Goal: Task Accomplishment & Management: Use online tool/utility

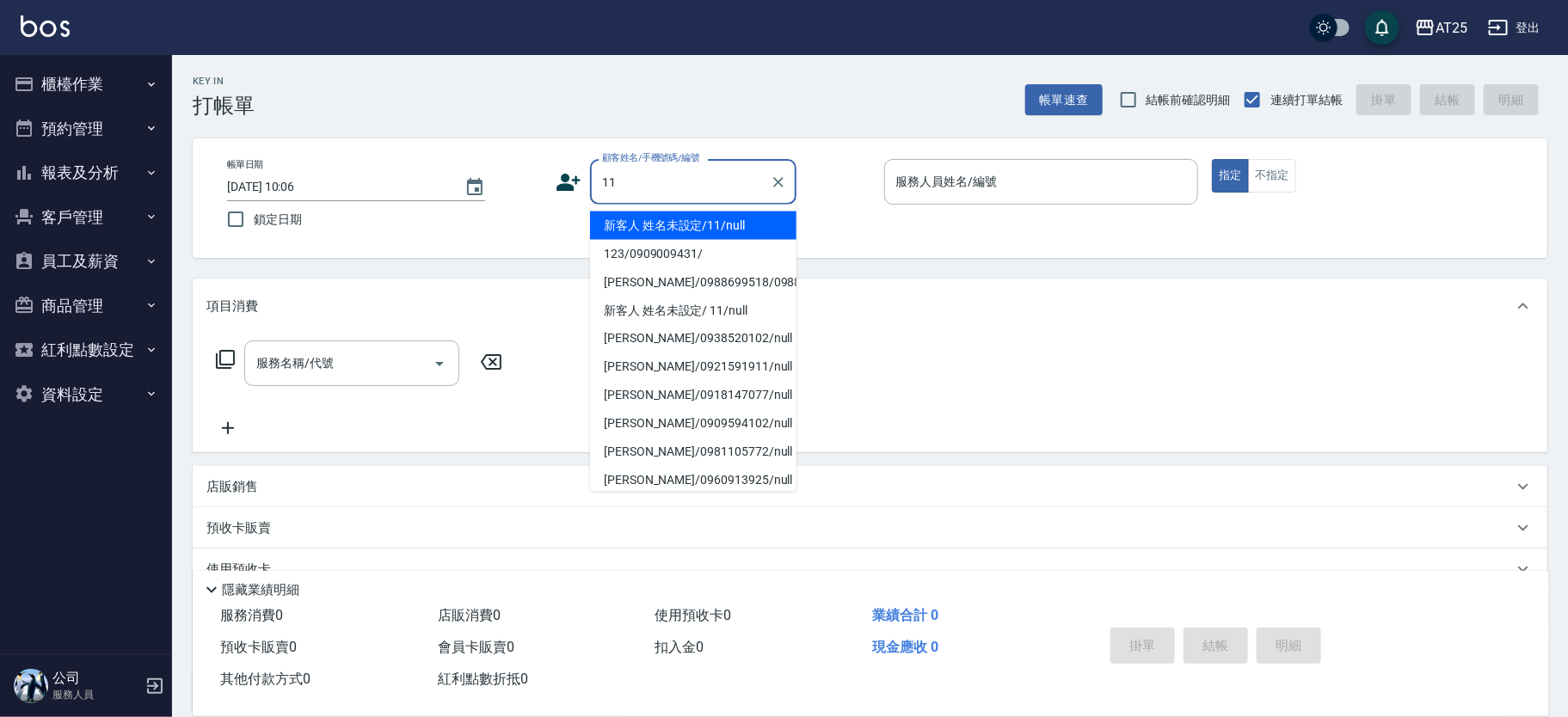
type input "新客人 姓名未設定/11/null"
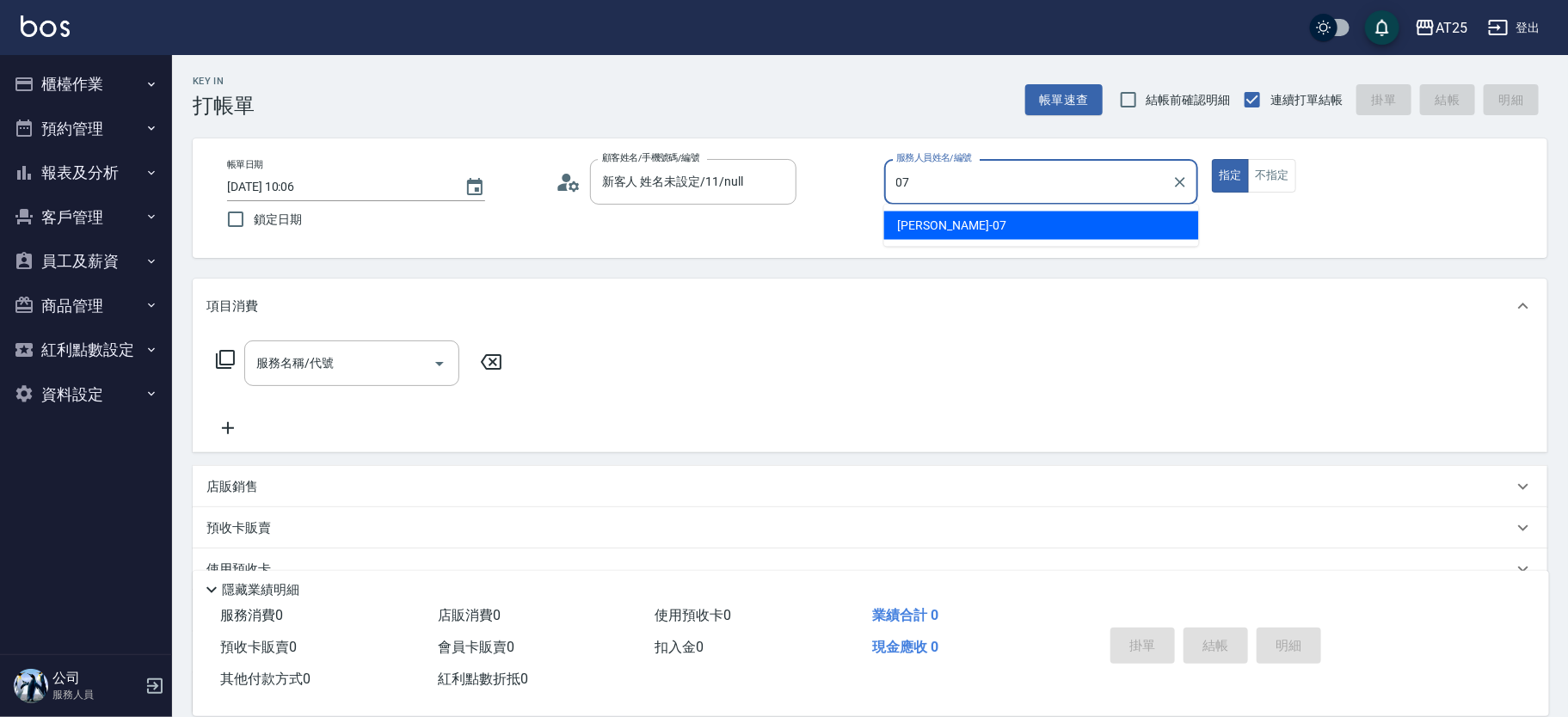
type input "[PERSON_NAME]-07"
type button "true"
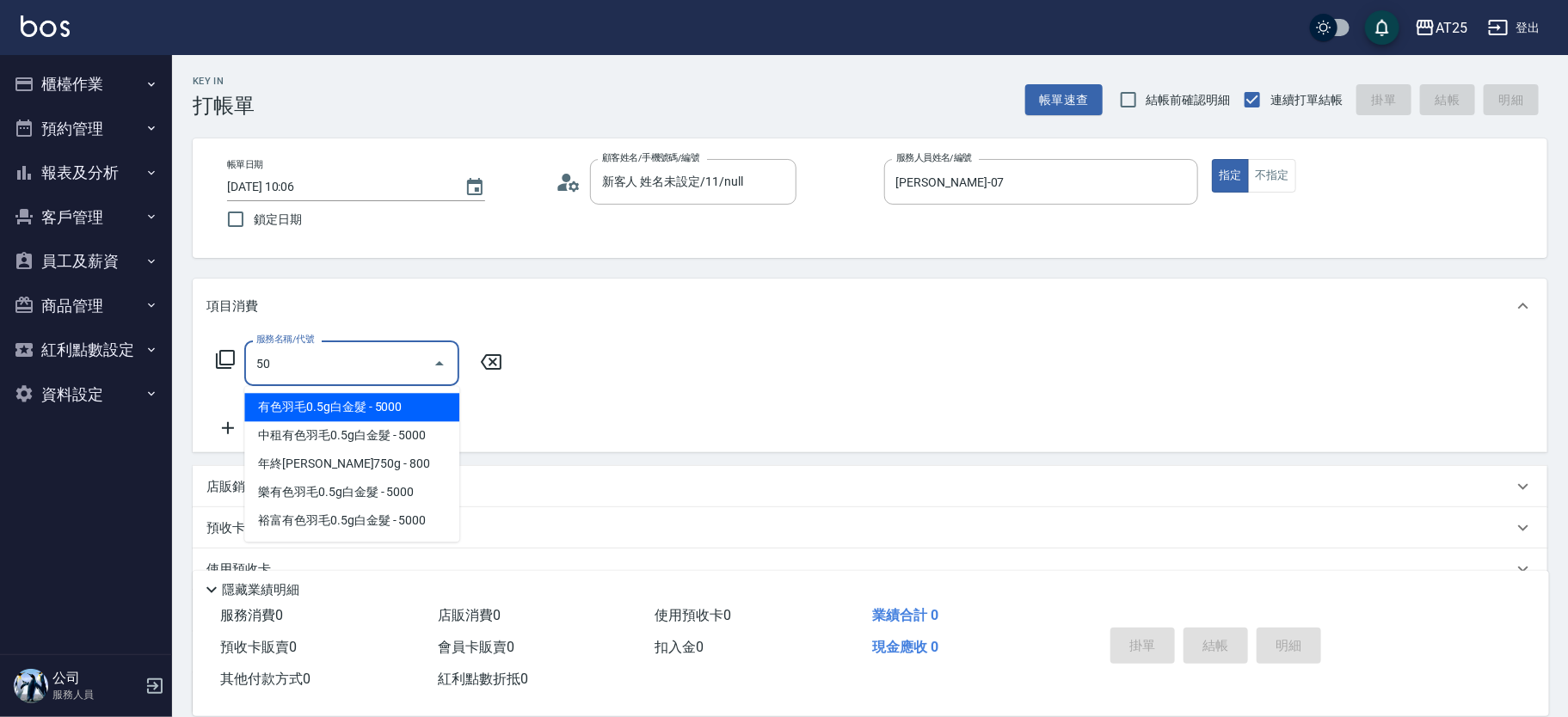
type input "501"
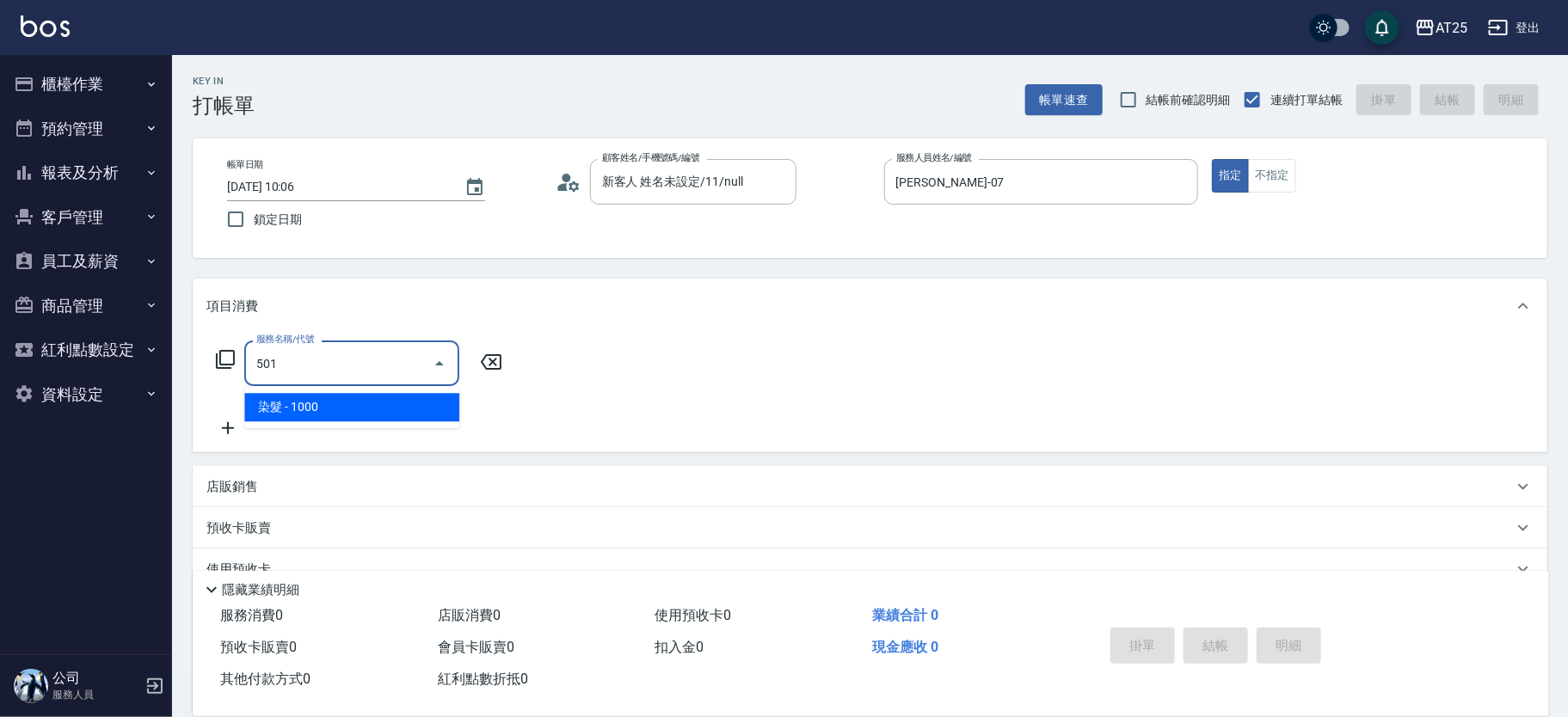
type input "100"
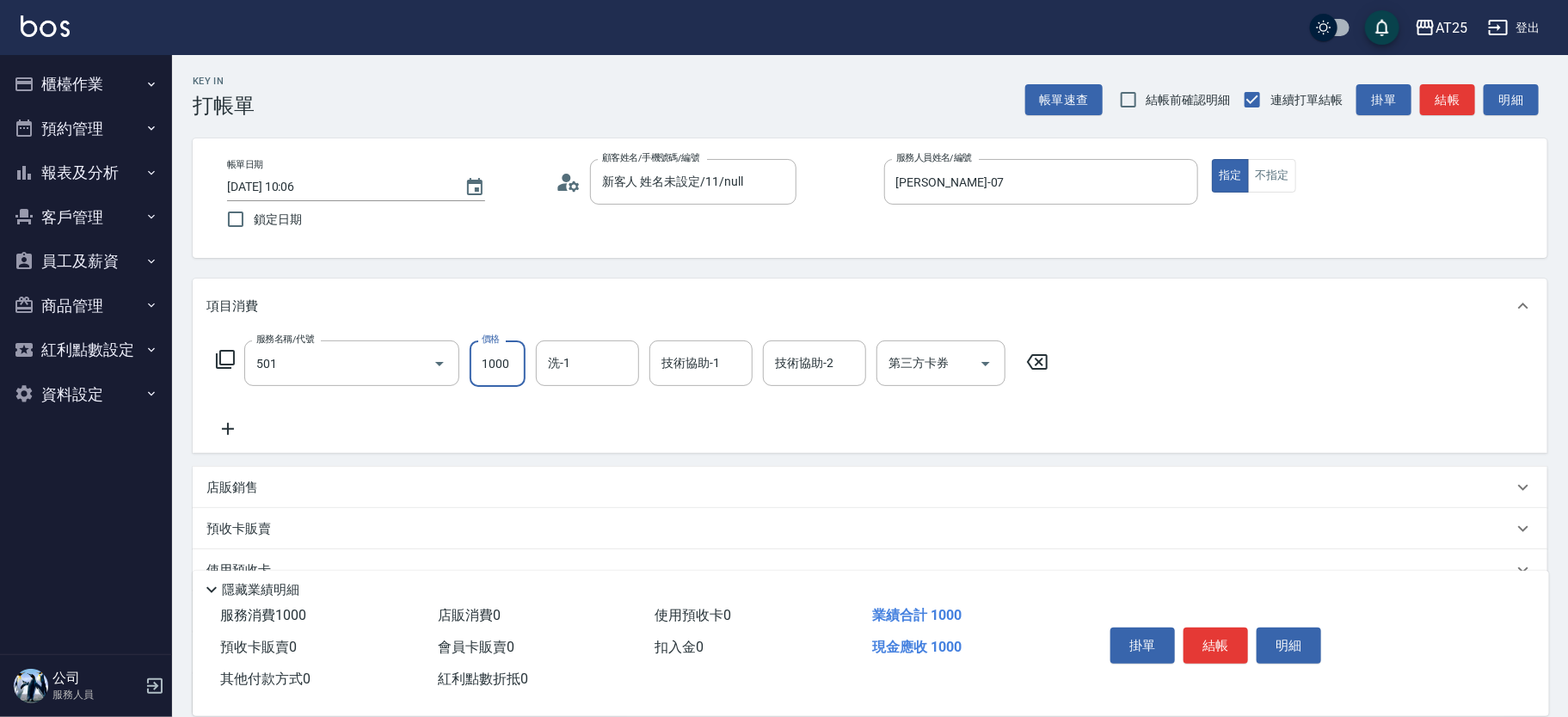
type input "染髮(501)"
type input "0"
type input "小u-77"
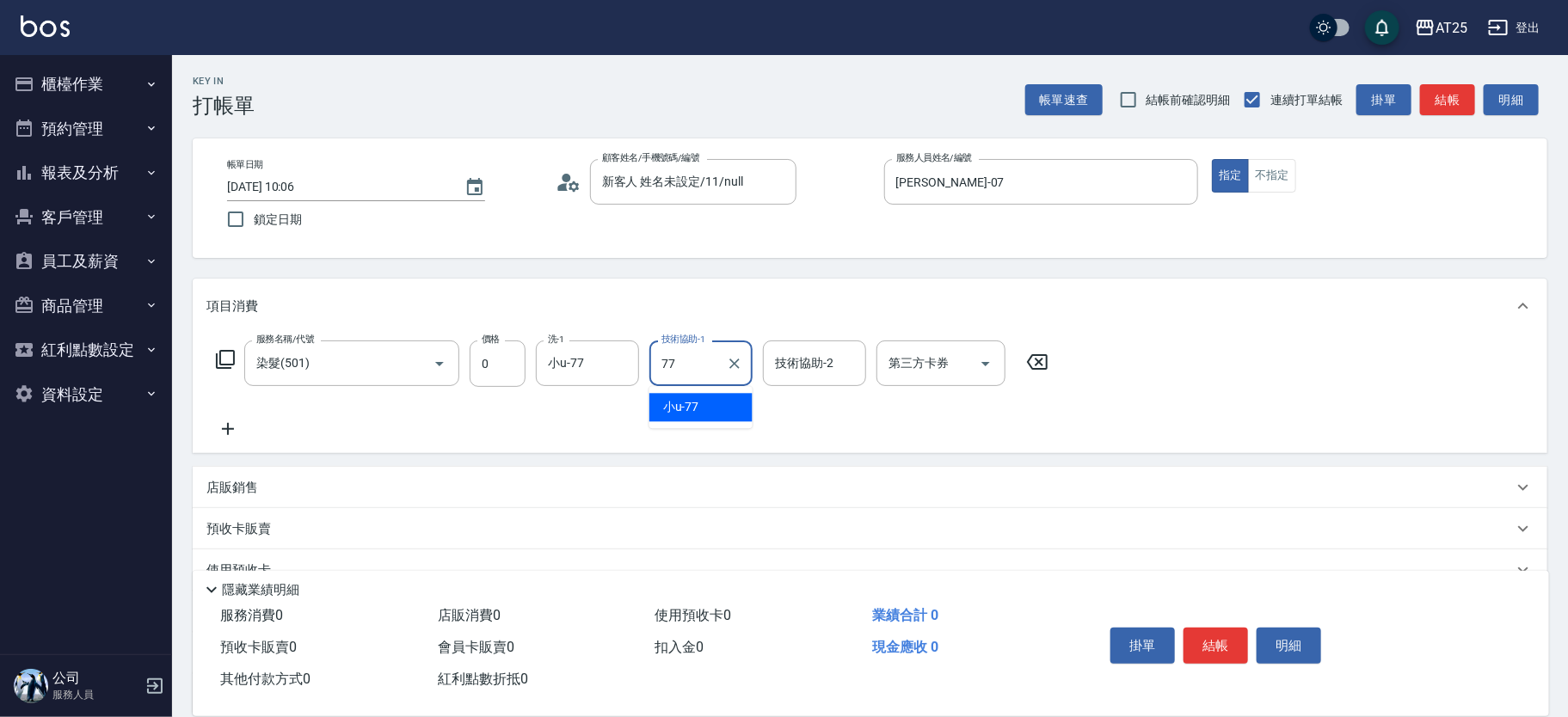
type input "小u-77"
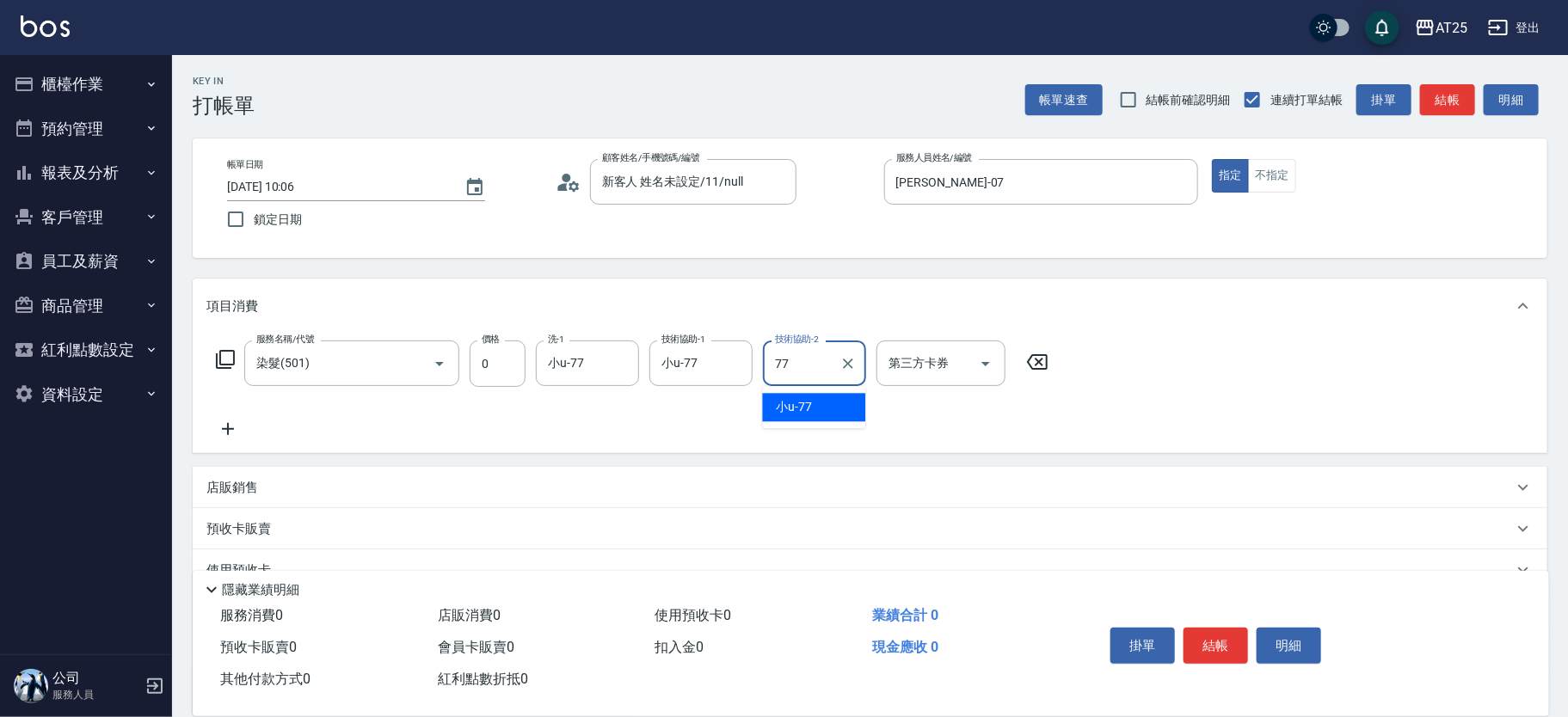
type input "小u-77"
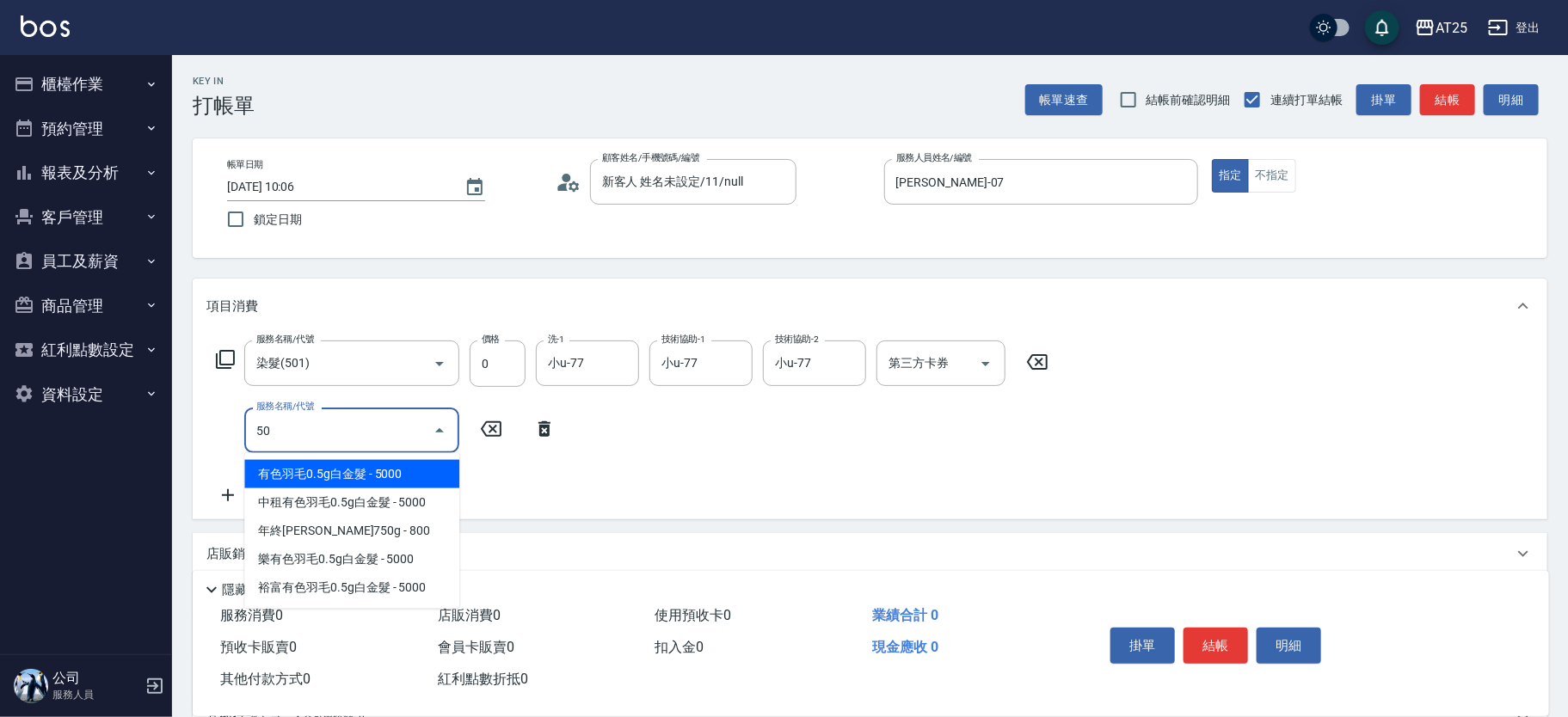
type input "501"
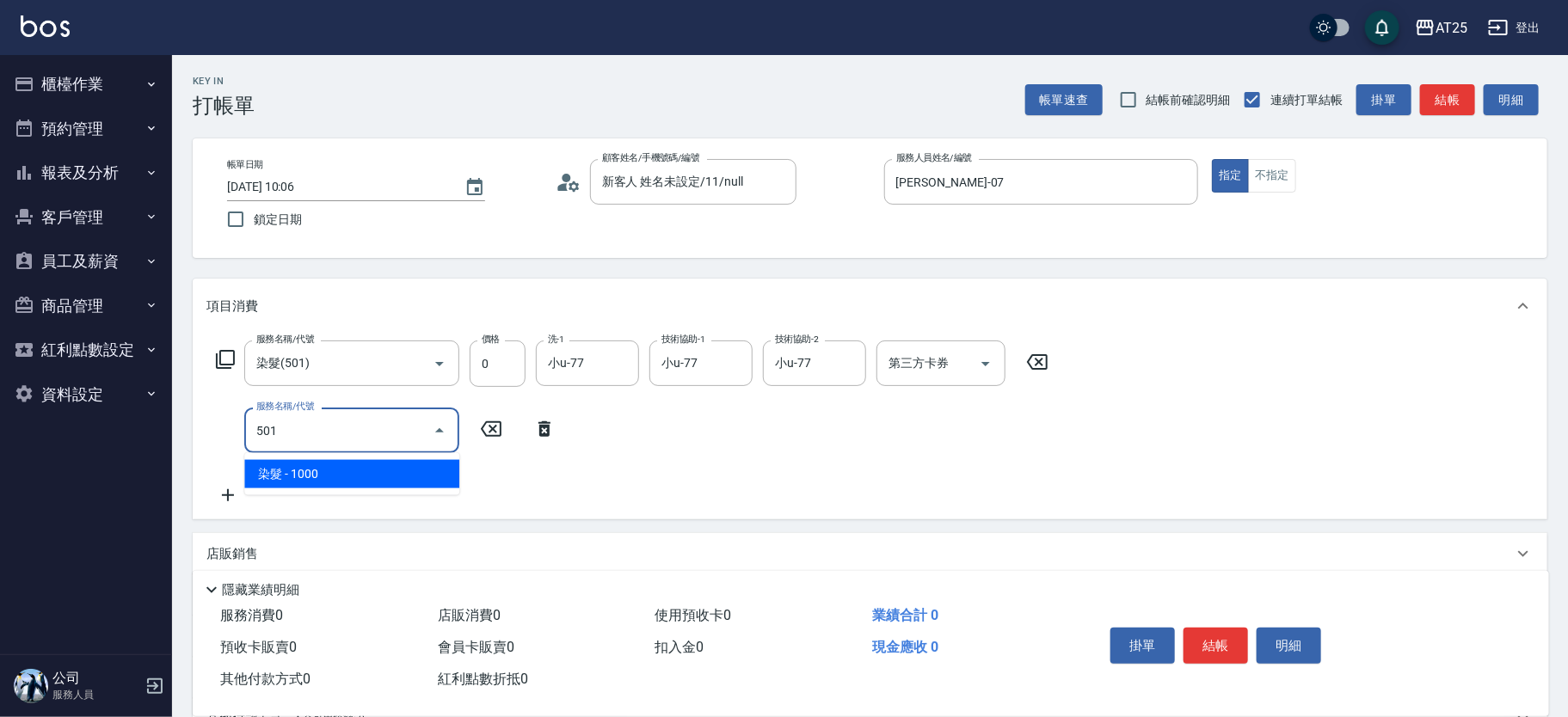
type input "100"
type input "染髮(501)"
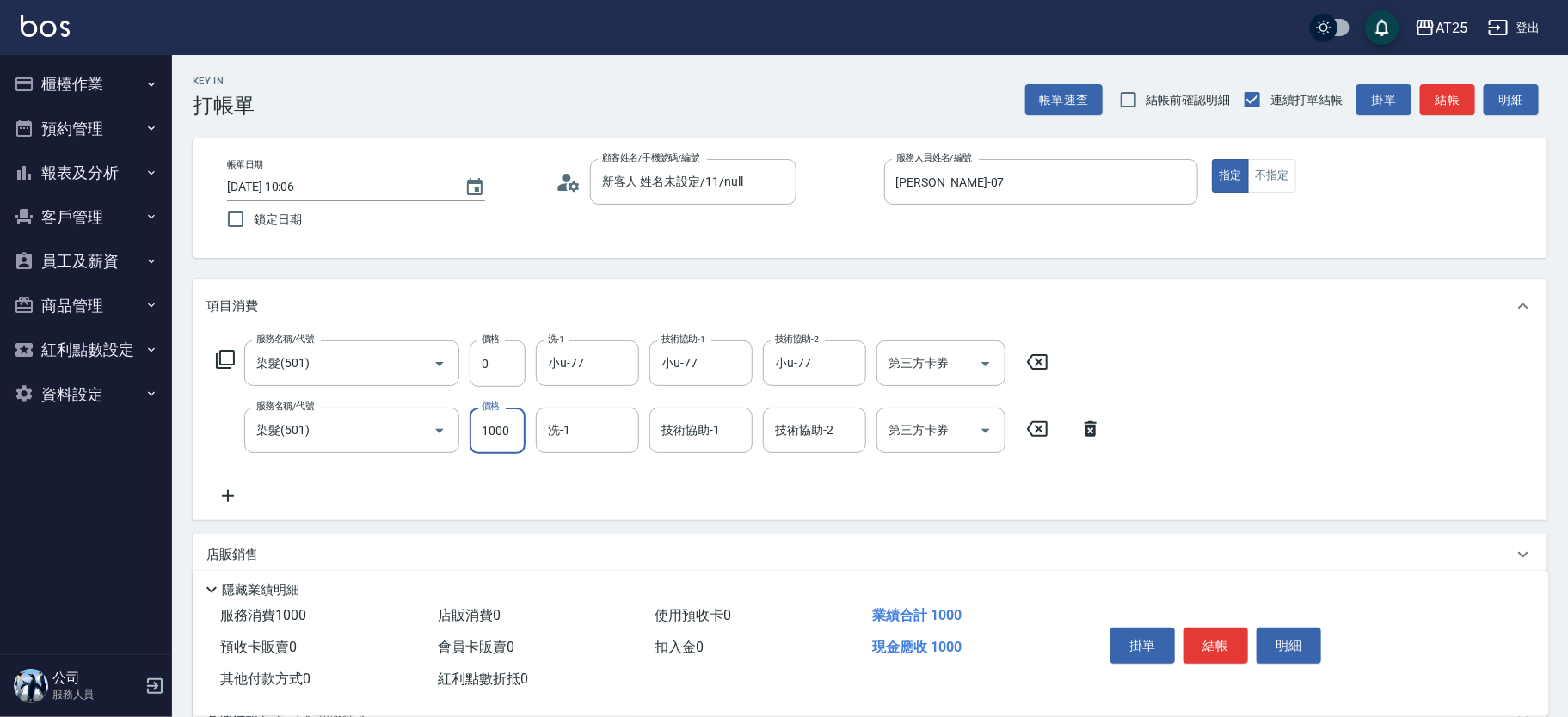
type input "0"
type input "小u-77"
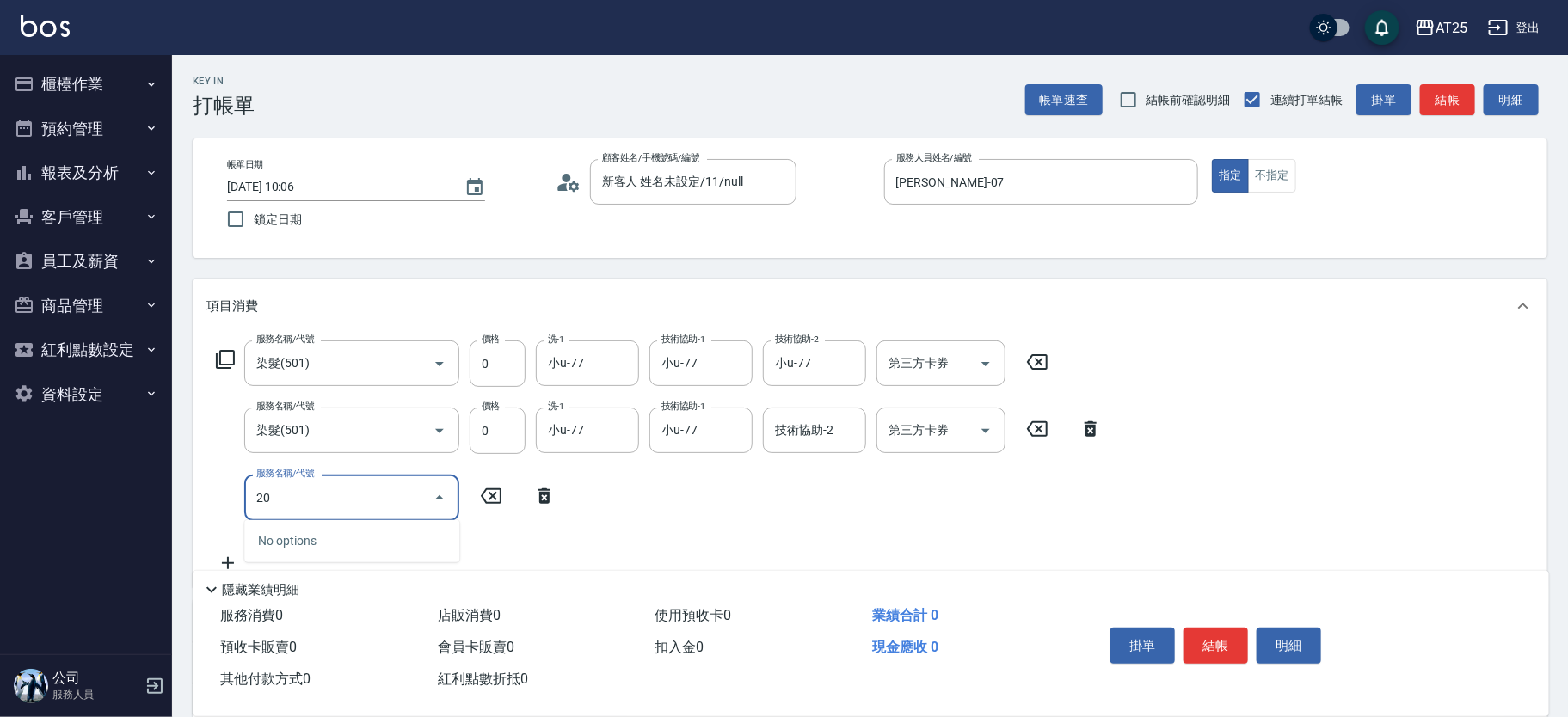
type input "201"
type input "30"
type input "洗髮(201)"
type input "0"
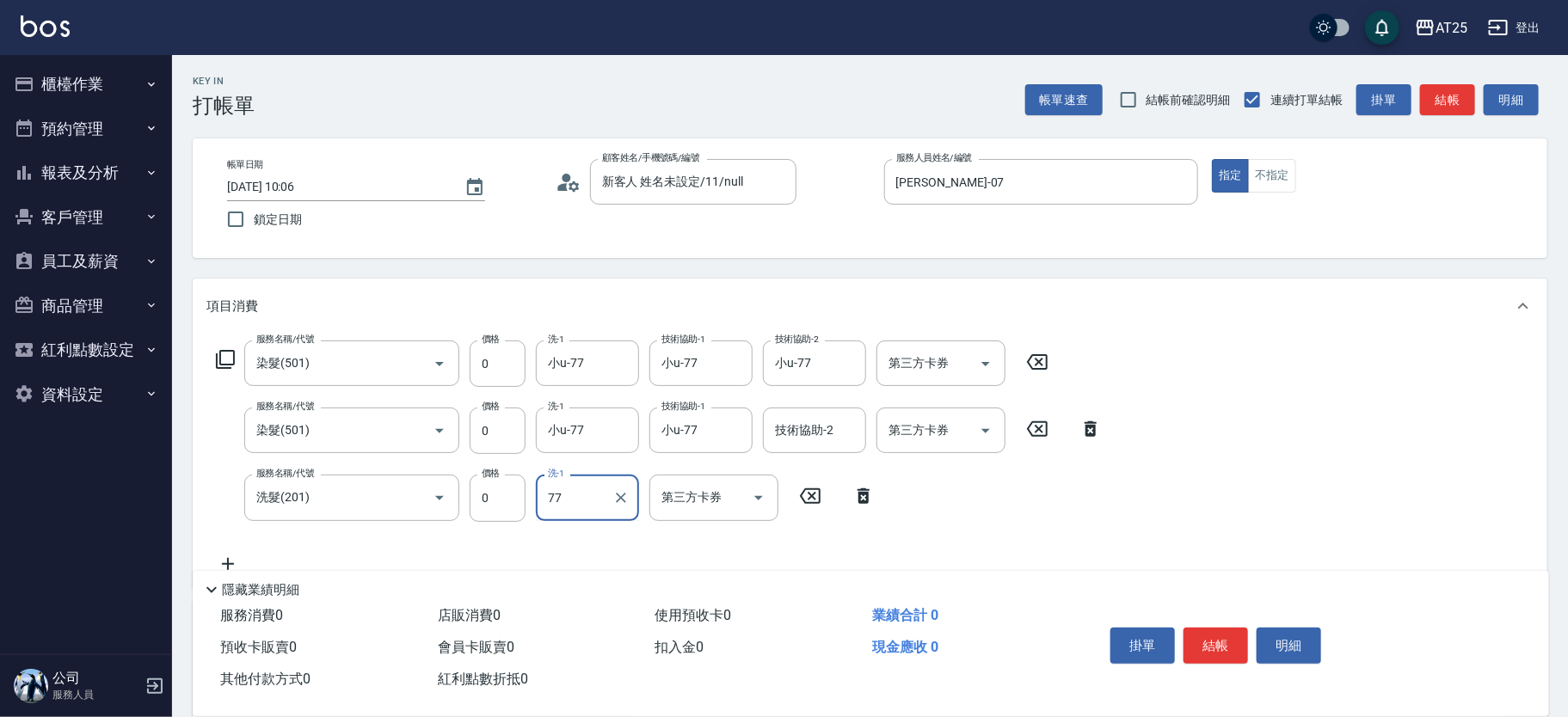
type input "小u-77"
click at [1229, 634] on button "結帳" at bounding box center [1215, 645] width 64 height 36
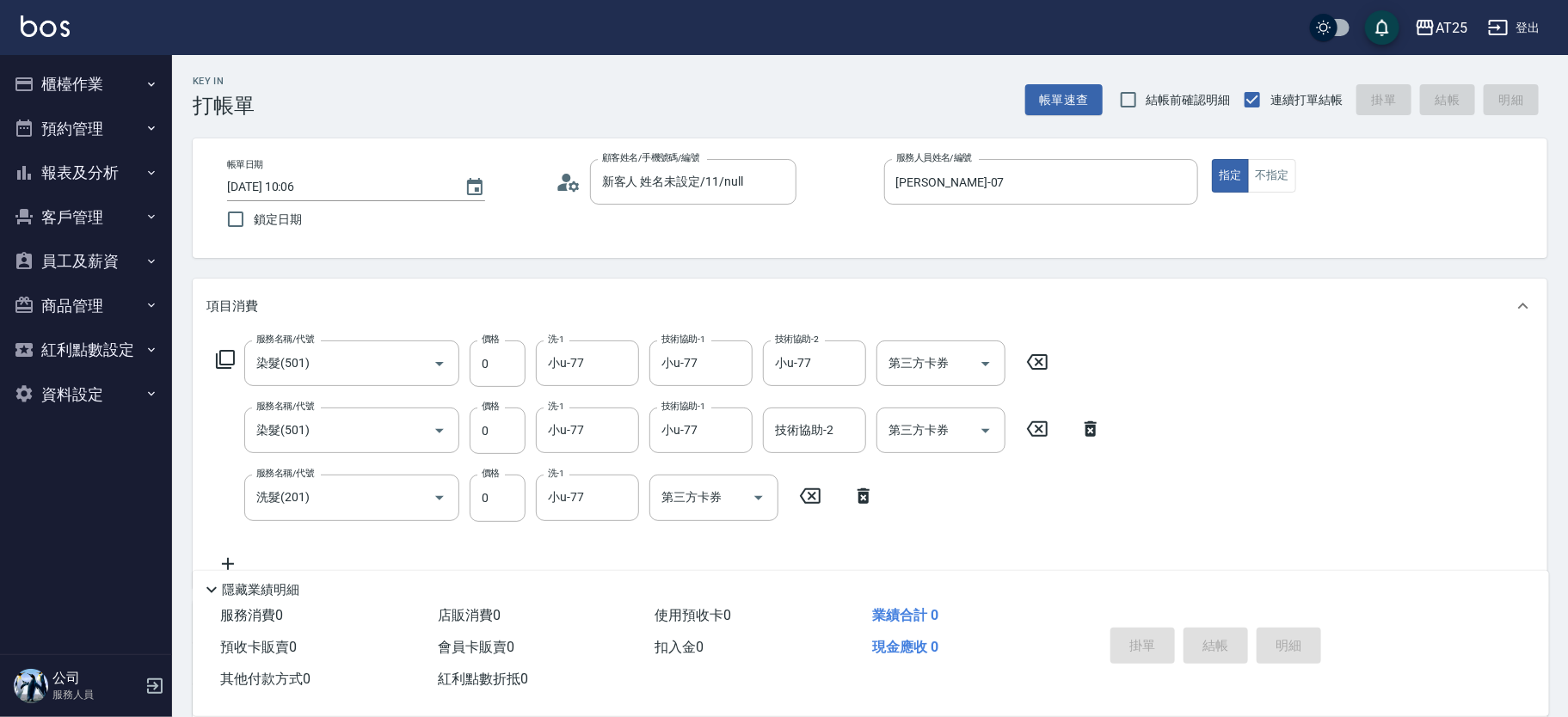
type input "[DATE] 10:10"
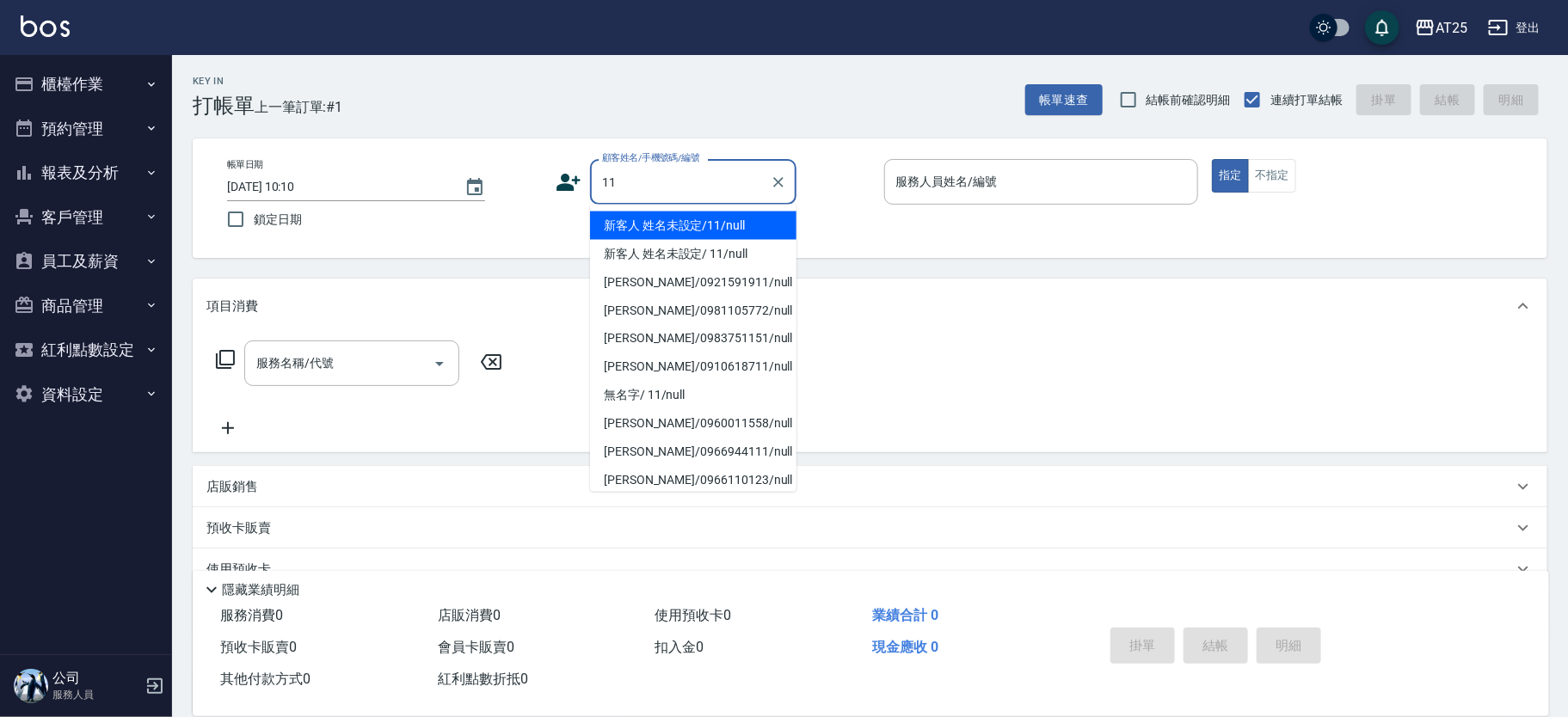
type input "新客人 姓名未設定/11/null"
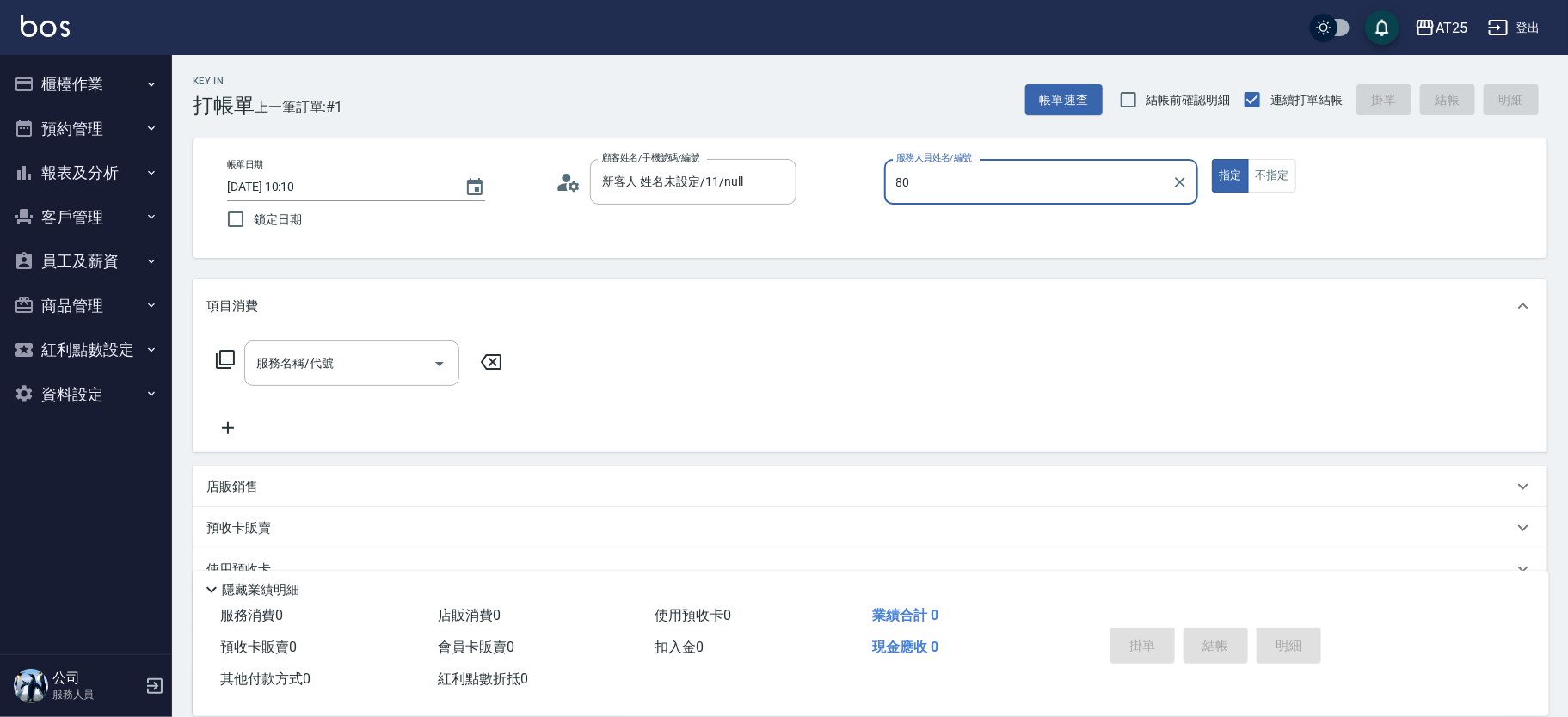
type input "[PERSON_NAME]-80"
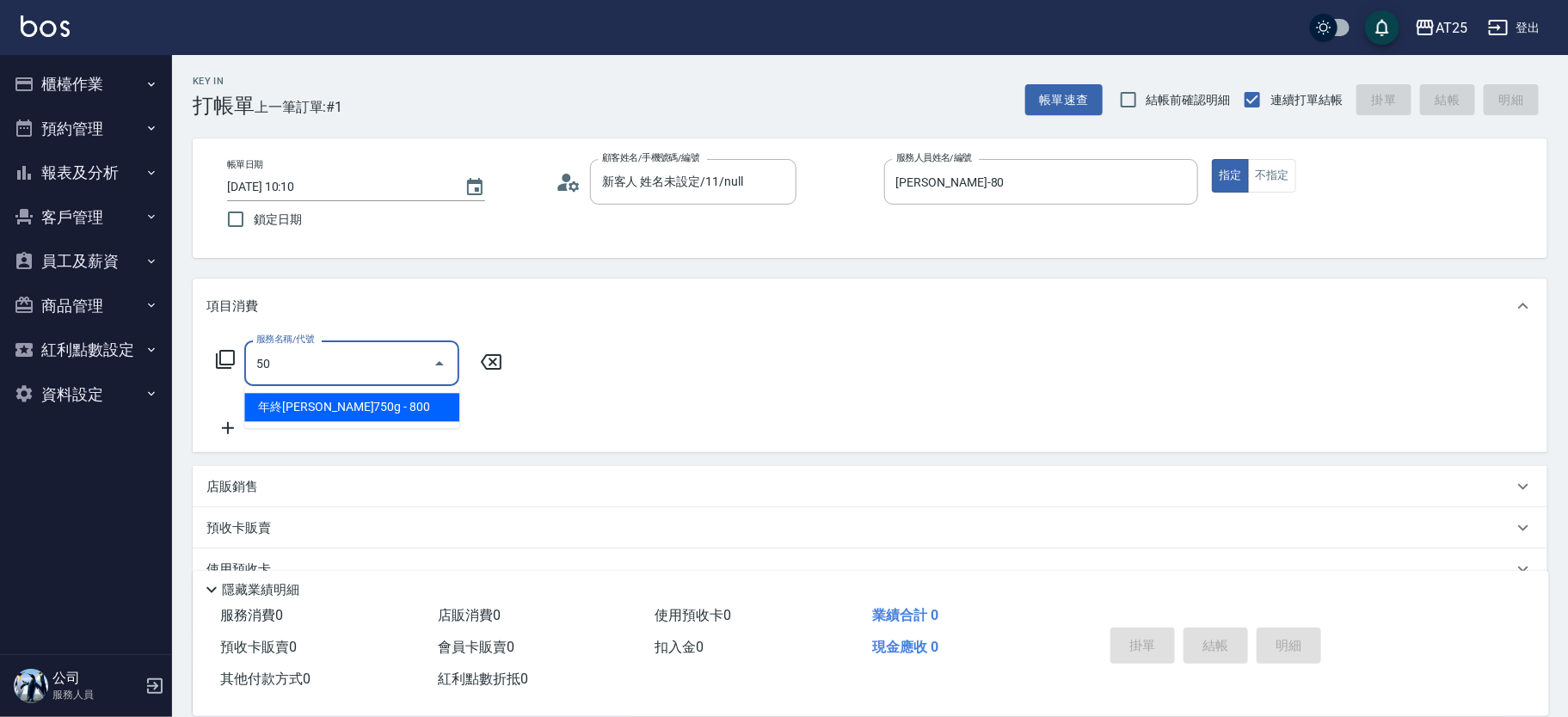
type input "501"
type input "100"
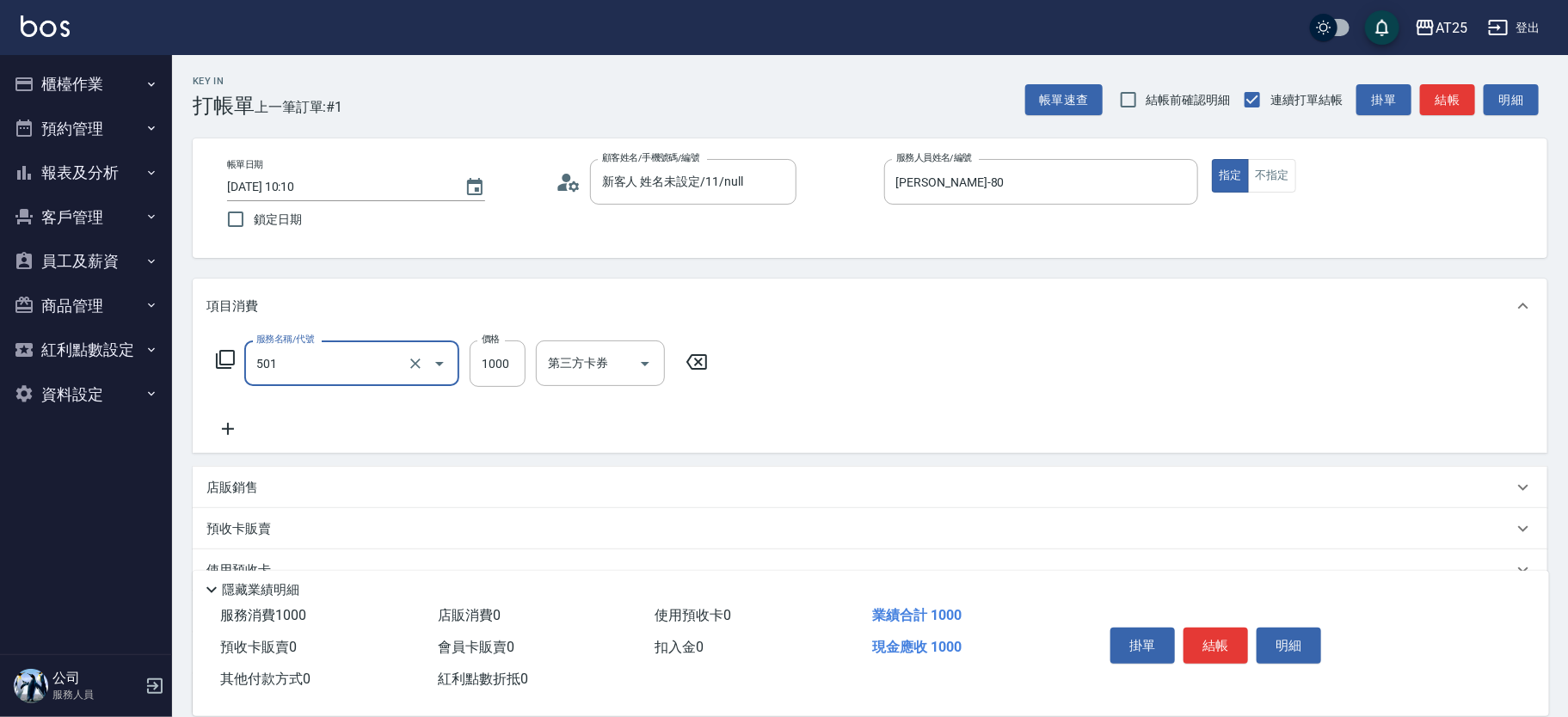
type input "染髮(501)"
type input "0"
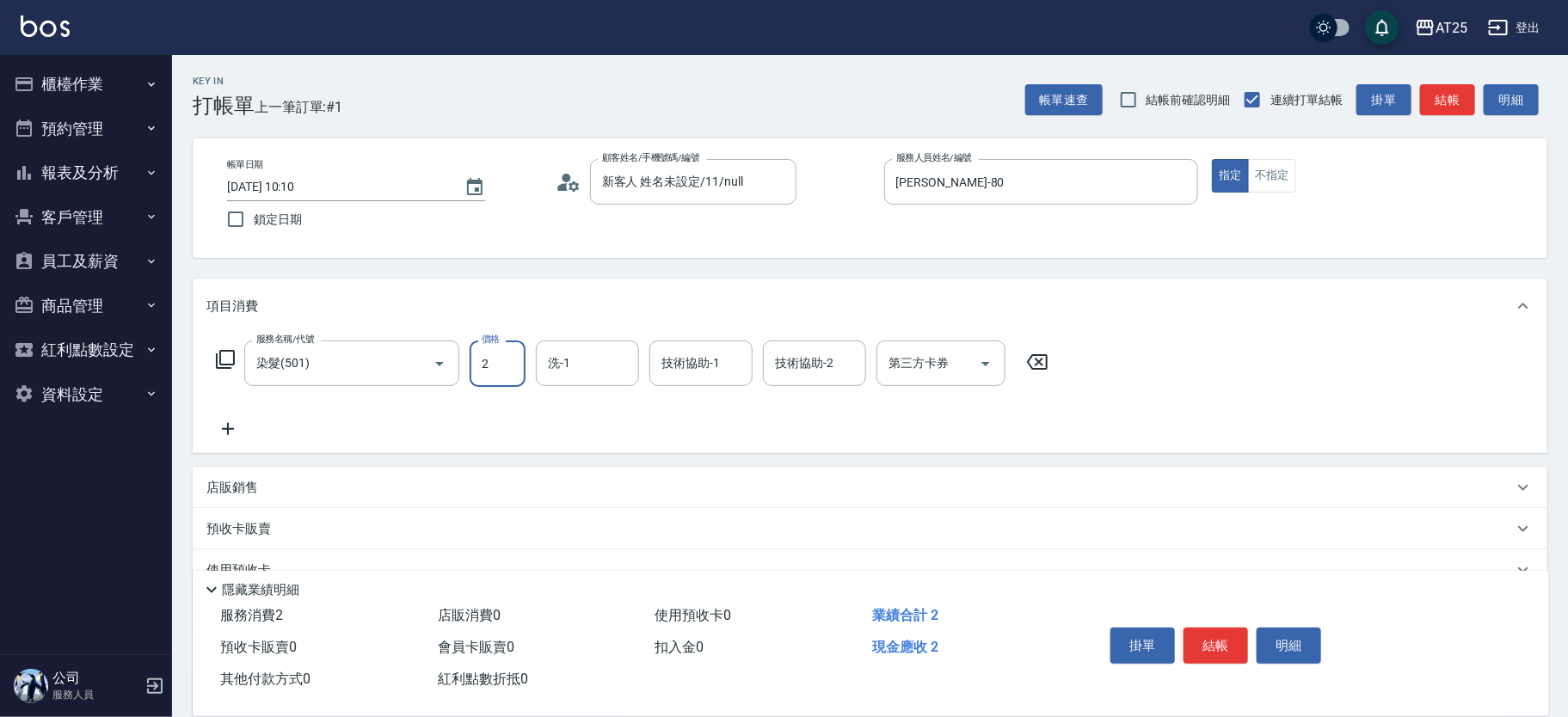
type input "27"
type input "20"
type input "278"
type input "270"
type input "2780"
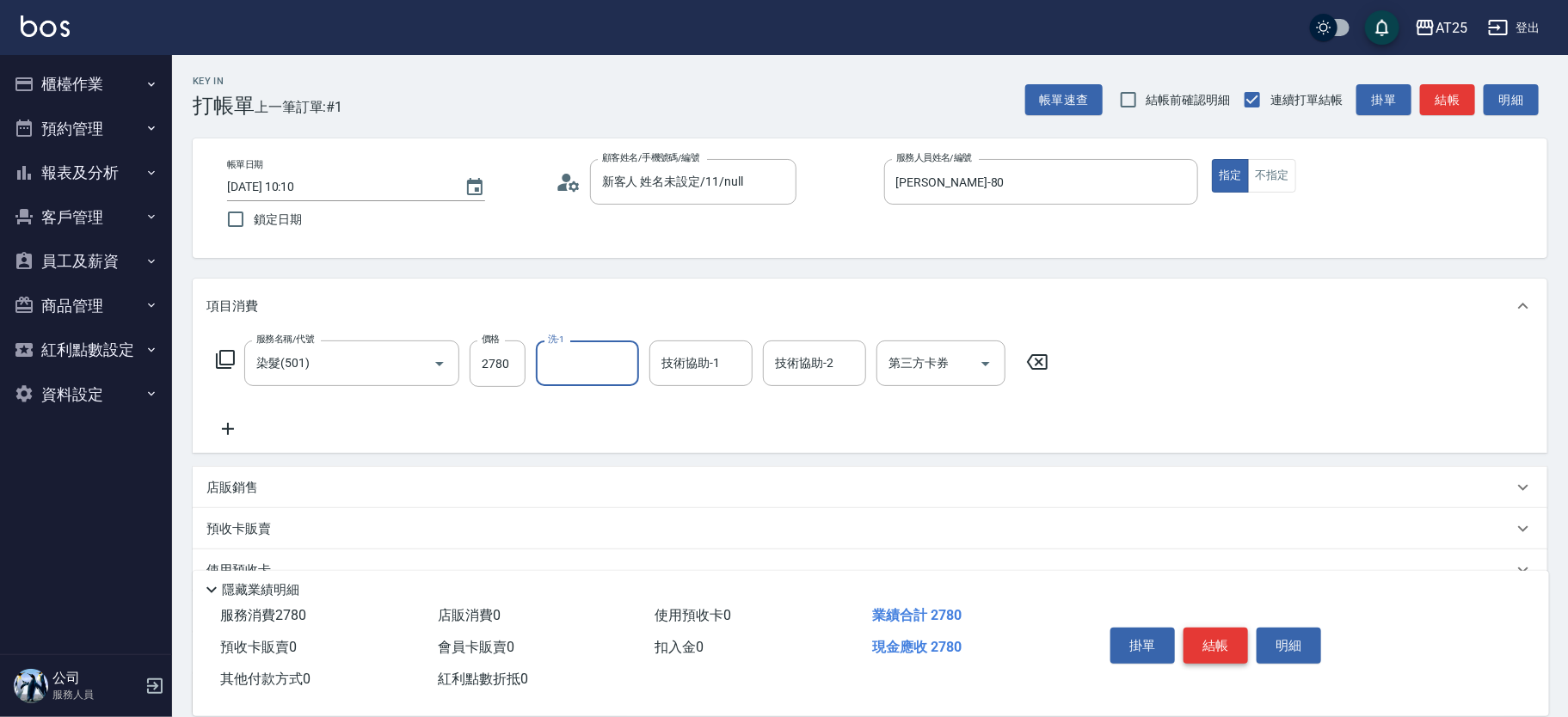
click at [1238, 645] on button "結帳" at bounding box center [1215, 645] width 64 height 36
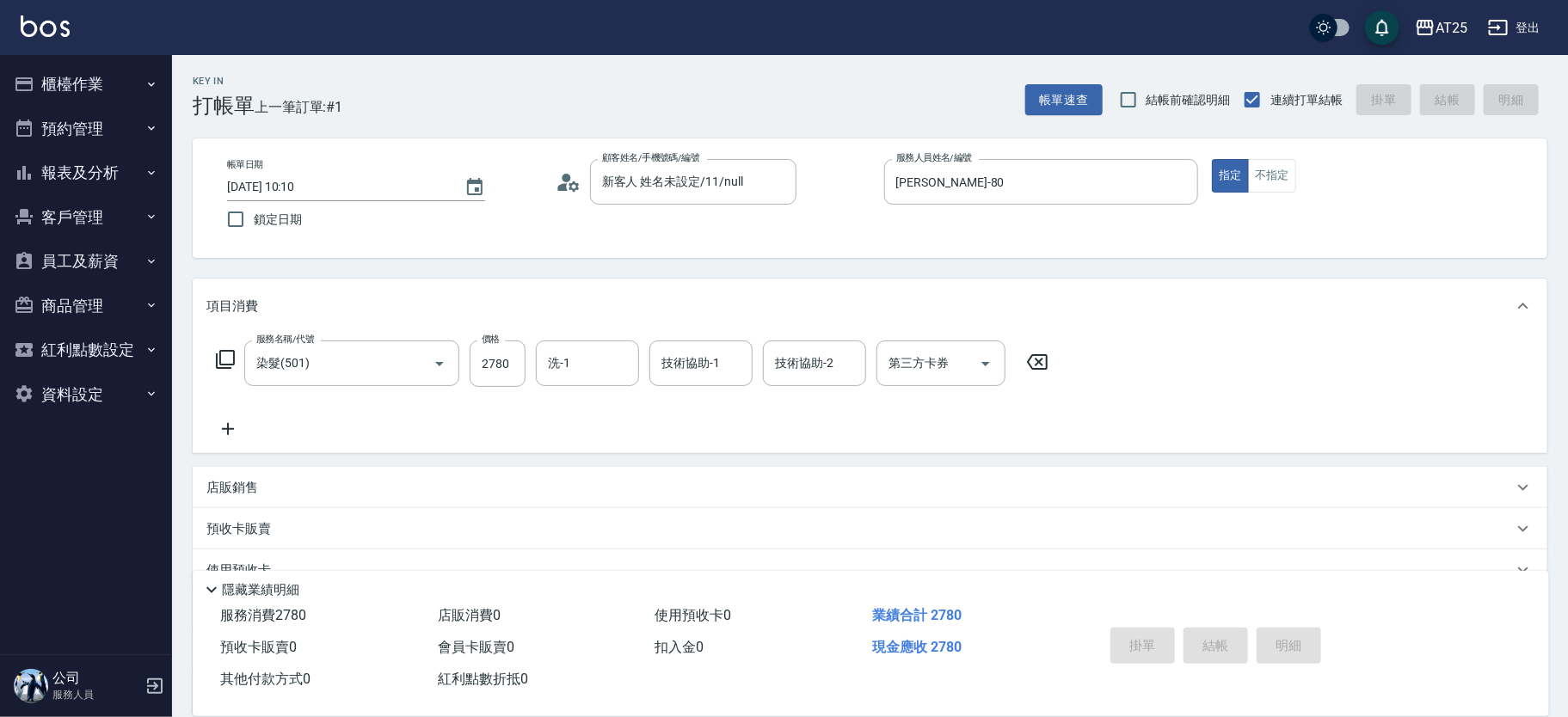
type input "[DATE] 10:11"
type input "0"
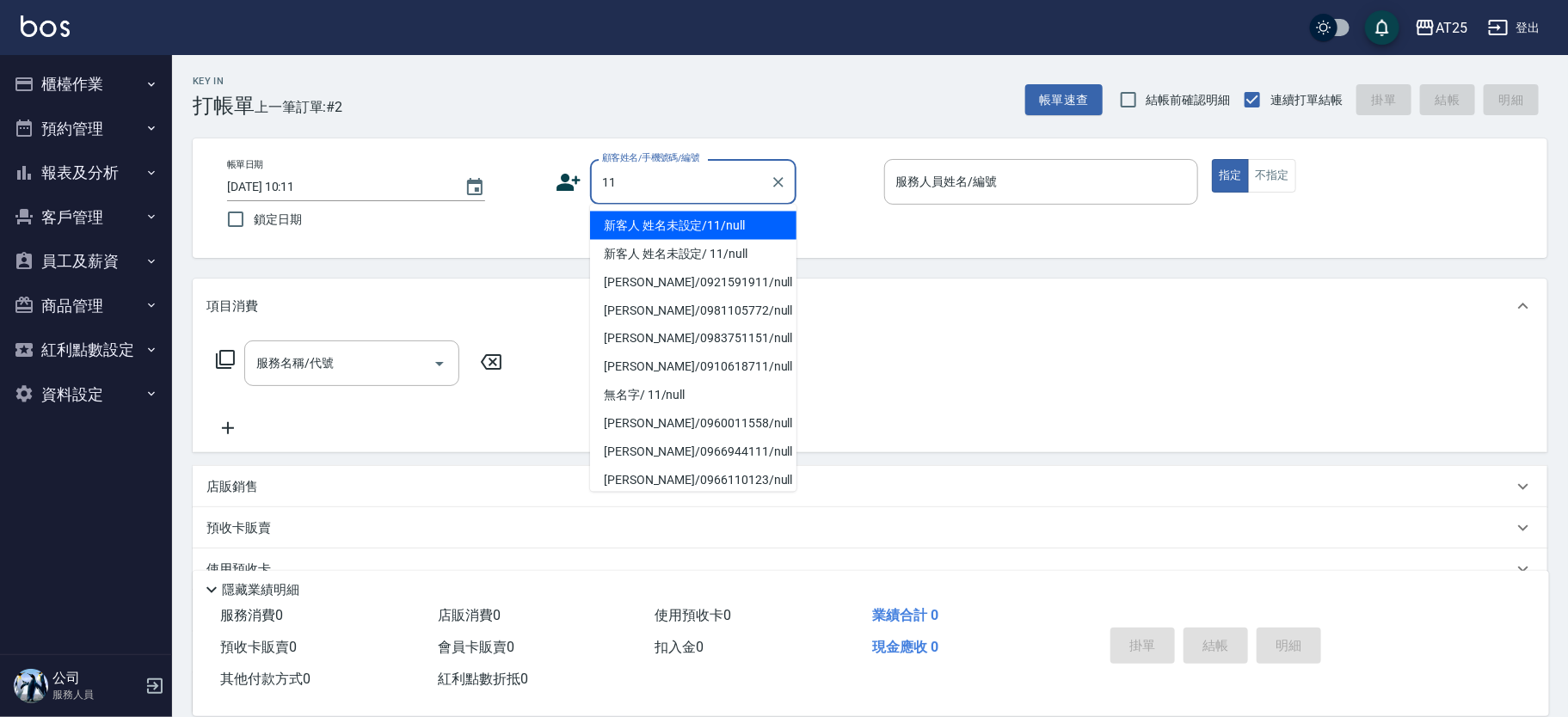
type input "新客人 姓名未設定/11/null"
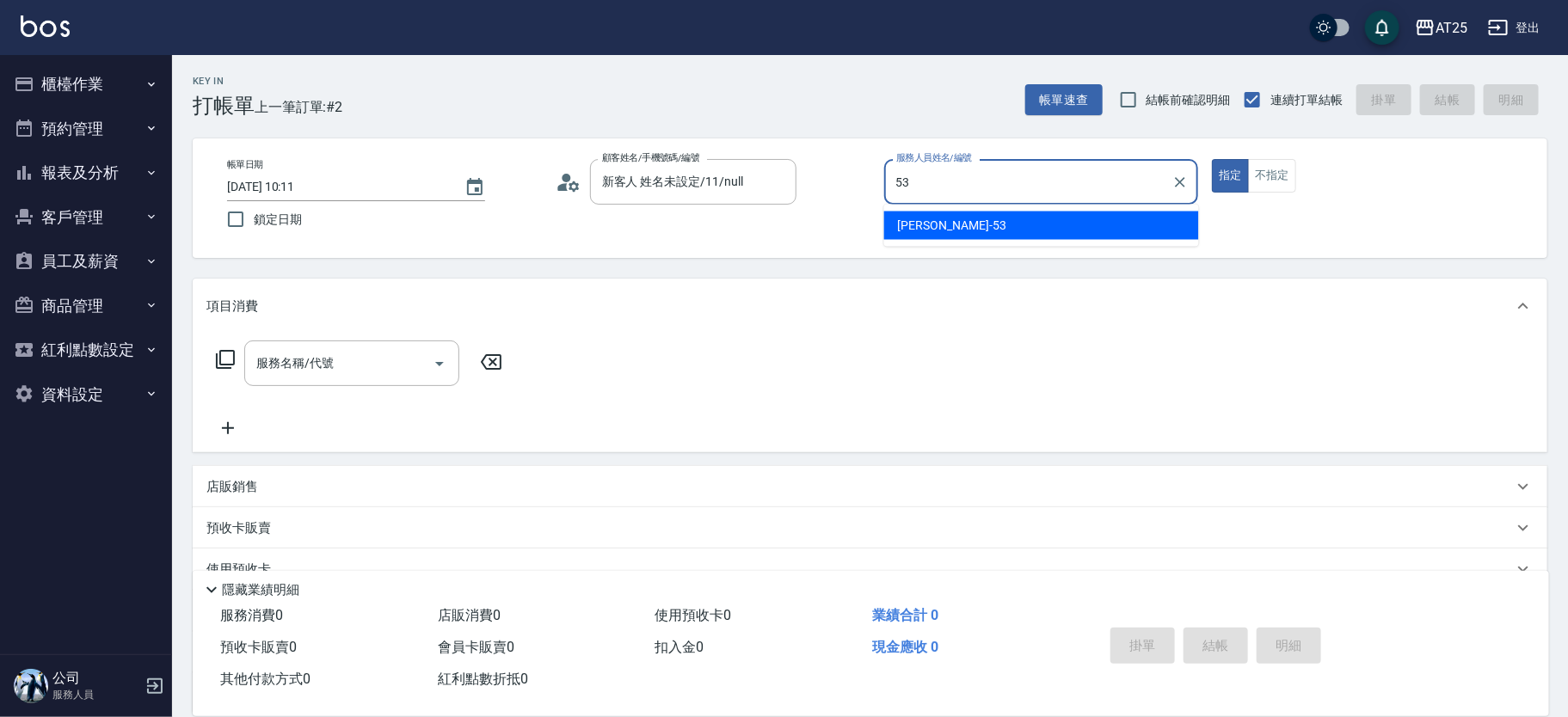
type input "[PERSON_NAME]-53"
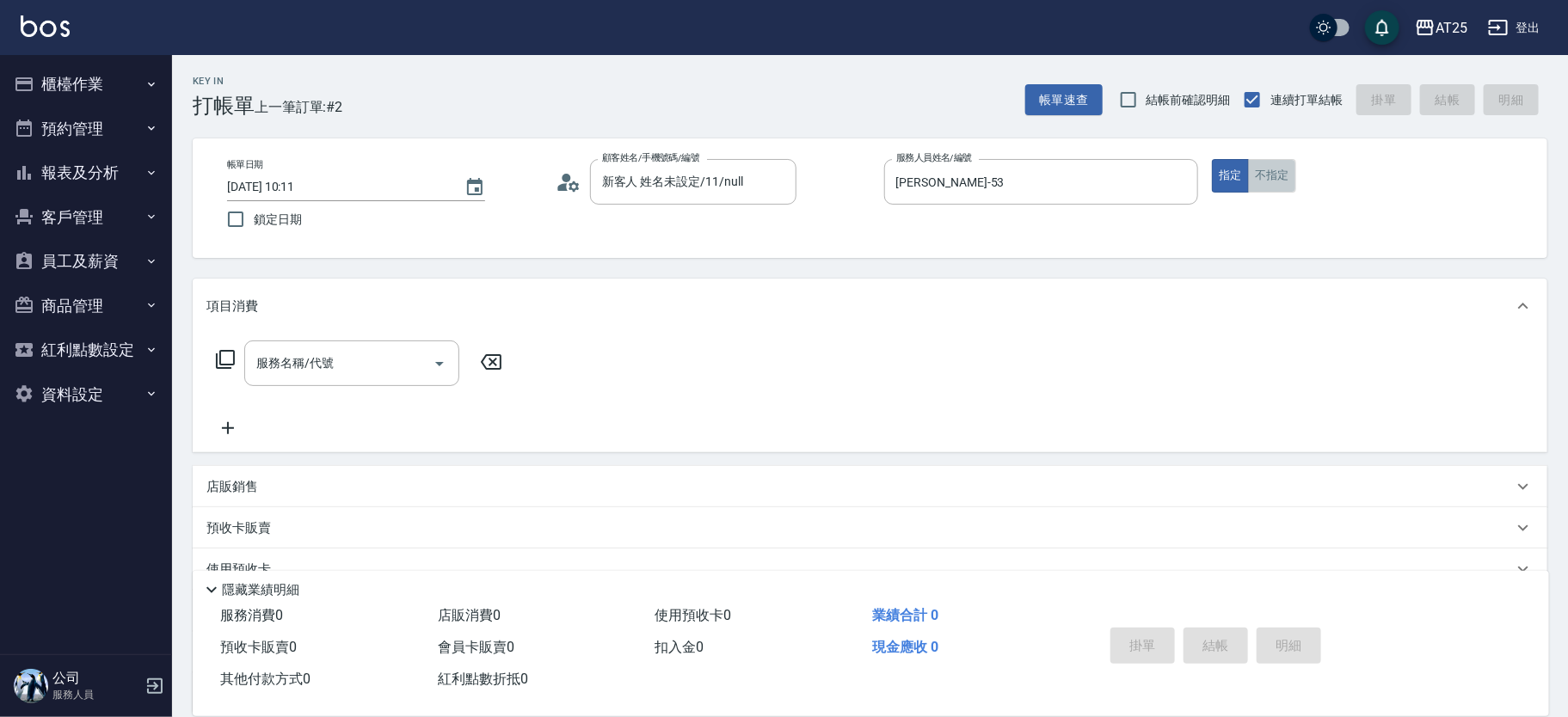
click at [1268, 171] on button "不指定" at bounding box center [1272, 176] width 48 height 34
type button "false"
type input "201"
type input "30"
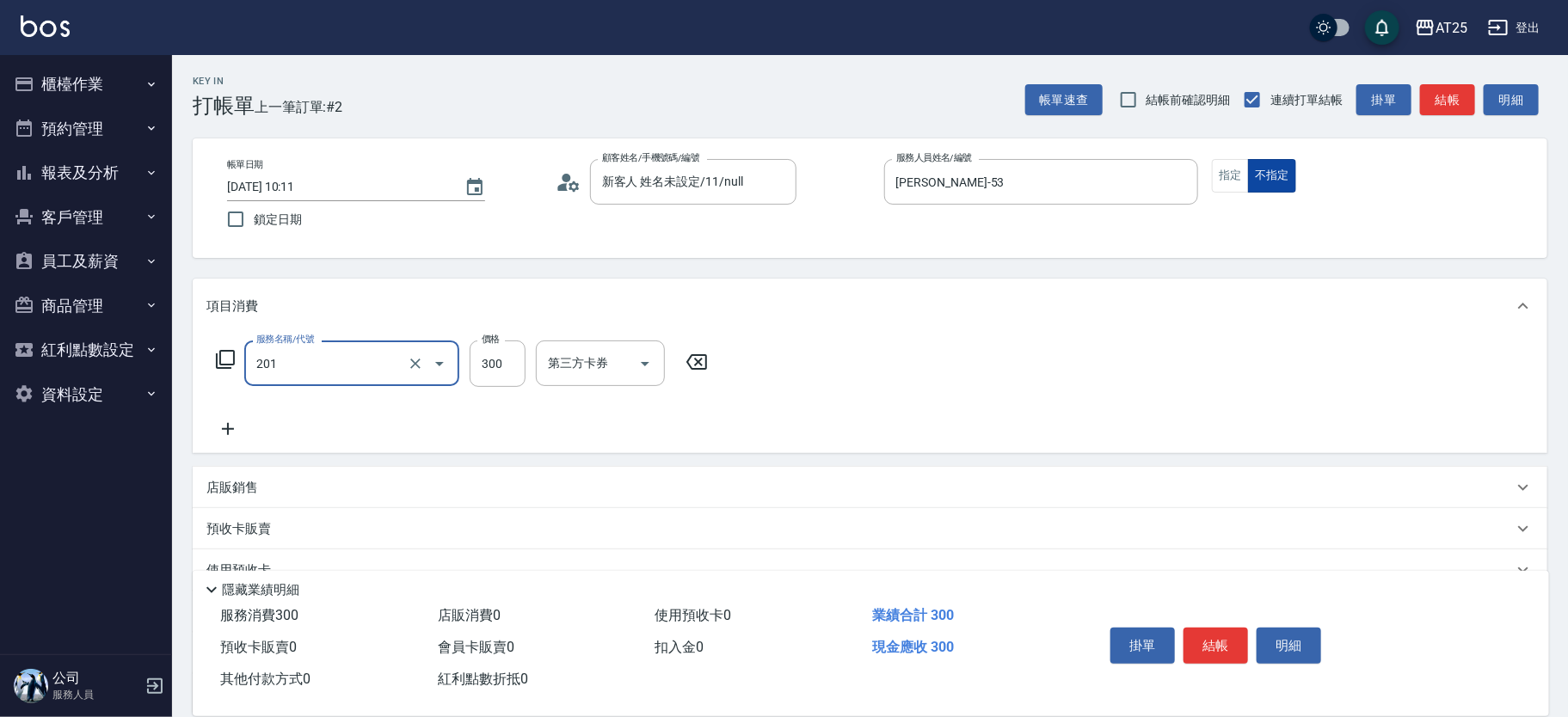
type input "洗髮(201)"
type input "0"
type input "20"
type input "200"
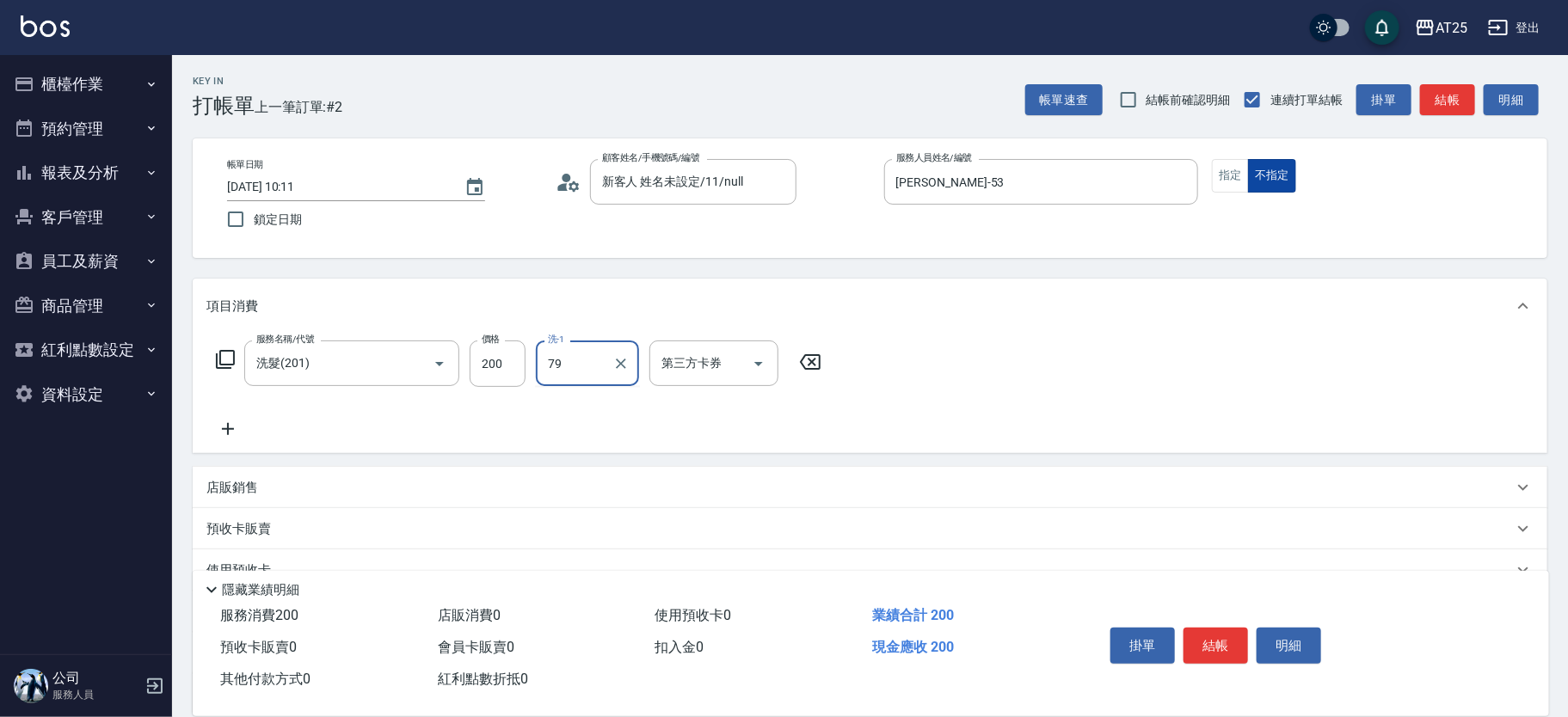
type input "[PERSON_NAME]-79"
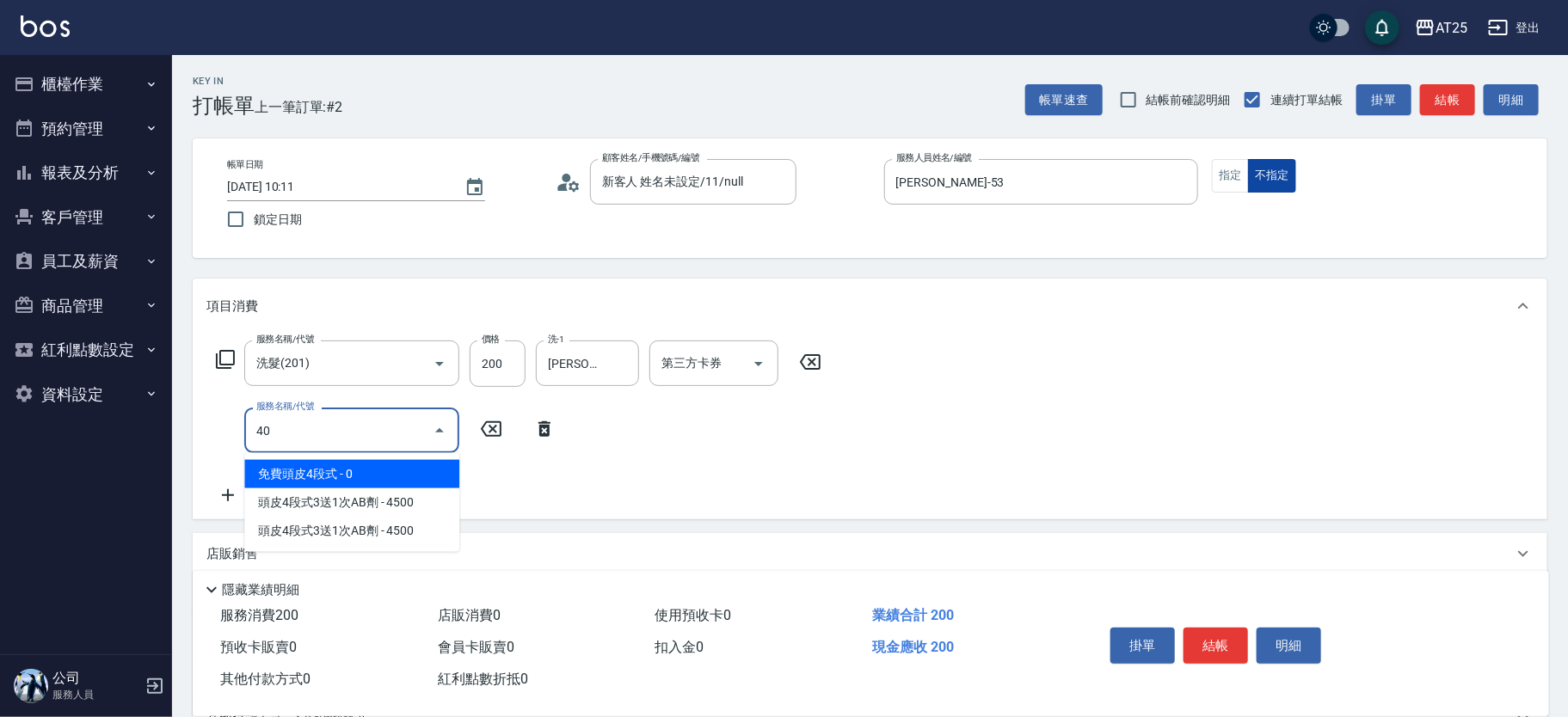
type input "401"
type input "50"
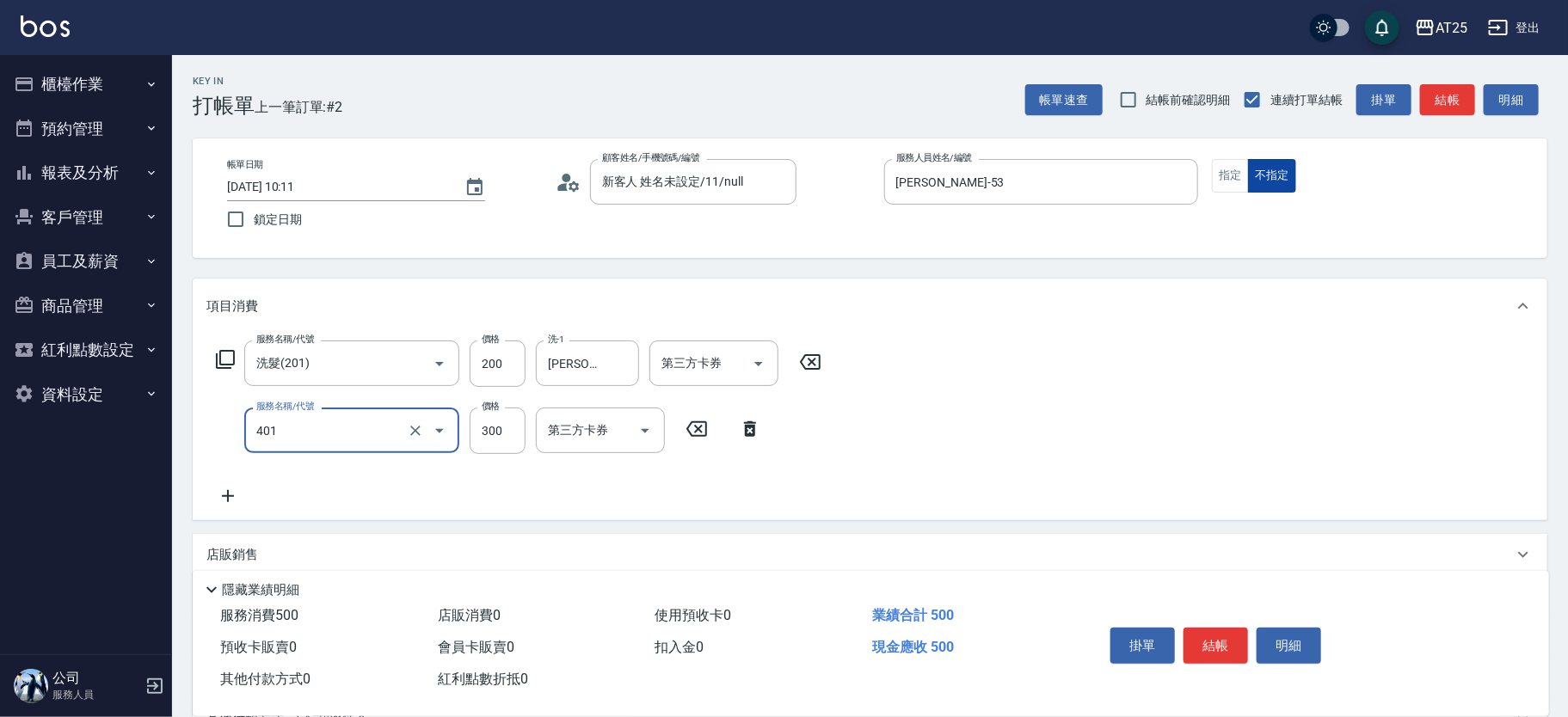
type input "剪髮(401)"
type input "20"
type input "39"
type input "50"
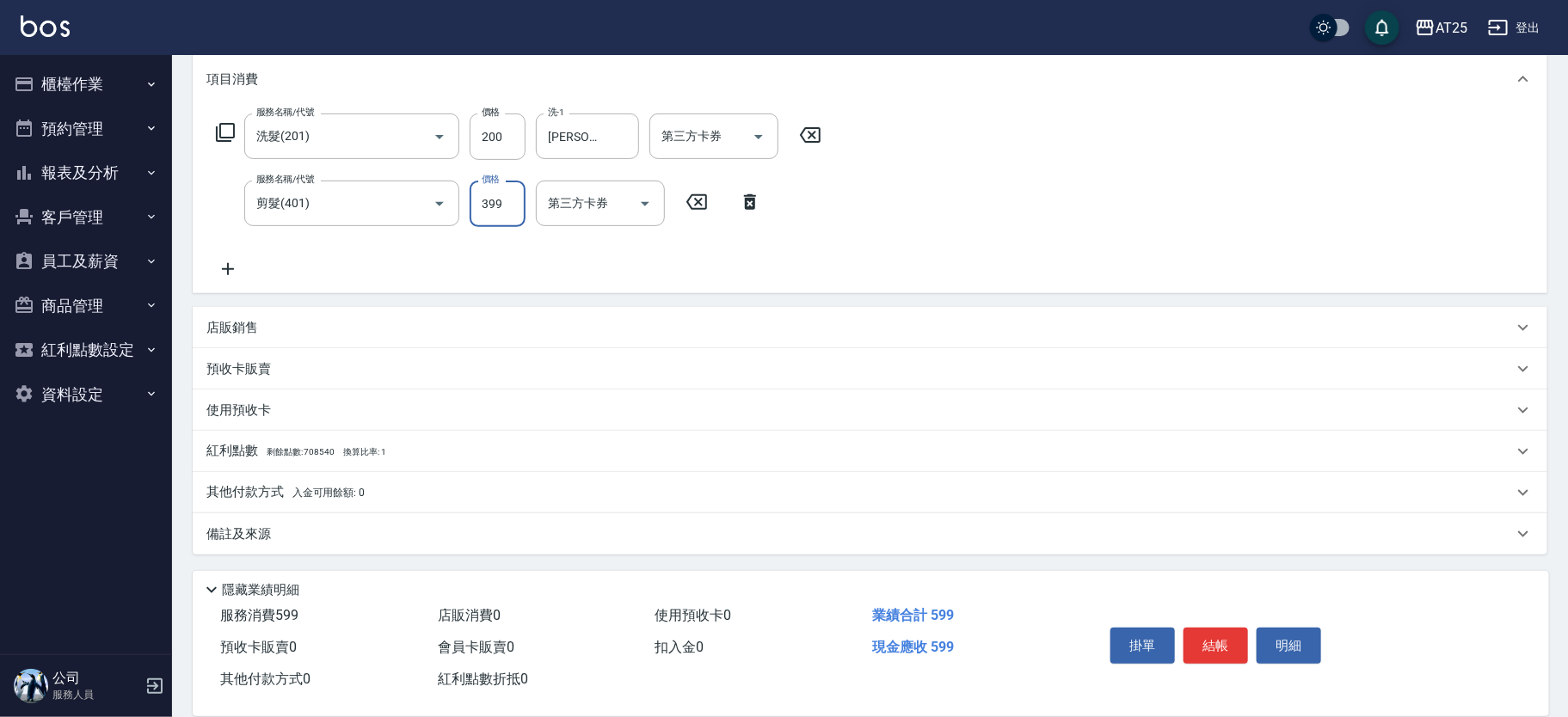
type input "399"
click at [316, 492] on span "入金可用餘額: 0" at bounding box center [328, 492] width 73 height 12
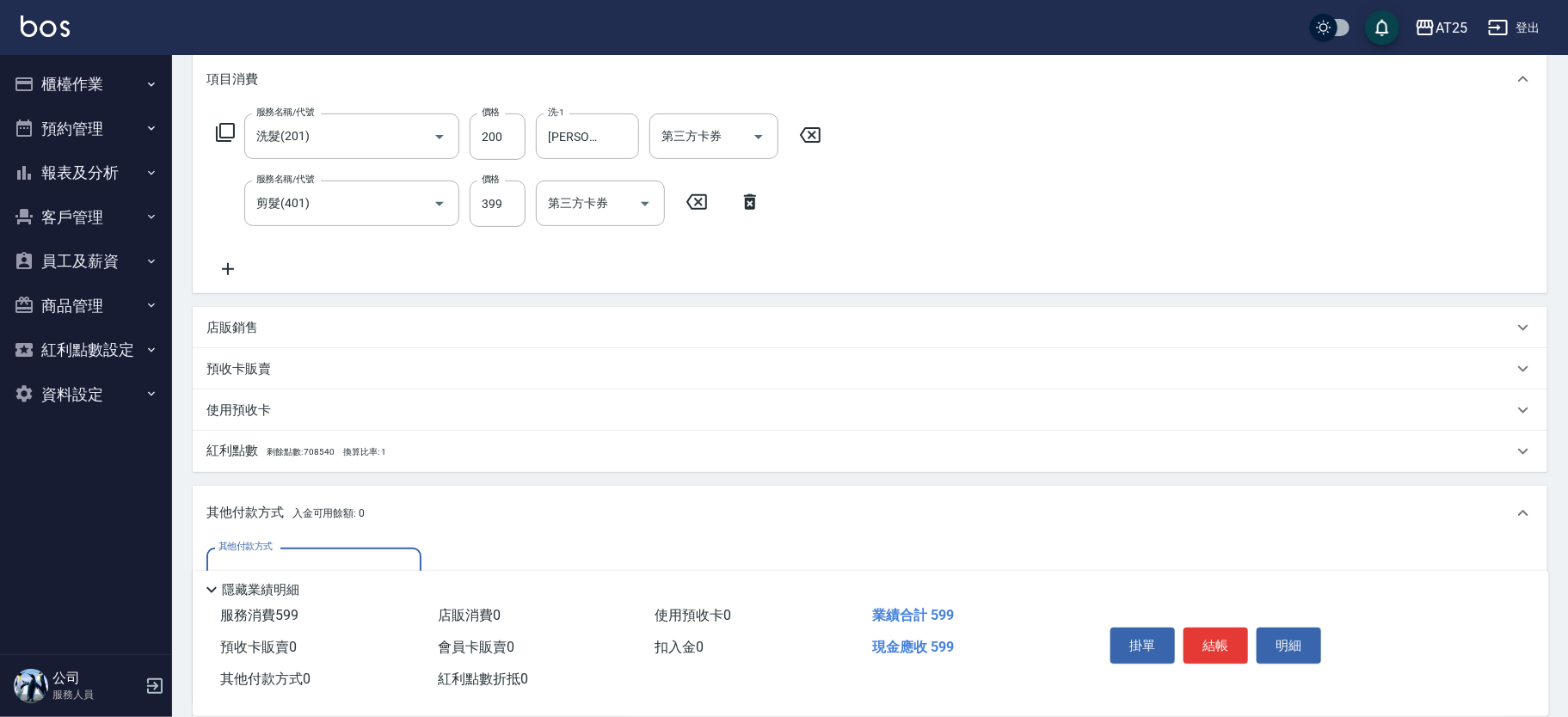
scroll to position [0, 0]
click at [331, 549] on div "其他付款方式" at bounding box center [314, 571] width 215 height 45
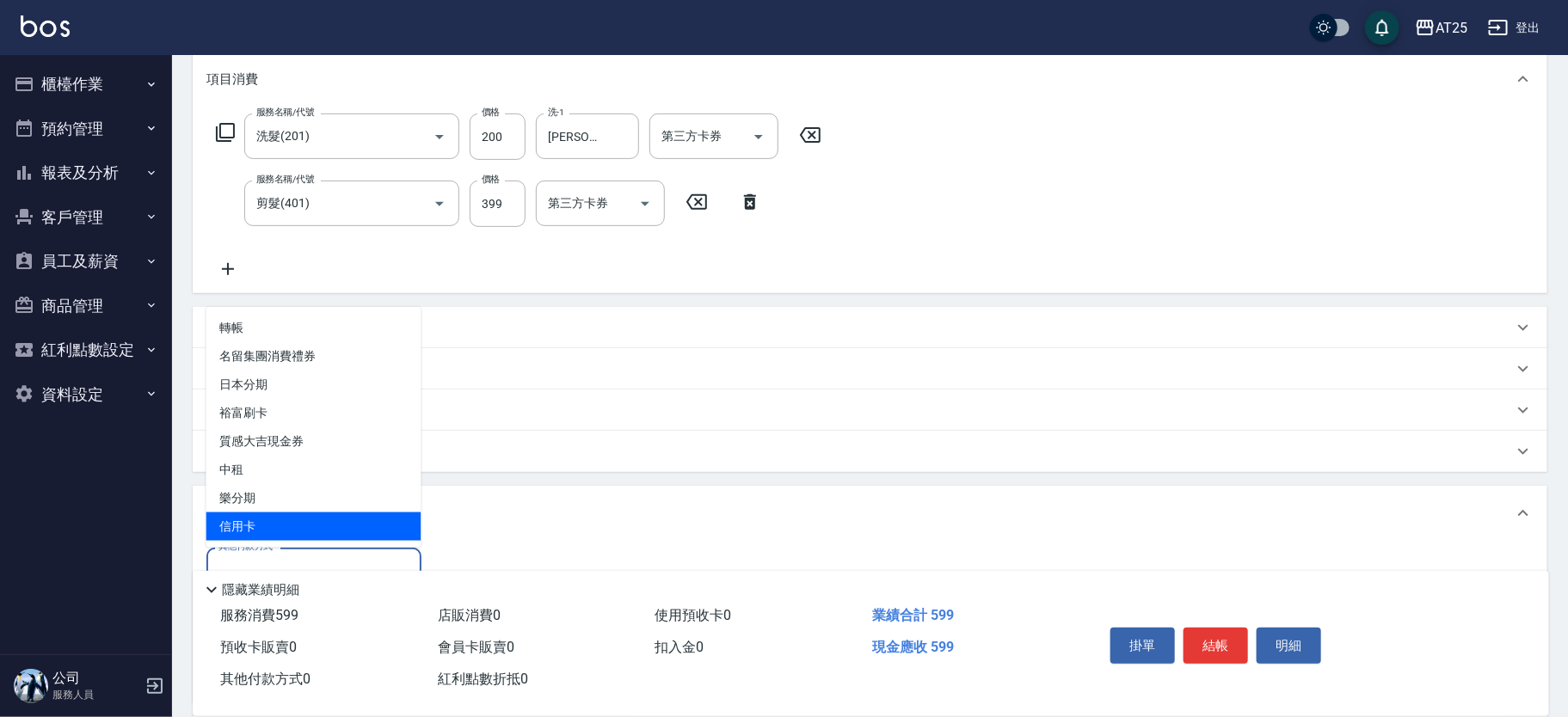
click at [305, 520] on span "信用卡" at bounding box center [314, 526] width 215 height 28
type input "信用卡"
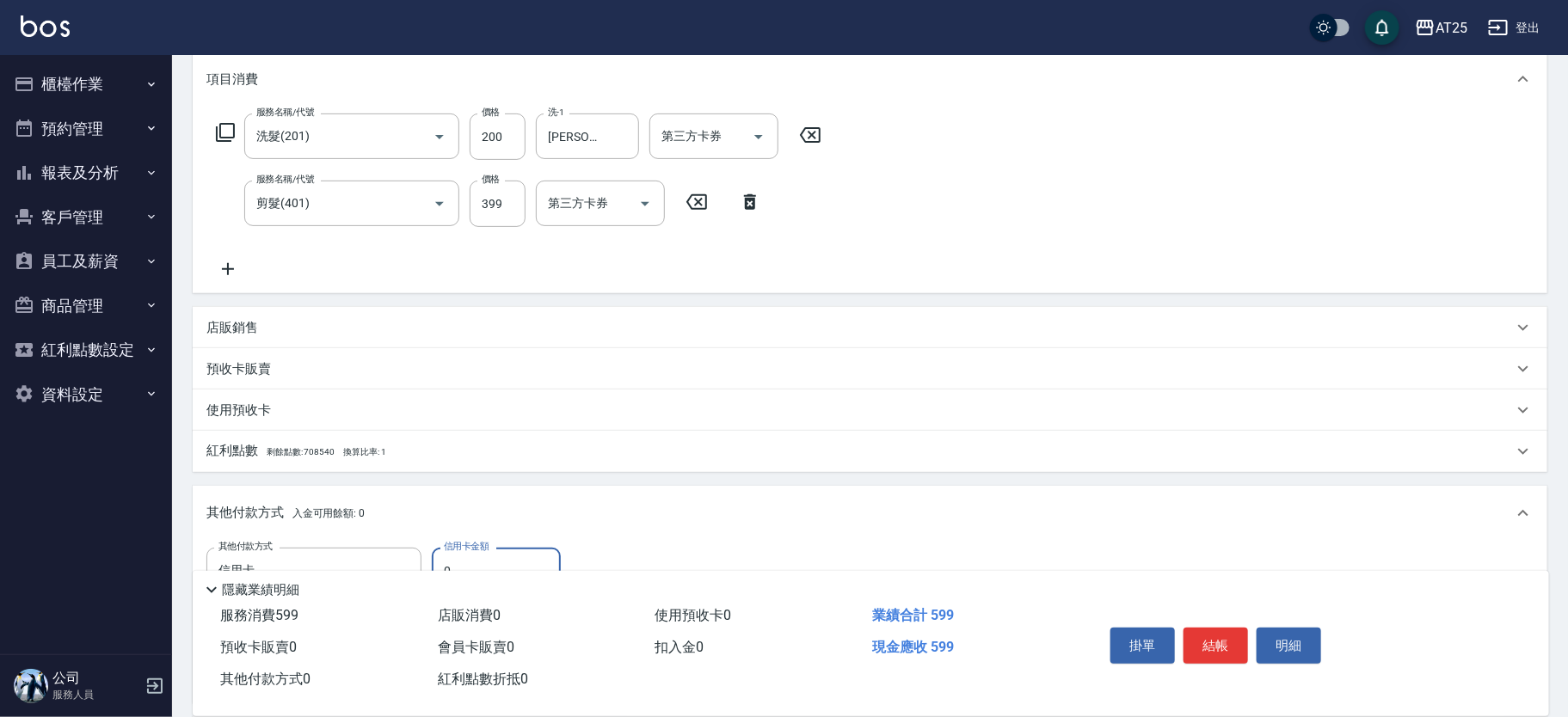
scroll to position [430, 0]
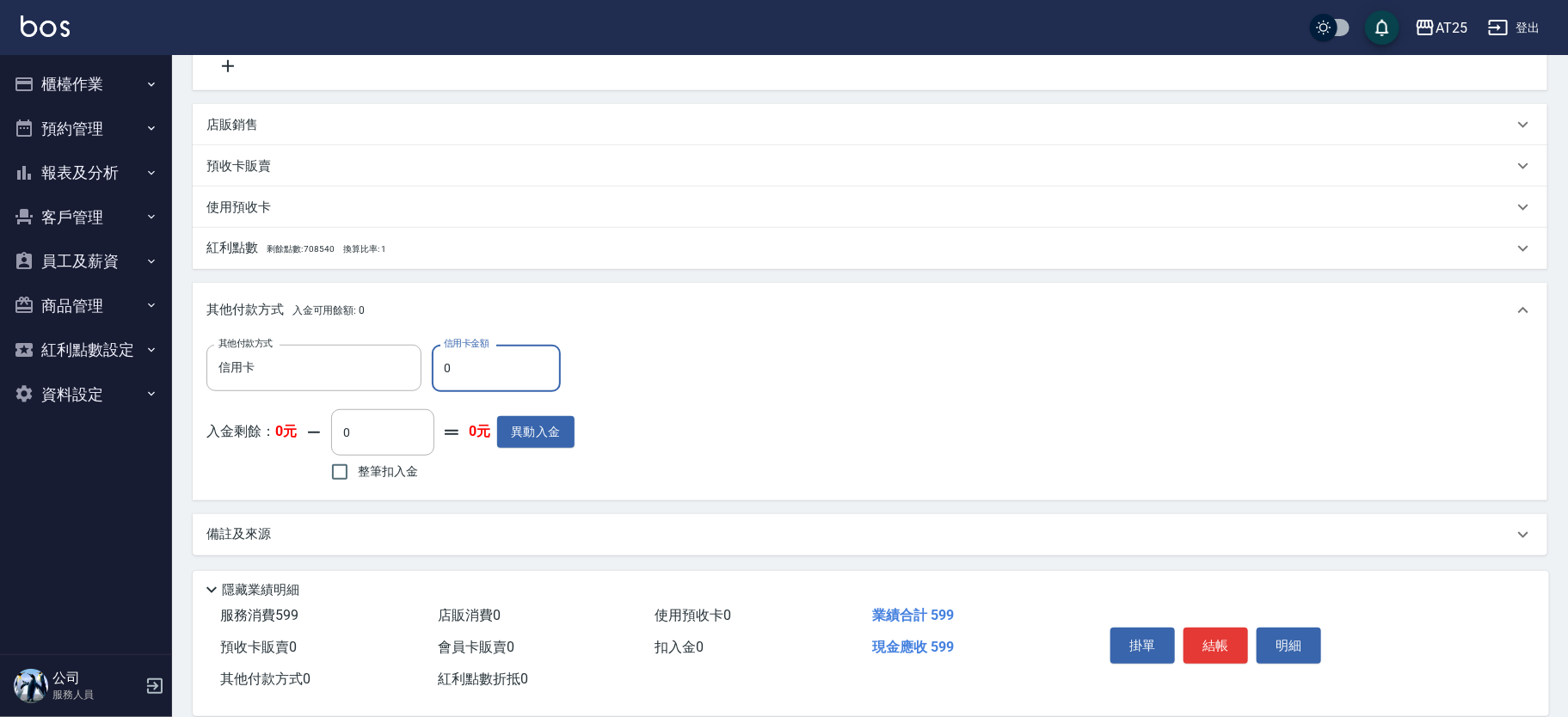
click at [482, 378] on input "0" at bounding box center [496, 368] width 129 height 46
type input "59"
type input "0"
type input "599"
click at [1232, 642] on button "結帳" at bounding box center [1215, 645] width 64 height 36
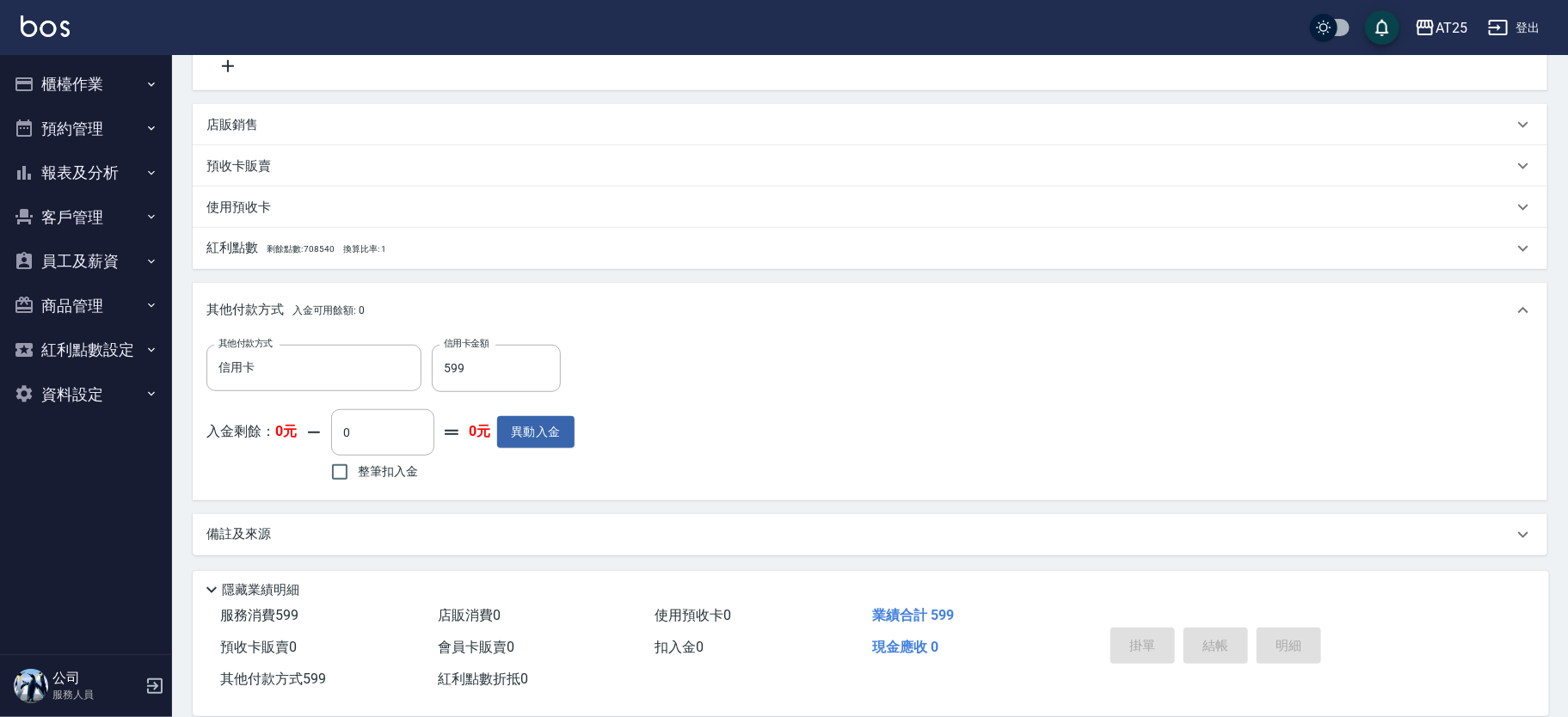
type input "[DATE] 10:12"
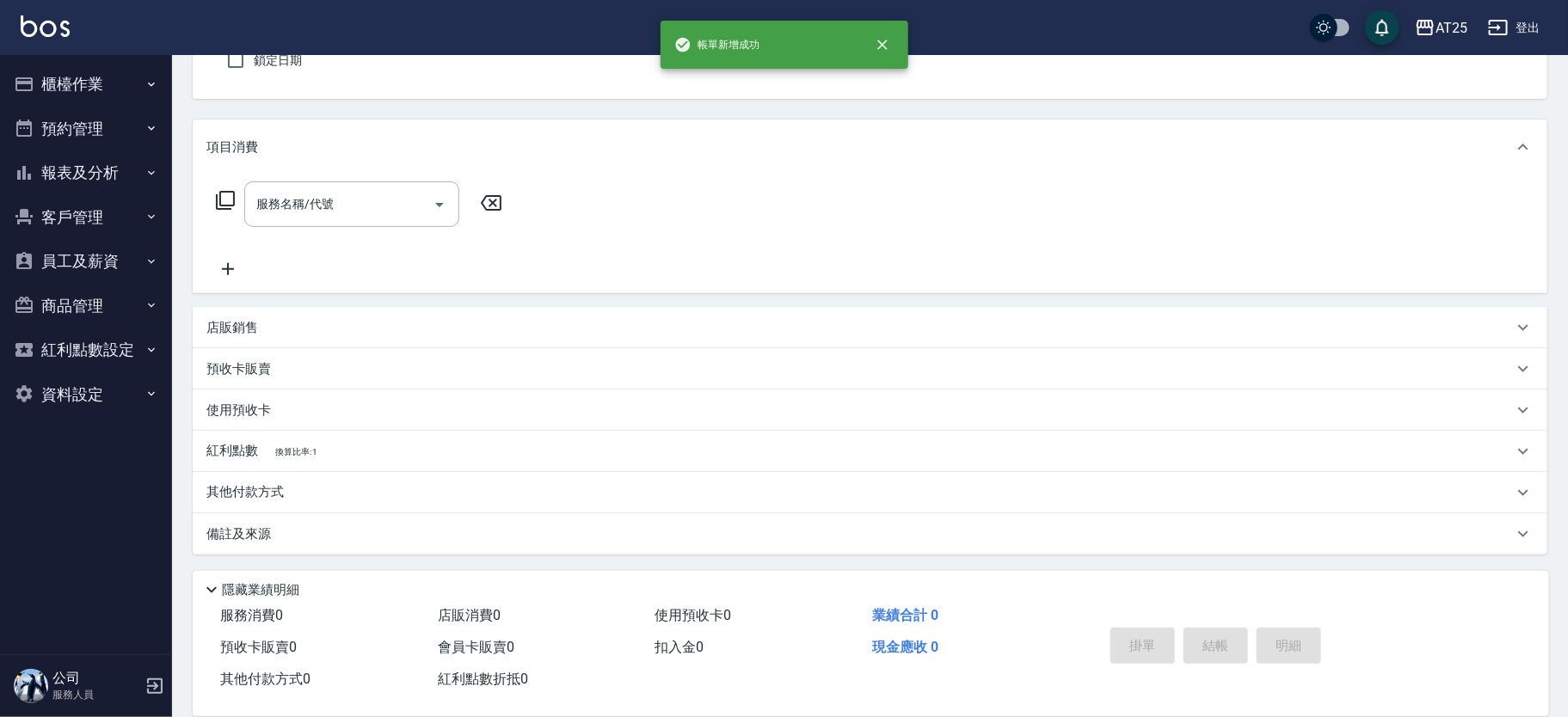
scroll to position [0, 0]
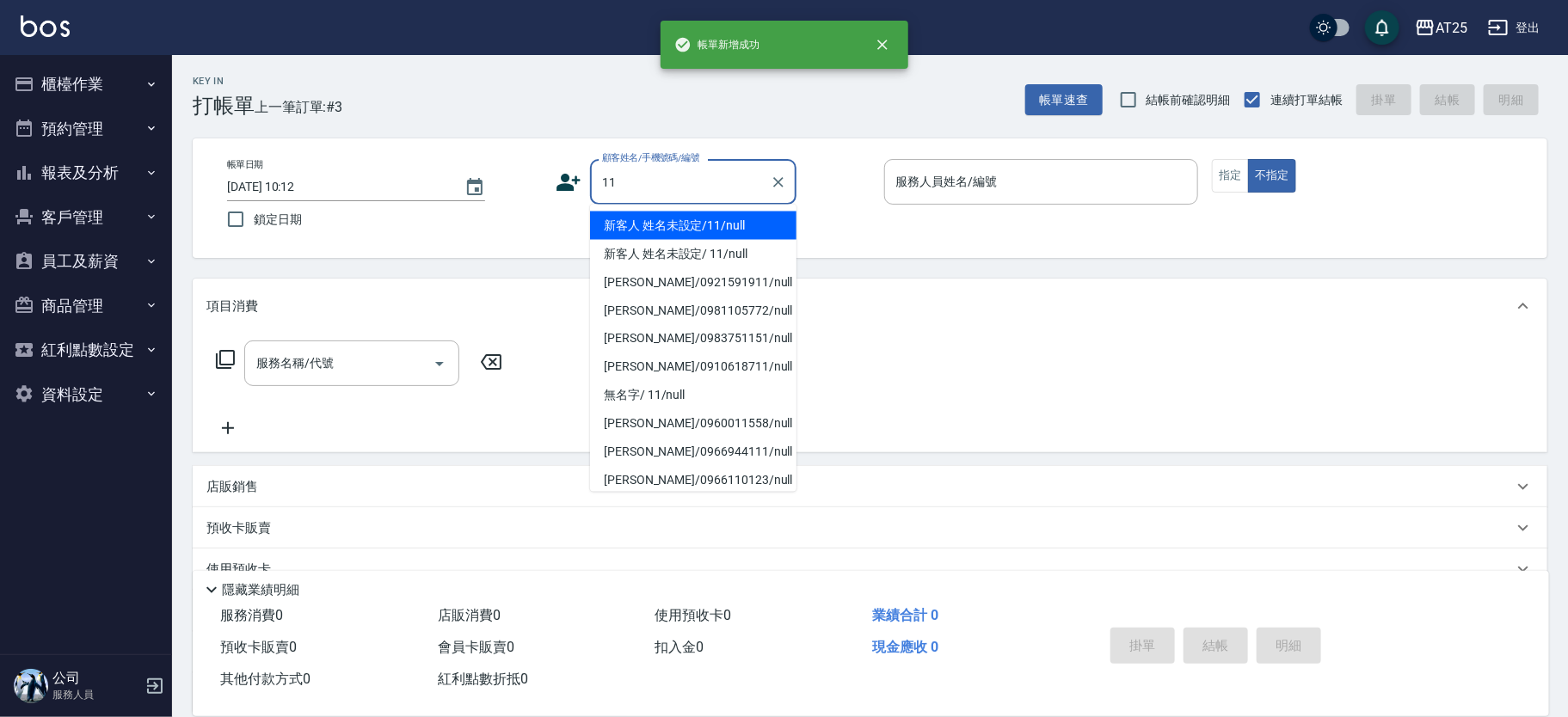
type input "新客人 姓名未設定/11/null"
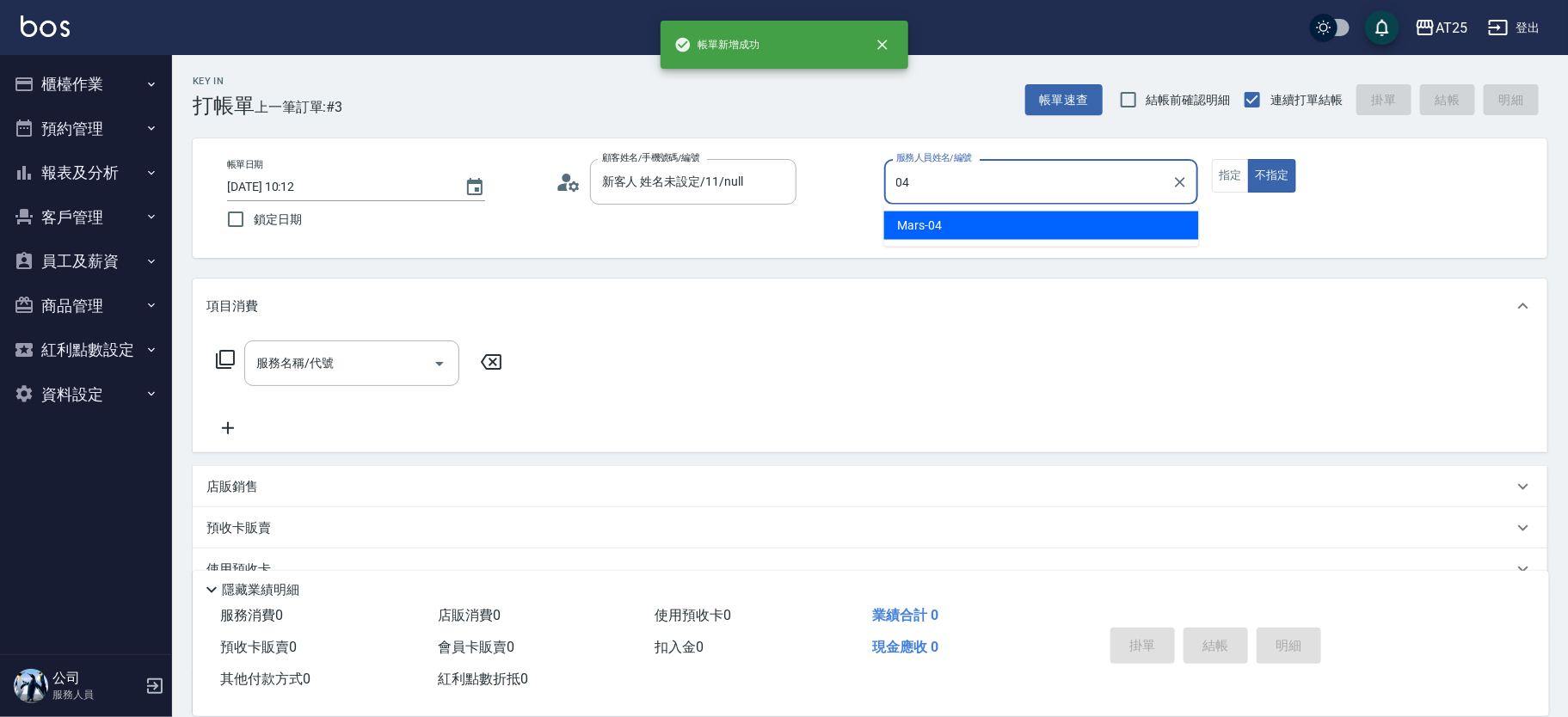
type input "Mars-04"
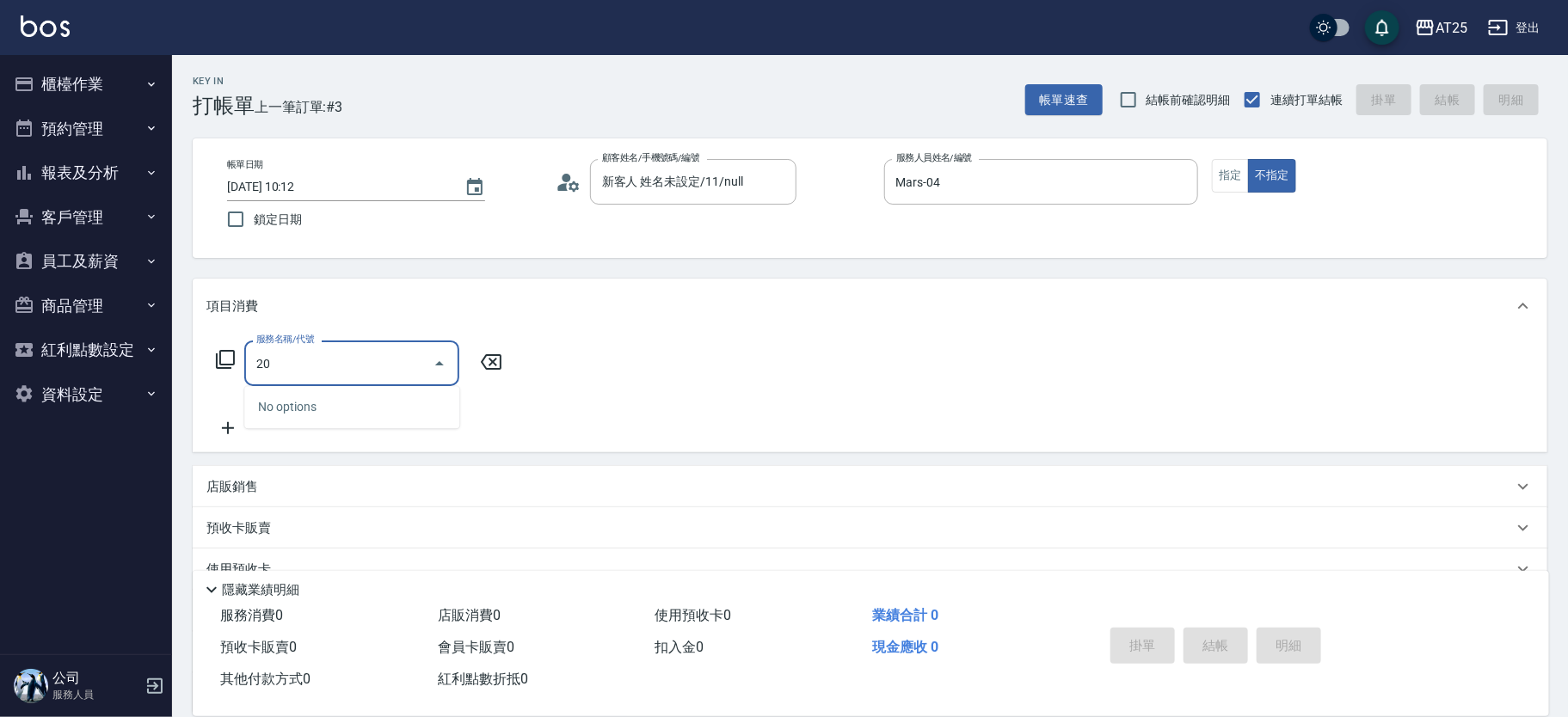
type input "201"
type input "30"
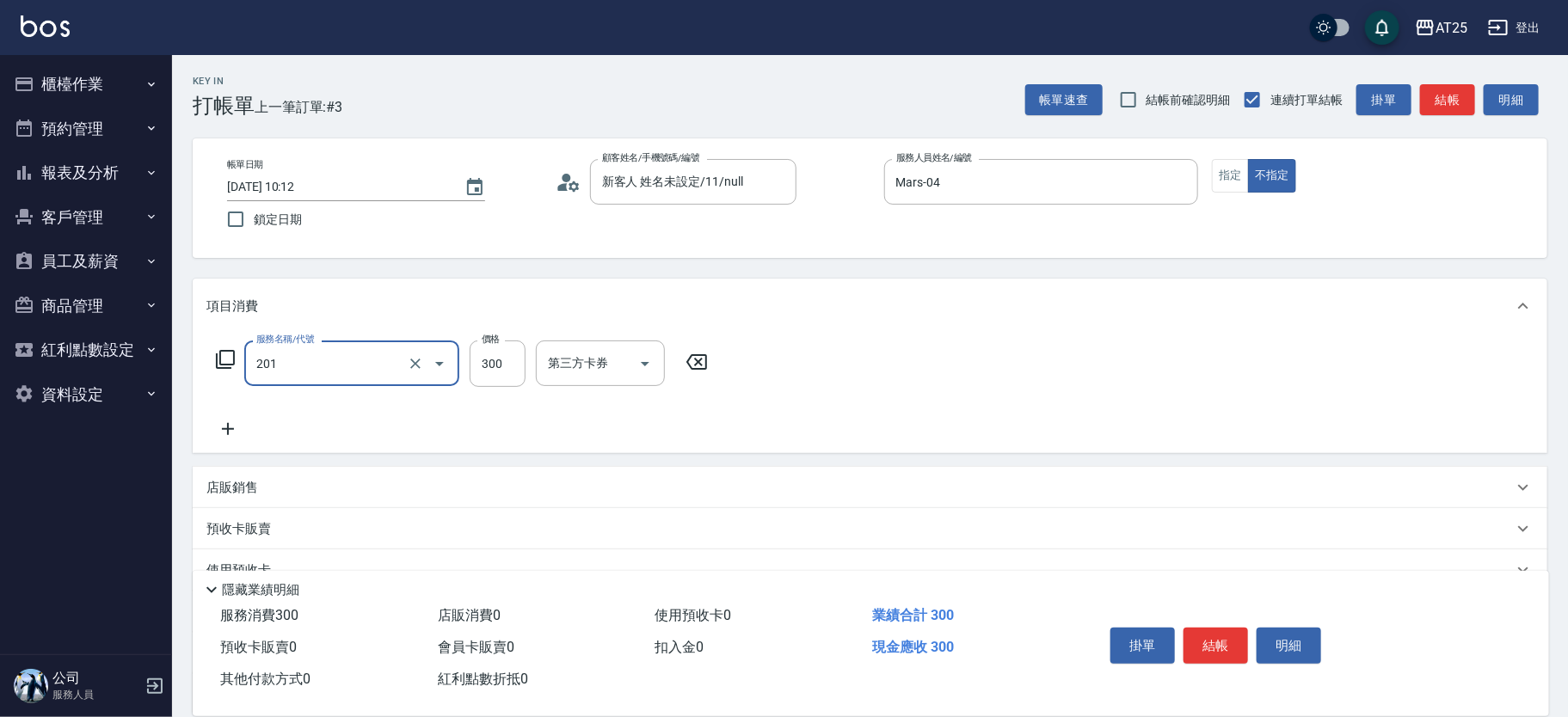
type input "洗髮(201)"
type input "0"
type input "20"
type input "200"
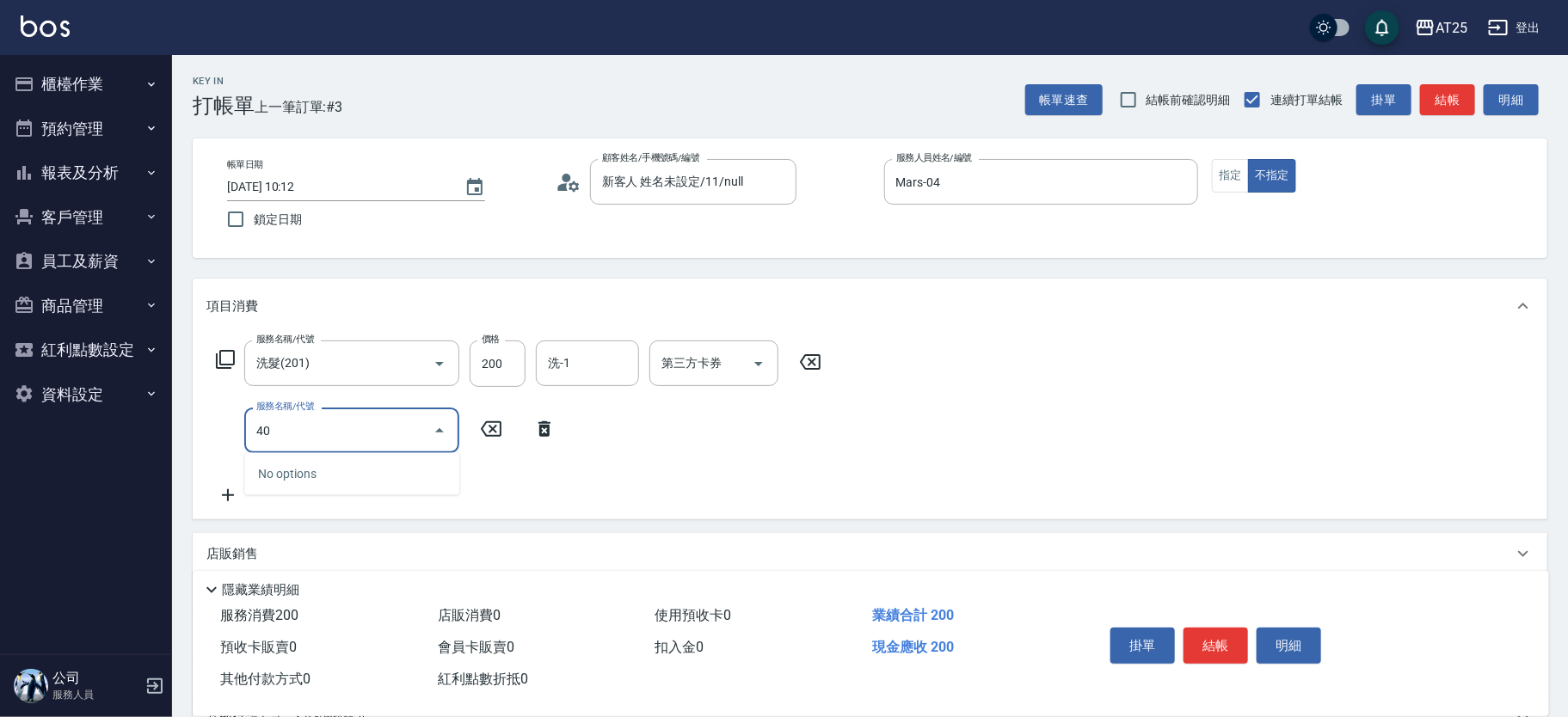
type input "401"
type input "50"
type input "剪髮(401)"
type input "20"
type input "39"
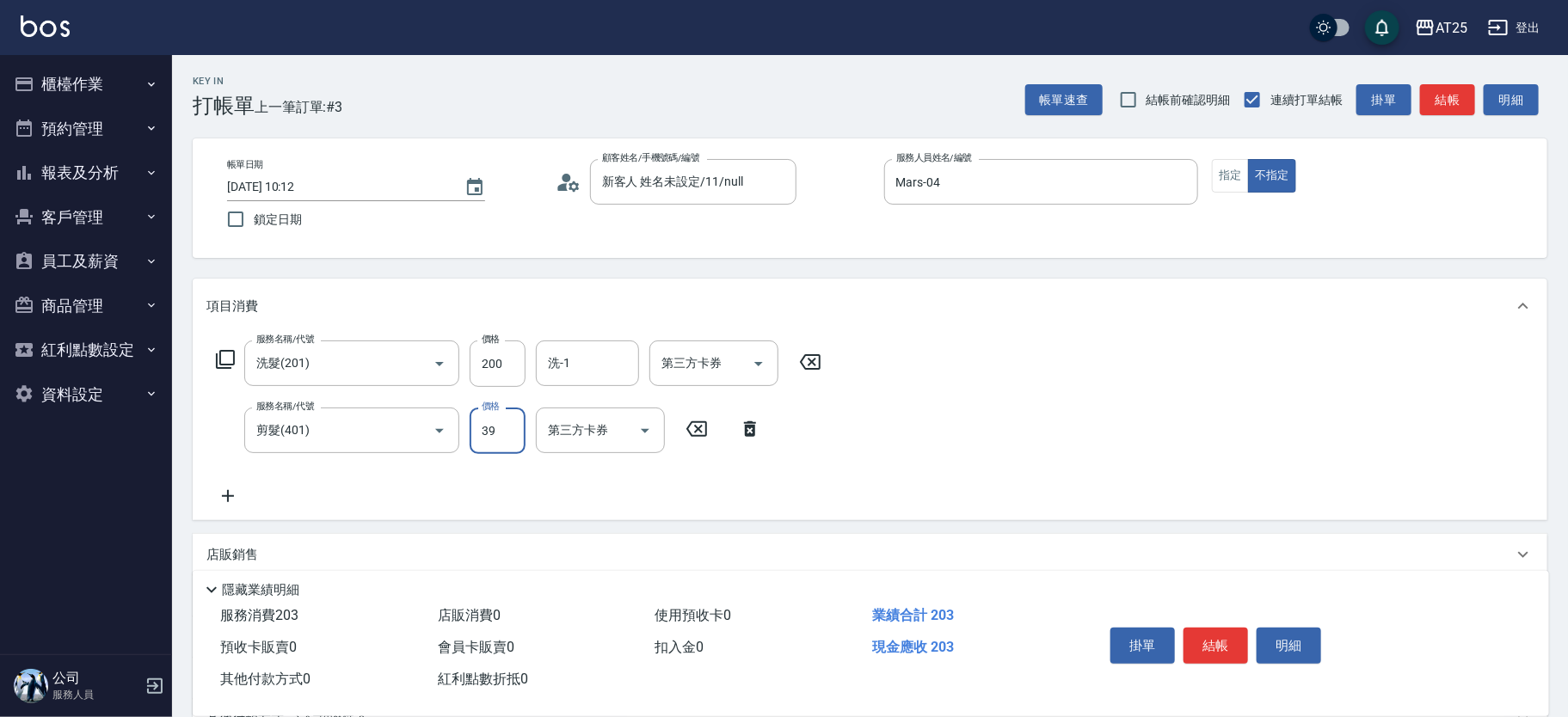
type input "50"
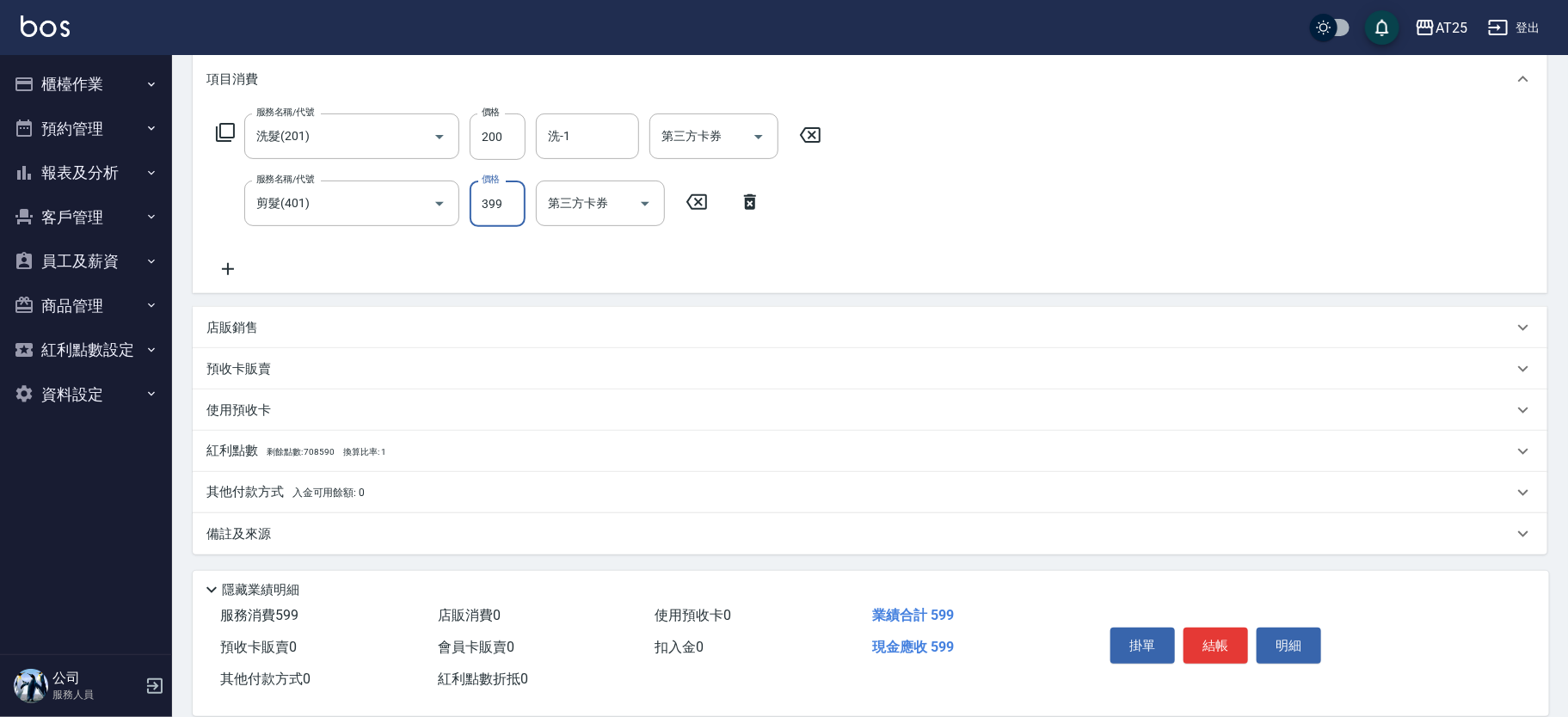
type input "399"
click at [309, 492] on span "入金可用餘額: 0" at bounding box center [328, 492] width 73 height 12
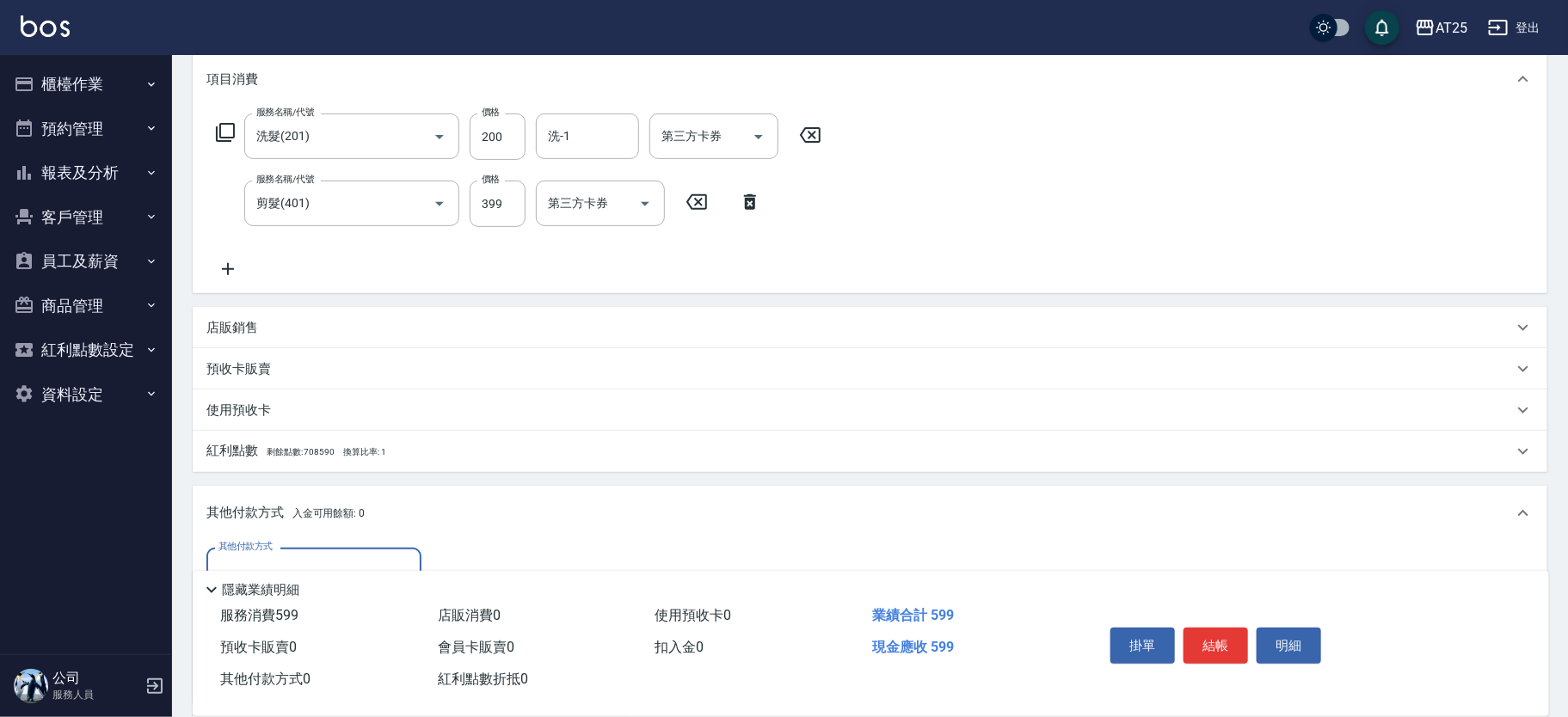
scroll to position [0, 0]
click at [324, 550] on div "其他付款方式" at bounding box center [314, 571] width 215 height 45
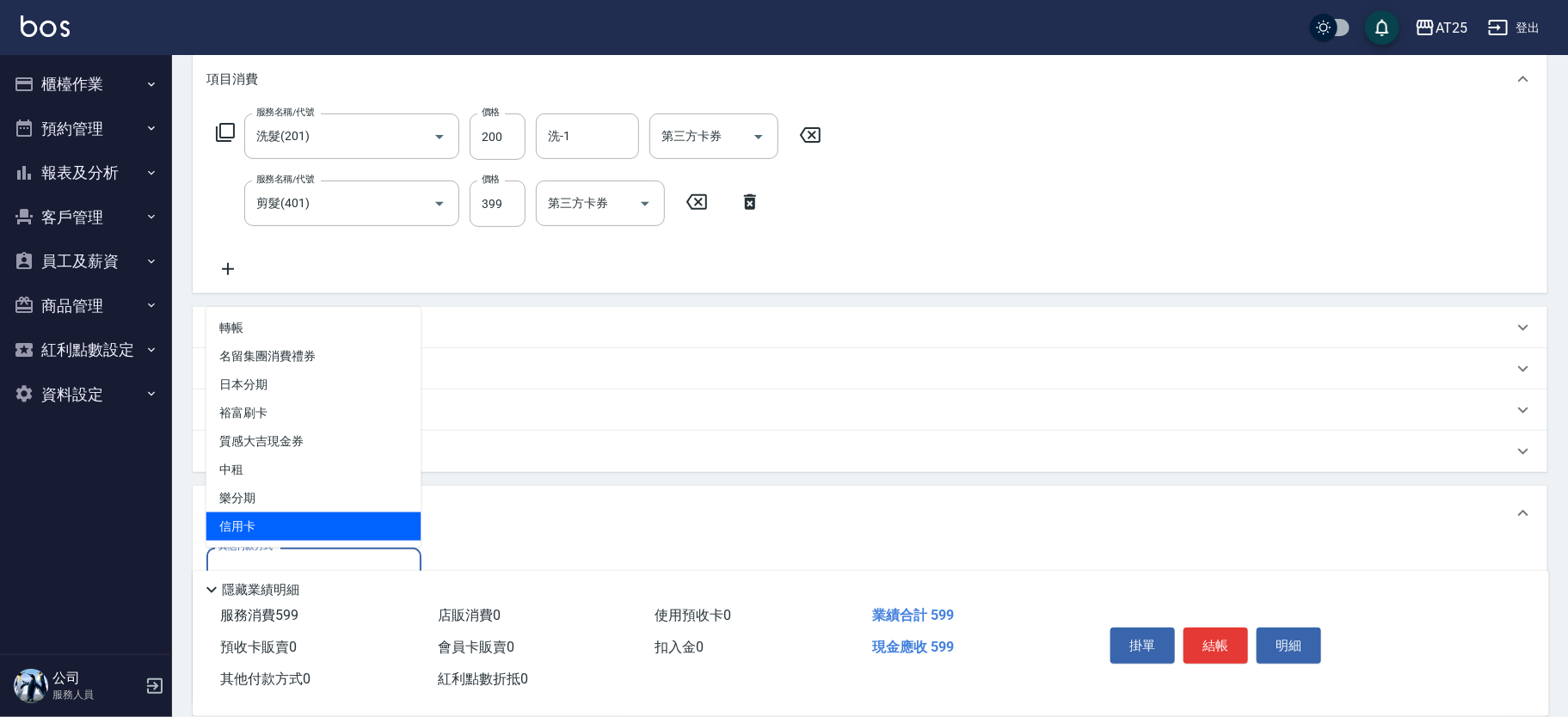
click at [324, 515] on span "信用卡" at bounding box center [314, 526] width 215 height 28
type input "信用卡"
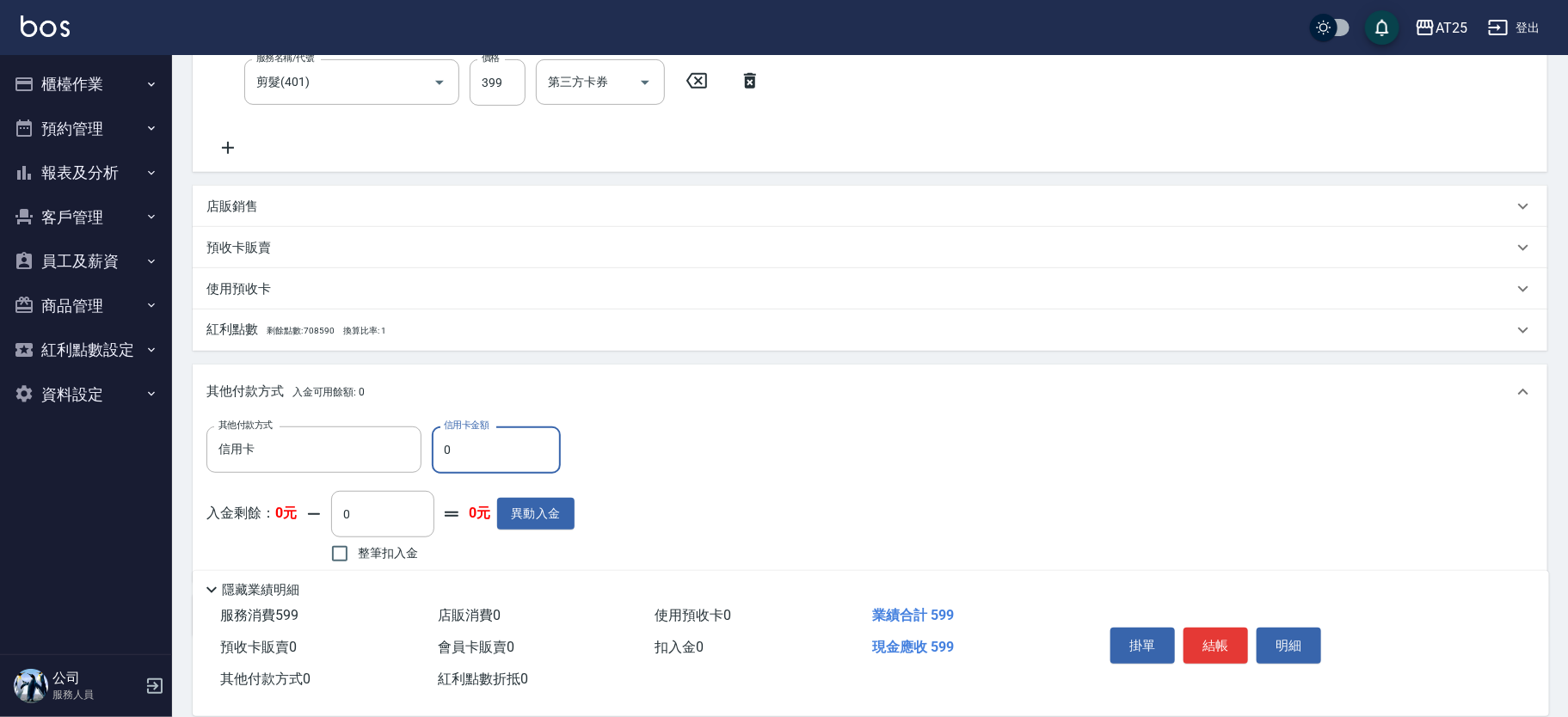
scroll to position [416, 0]
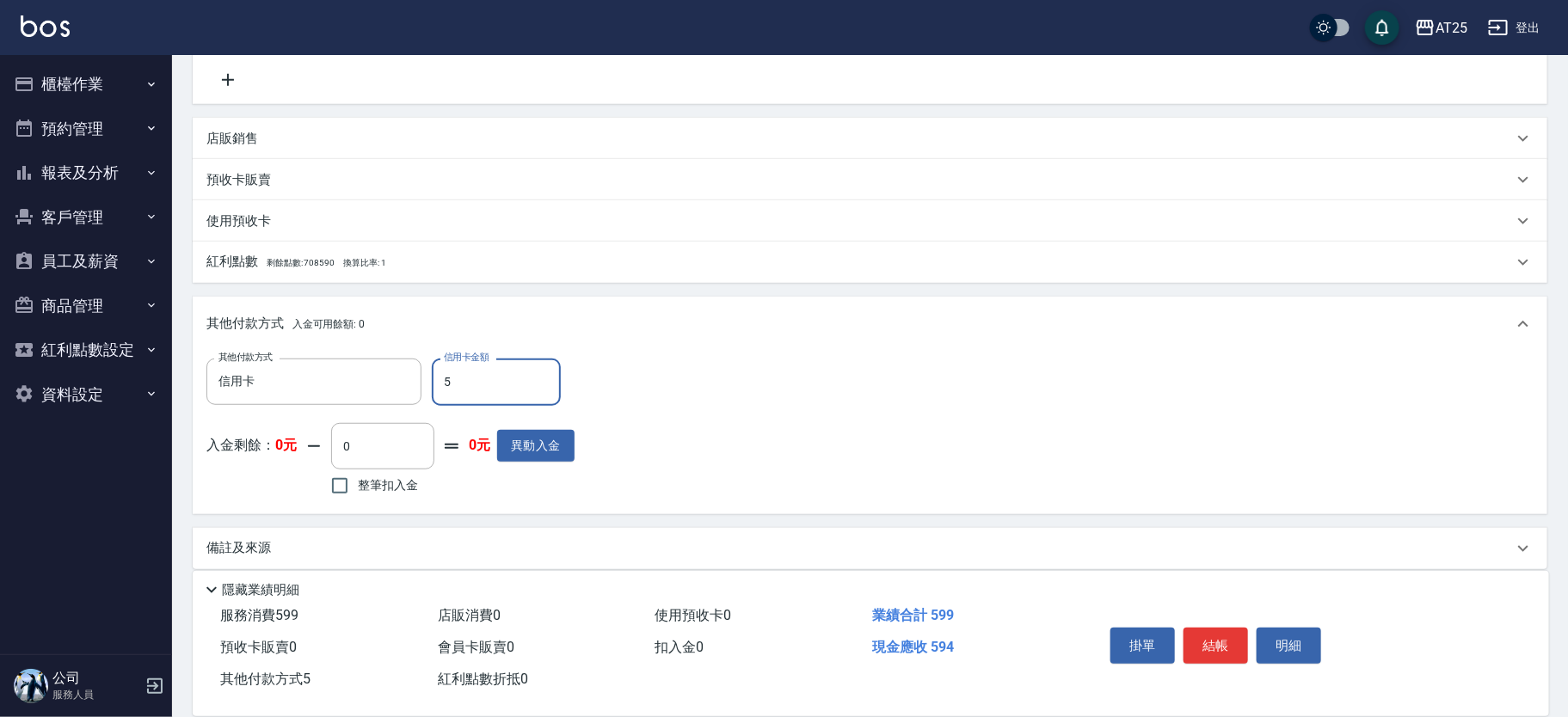
type input "59"
type input "0"
type input "599"
click at [1208, 635] on button "結帳" at bounding box center [1215, 645] width 64 height 36
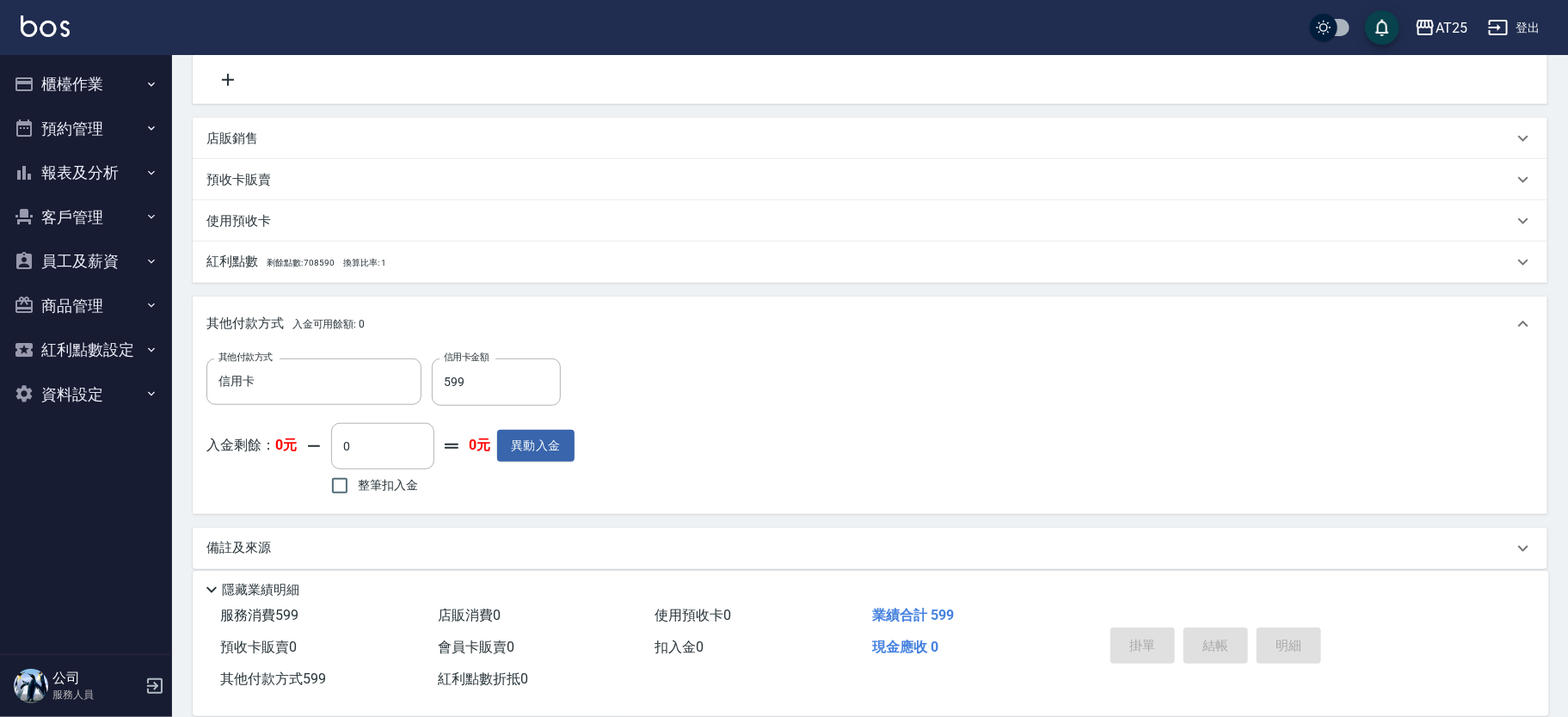
type input "[DATE] 10:13"
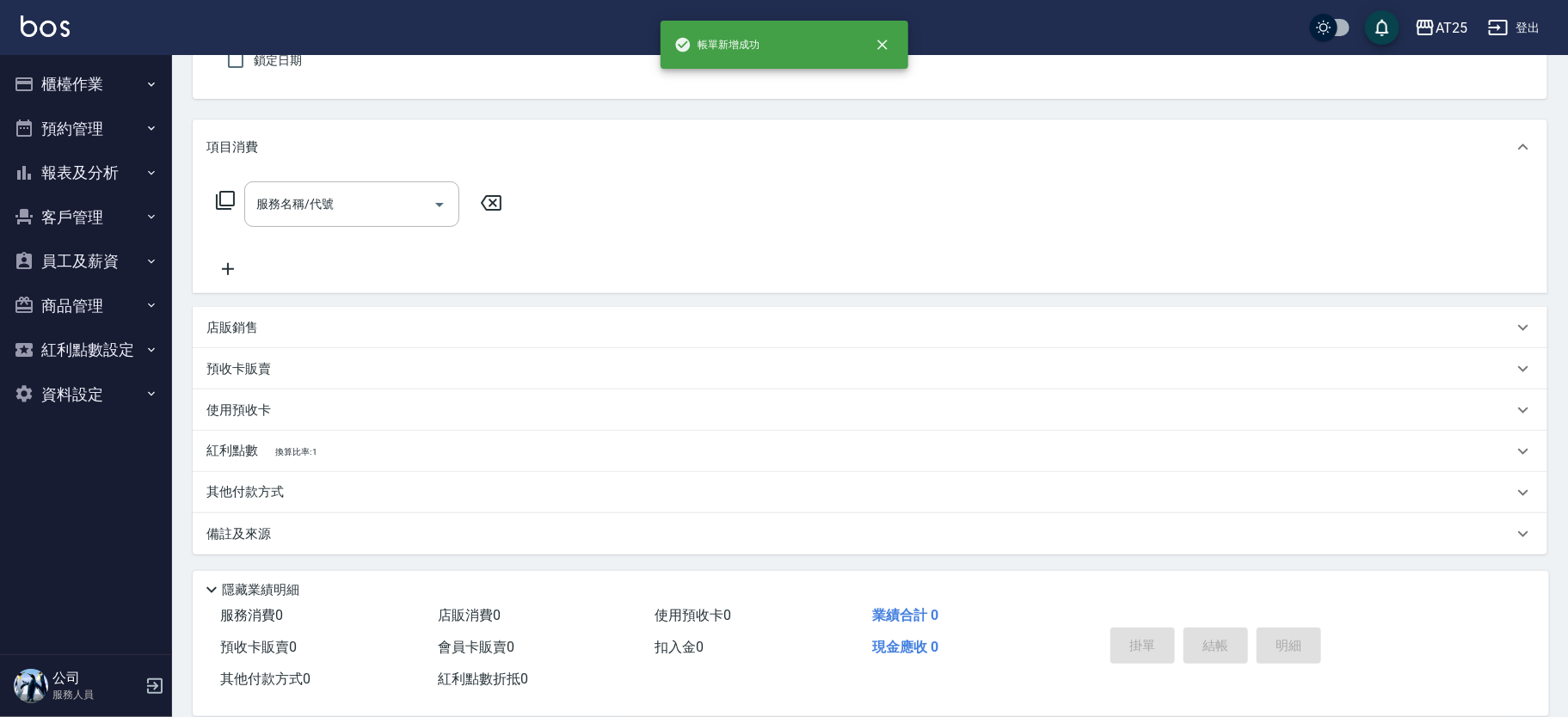
scroll to position [0, 0]
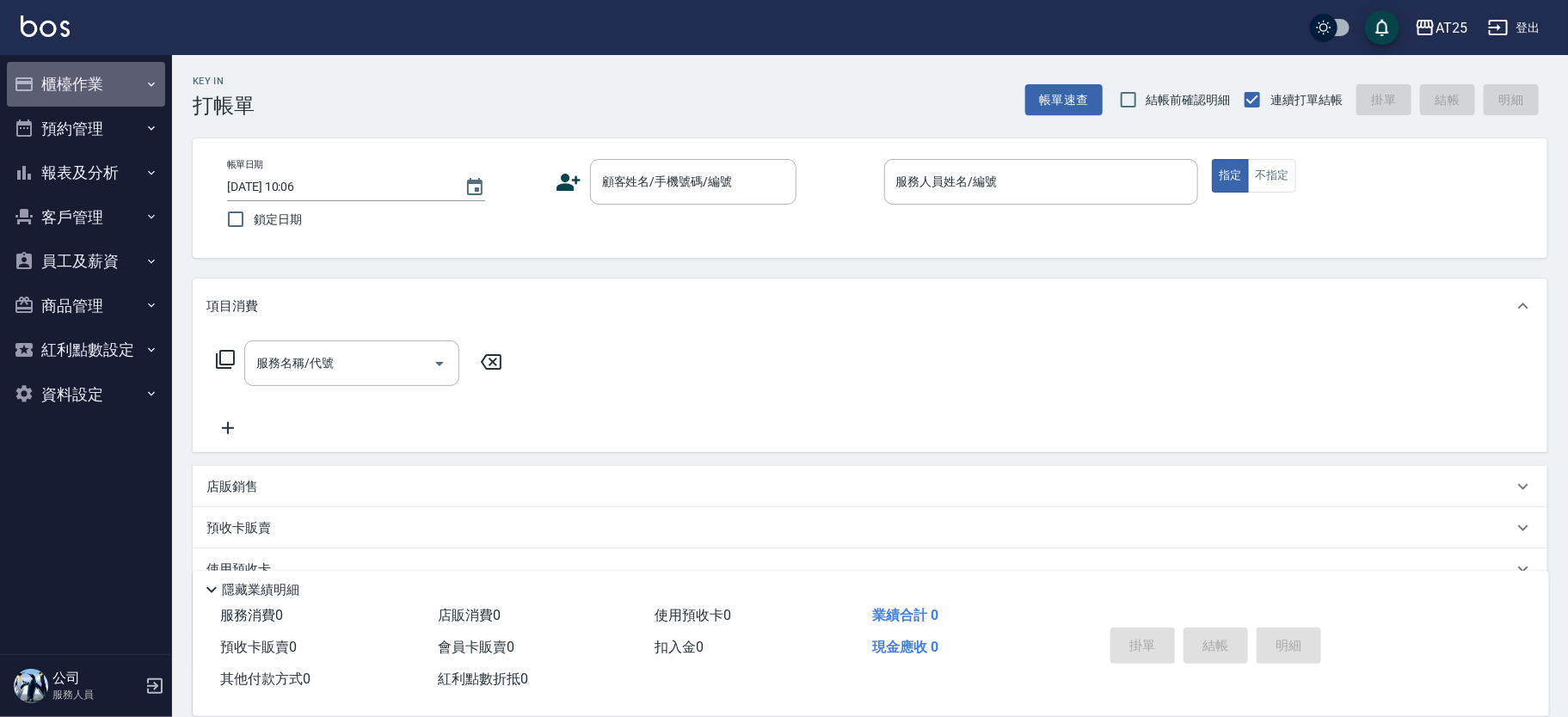
click at [90, 85] on button "櫃檯作業" at bounding box center [86, 84] width 158 height 44
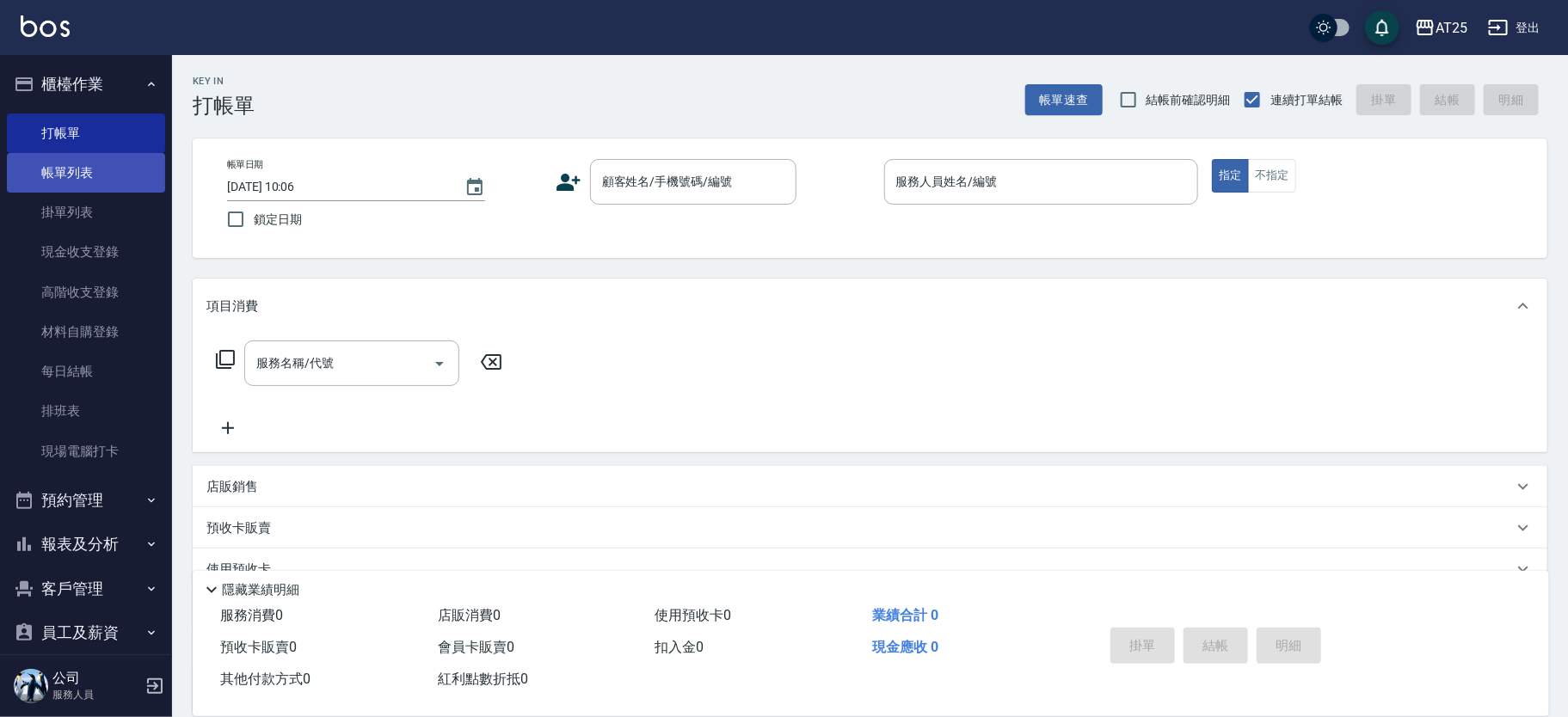
click at [90, 172] on link "帳單列表" at bounding box center [86, 173] width 158 height 40
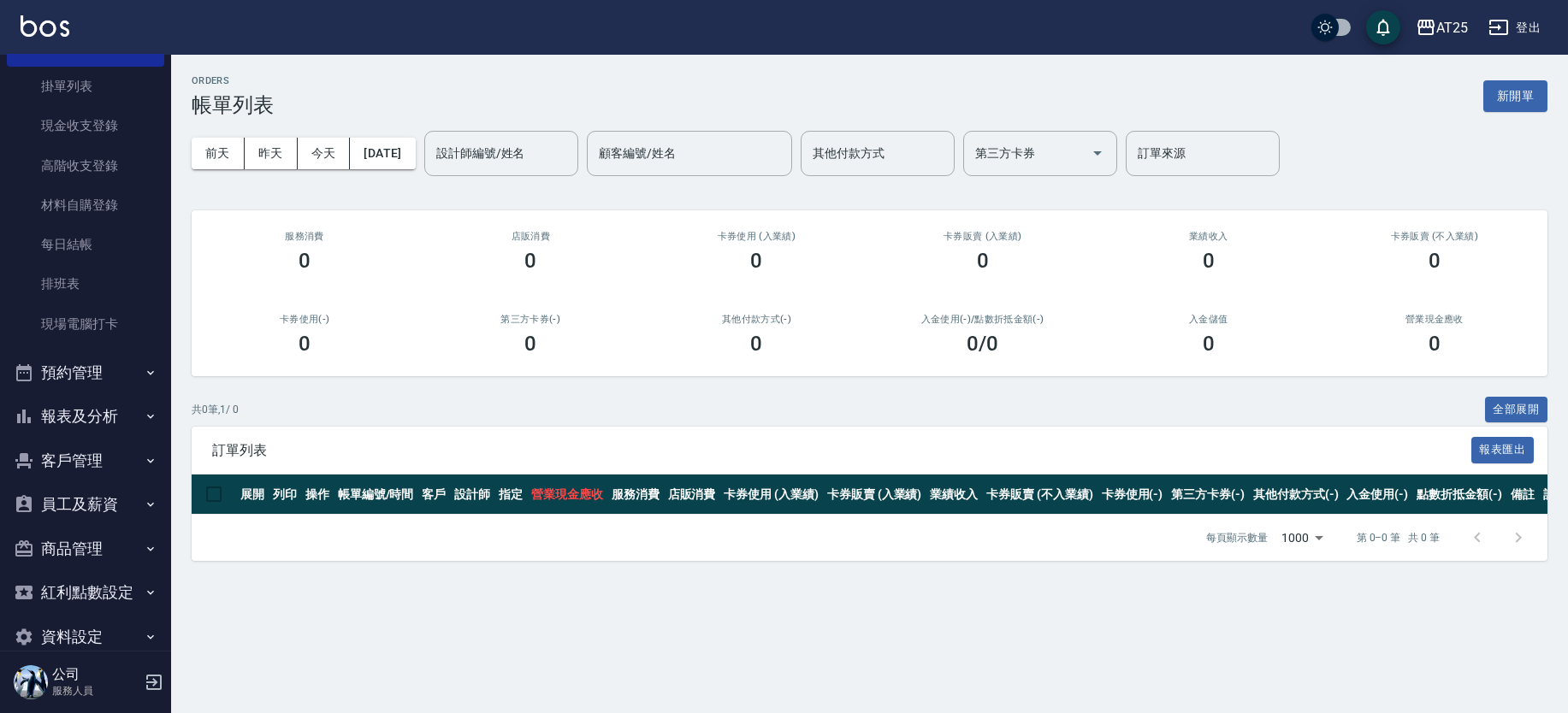
scroll to position [152, 0]
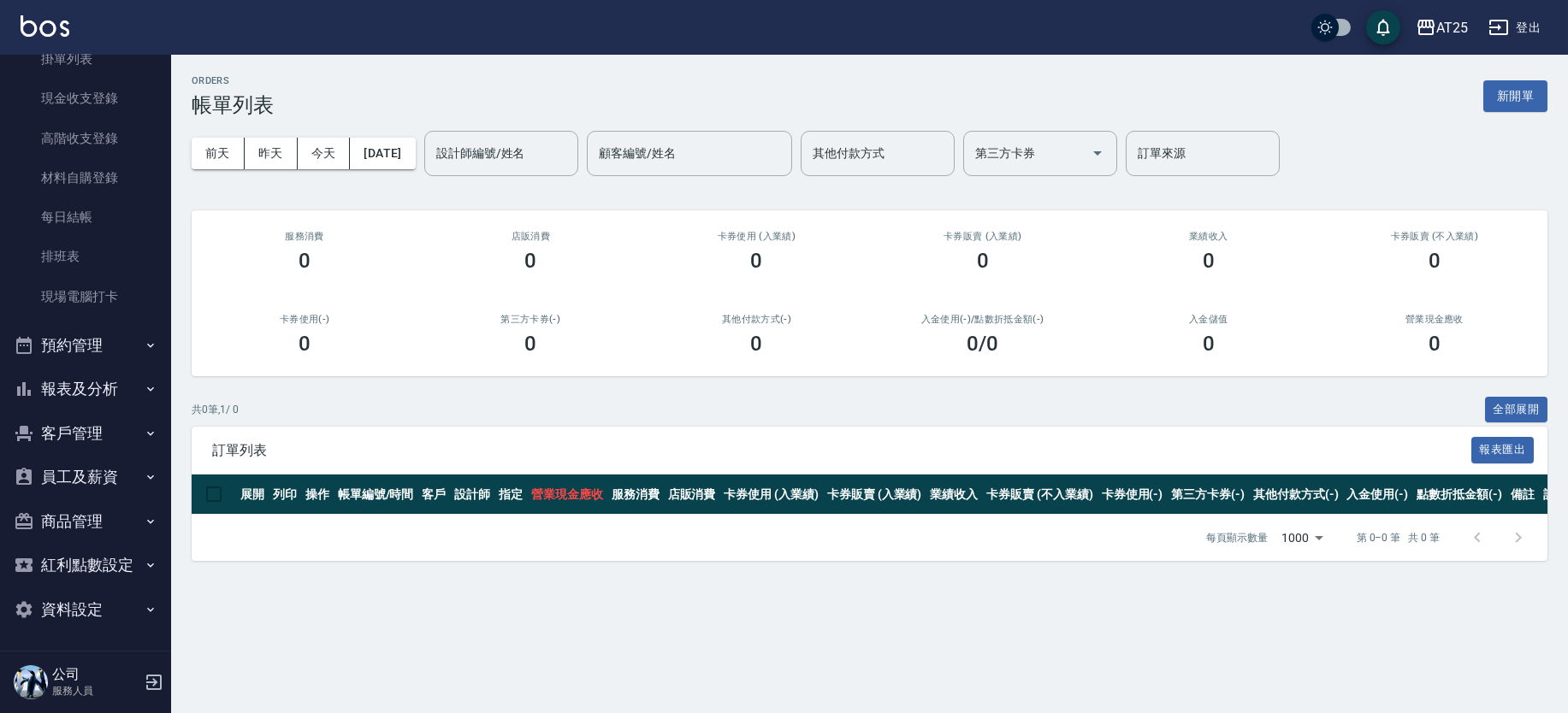
click at [121, 391] on button "報表及分析" at bounding box center [85, 388] width 158 height 44
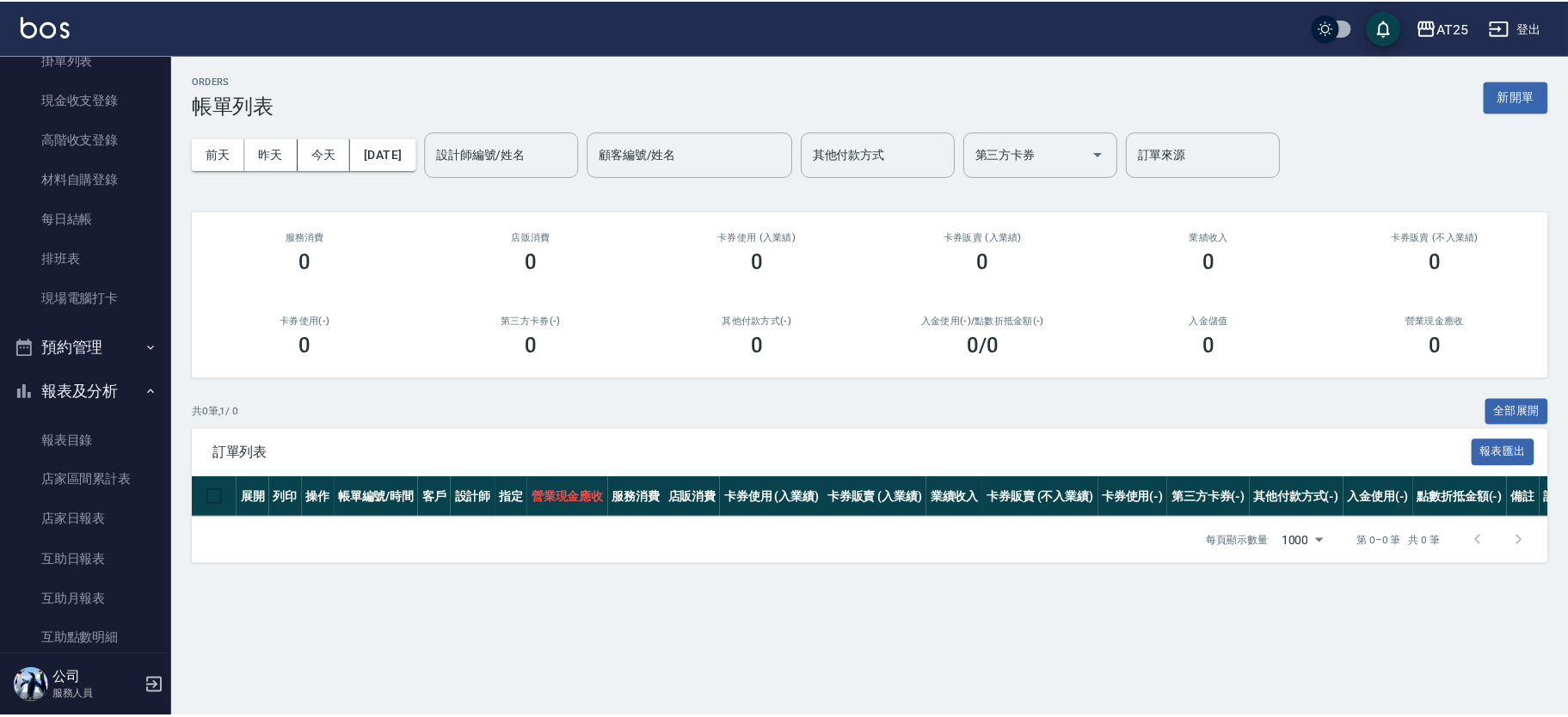
scroll to position [478, 0]
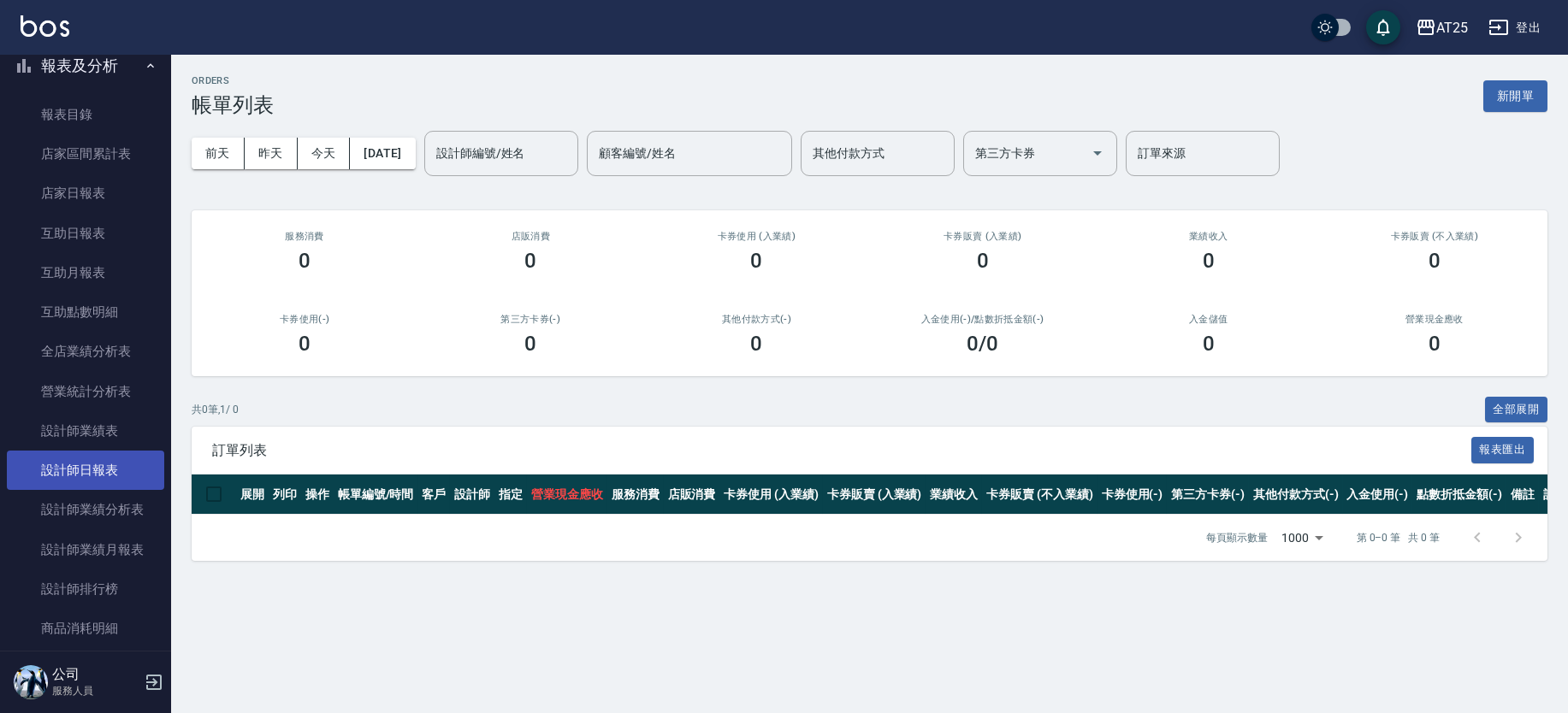
click at [136, 478] on link "設計師日報表" at bounding box center [85, 470] width 158 height 39
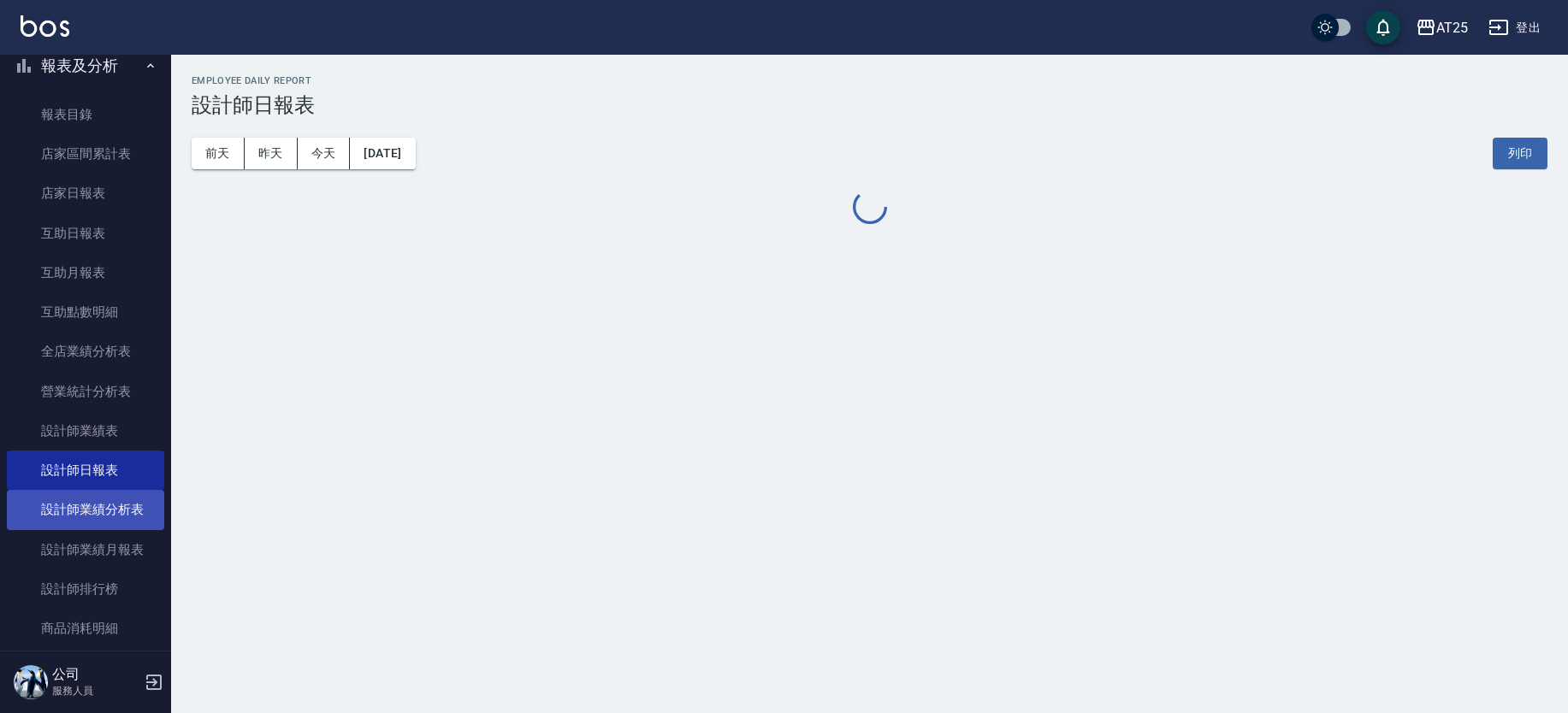
click at [140, 502] on link "設計師業績分析表" at bounding box center [85, 509] width 158 height 39
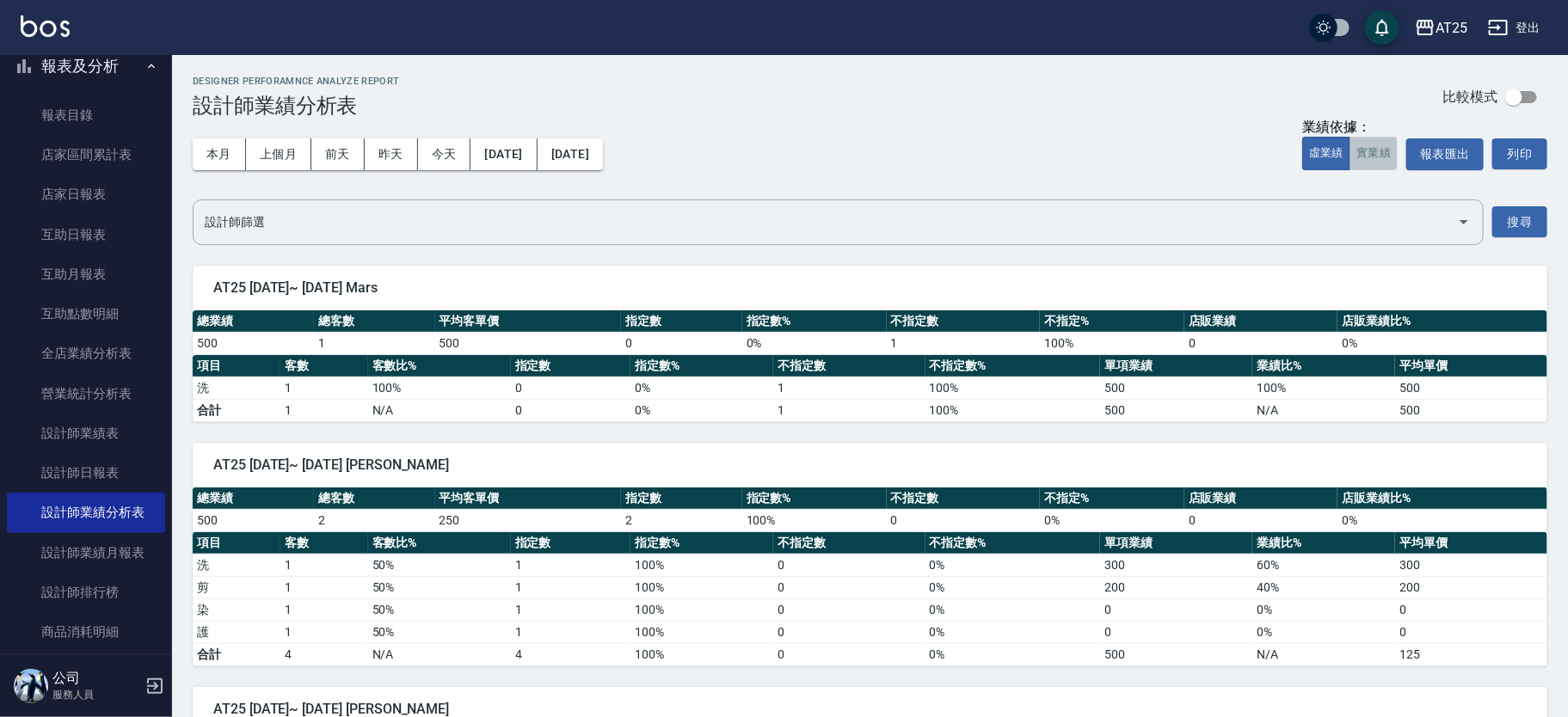
click at [1390, 156] on button "實業績" at bounding box center [1373, 154] width 48 height 34
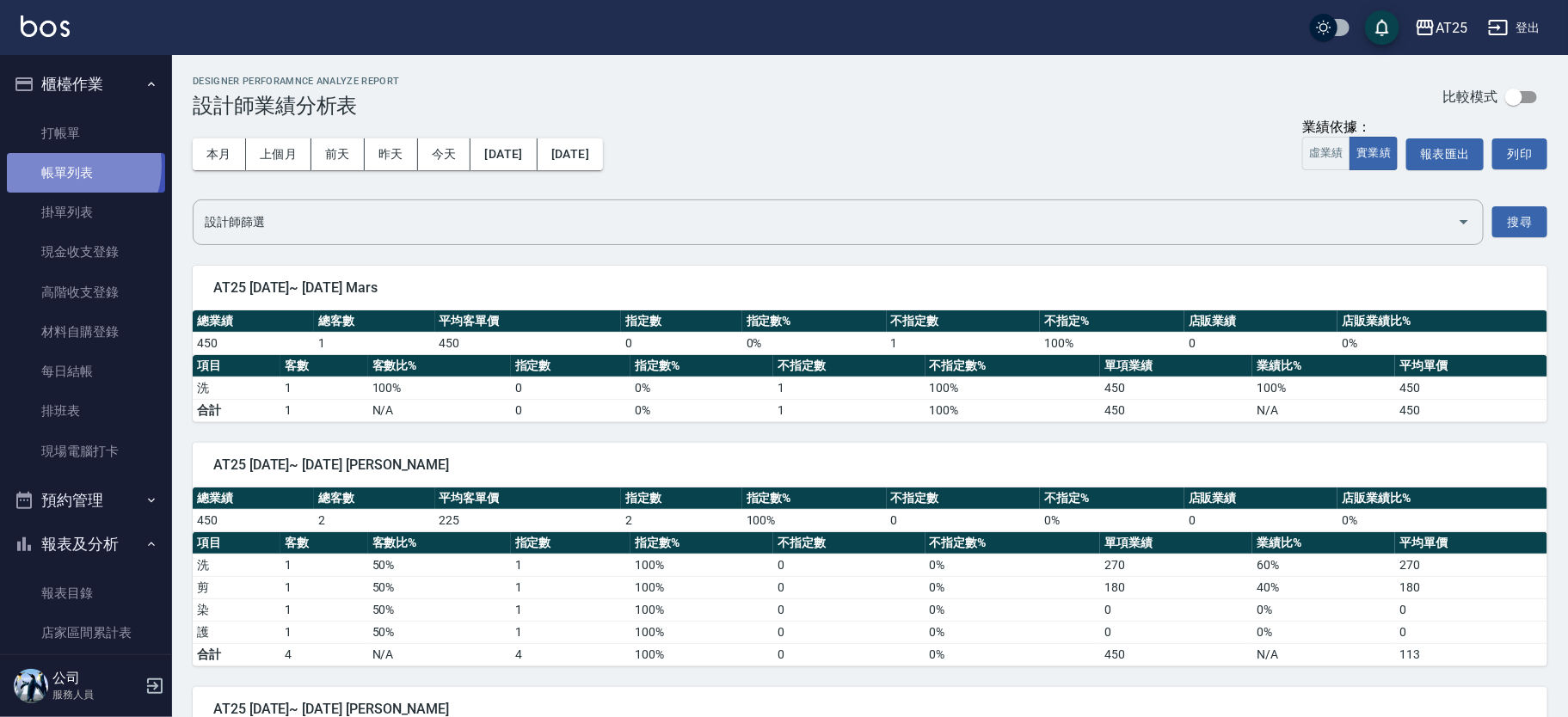
click at [69, 166] on link "帳單列表" at bounding box center [86, 173] width 158 height 40
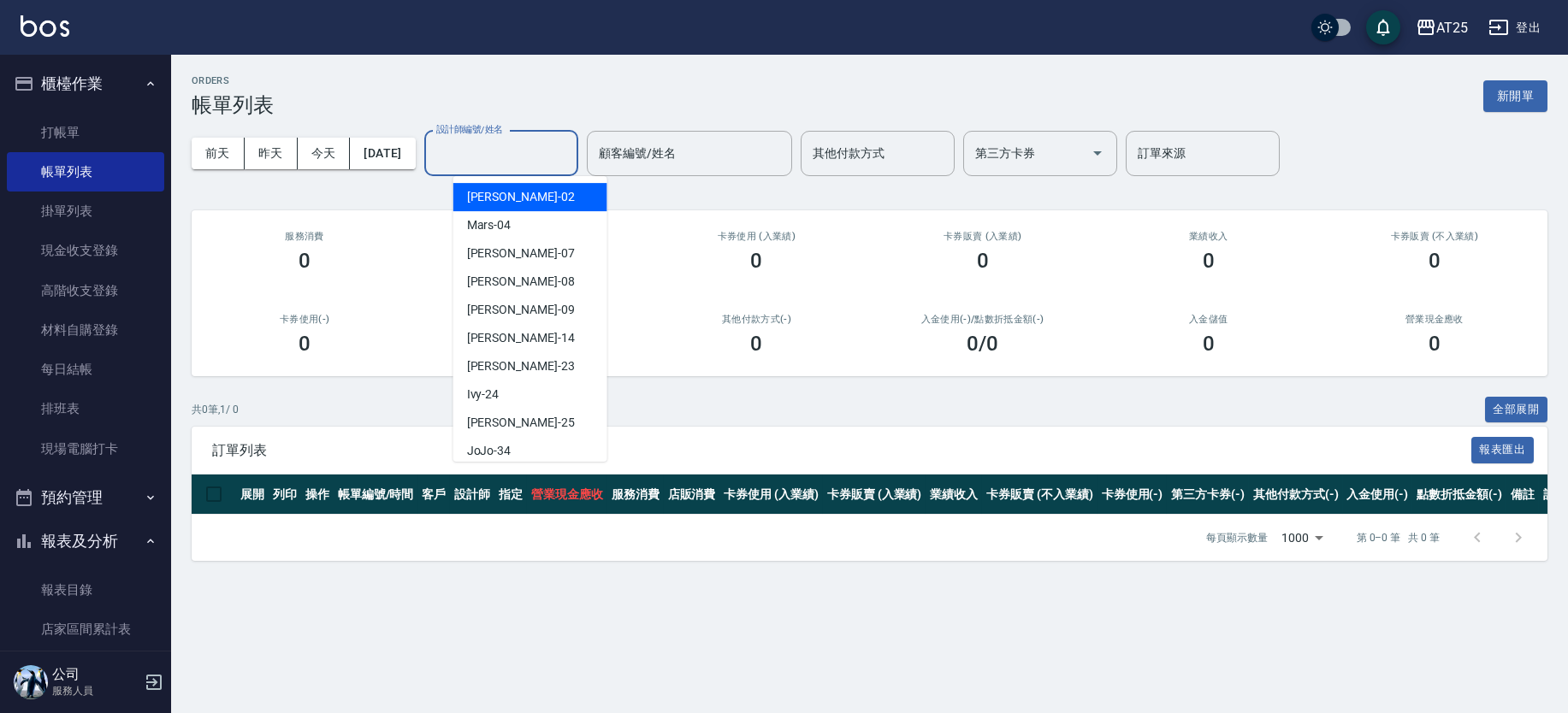
click at [529, 159] on input "設計師編號/姓名" at bounding box center [501, 154] width 139 height 30
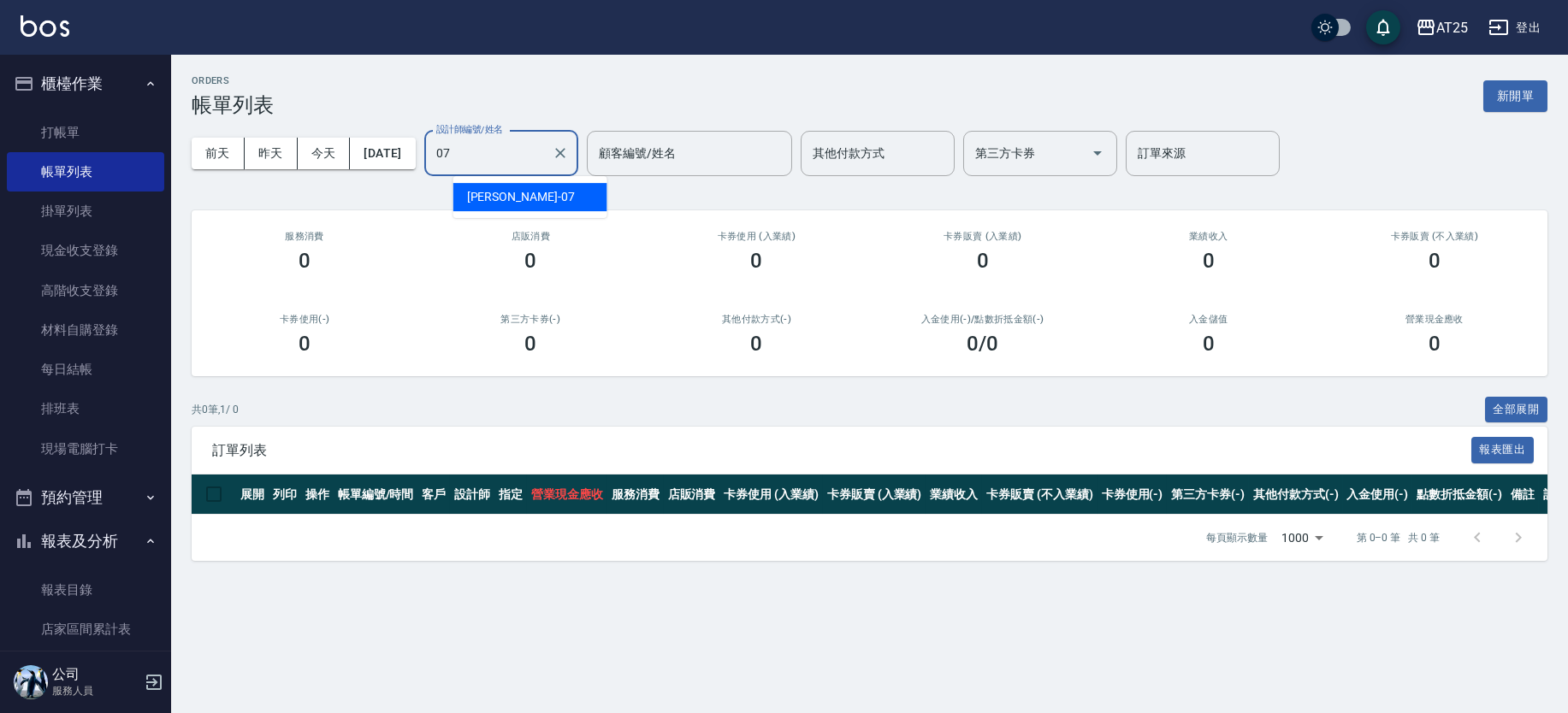
type input "[PERSON_NAME]-07"
click at [569, 154] on icon "Clear" at bounding box center [560, 153] width 17 height 17
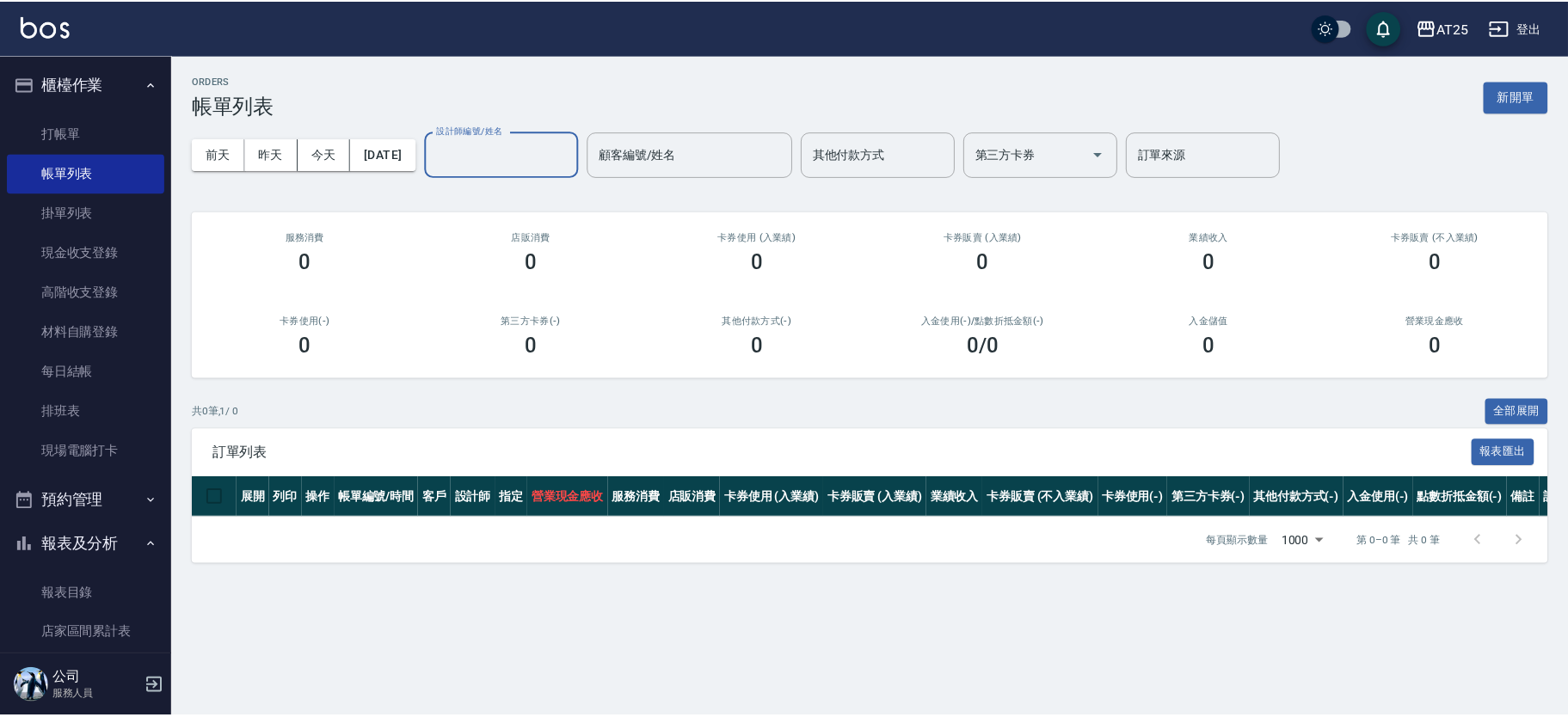
scroll to position [550, 0]
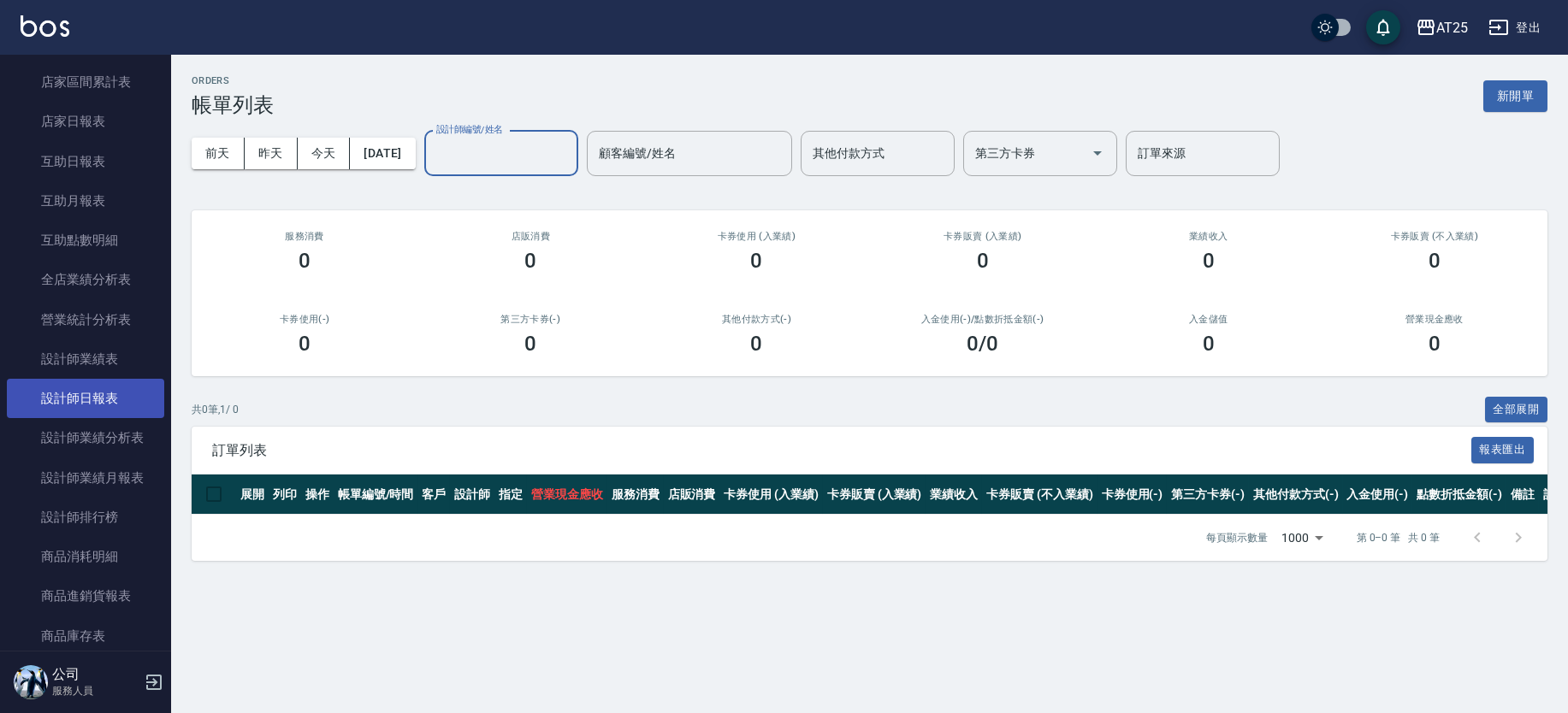
click at [111, 404] on link "設計師日報表" at bounding box center [85, 399] width 158 height 39
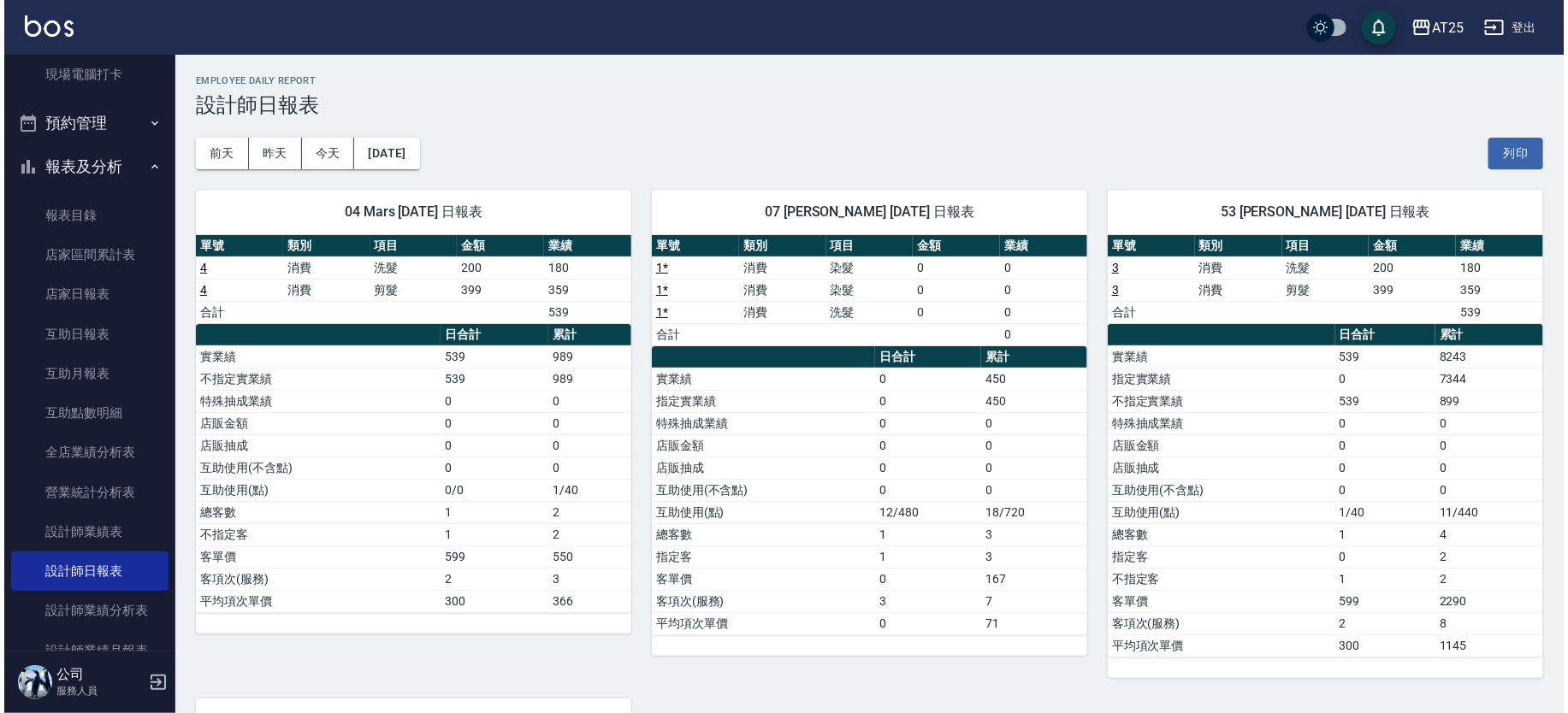
scroll to position [358, 0]
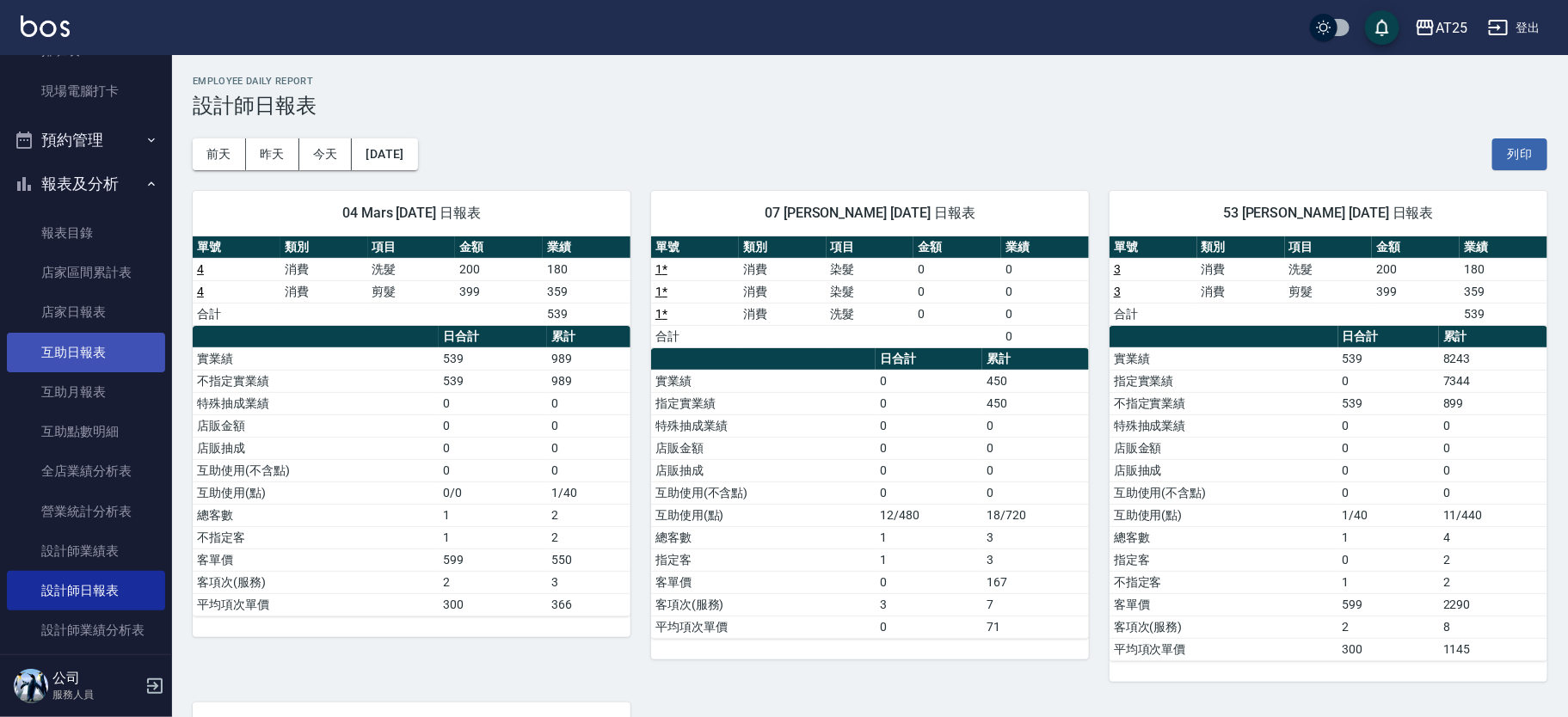
click at [97, 352] on link "互助日報表" at bounding box center [86, 353] width 158 height 40
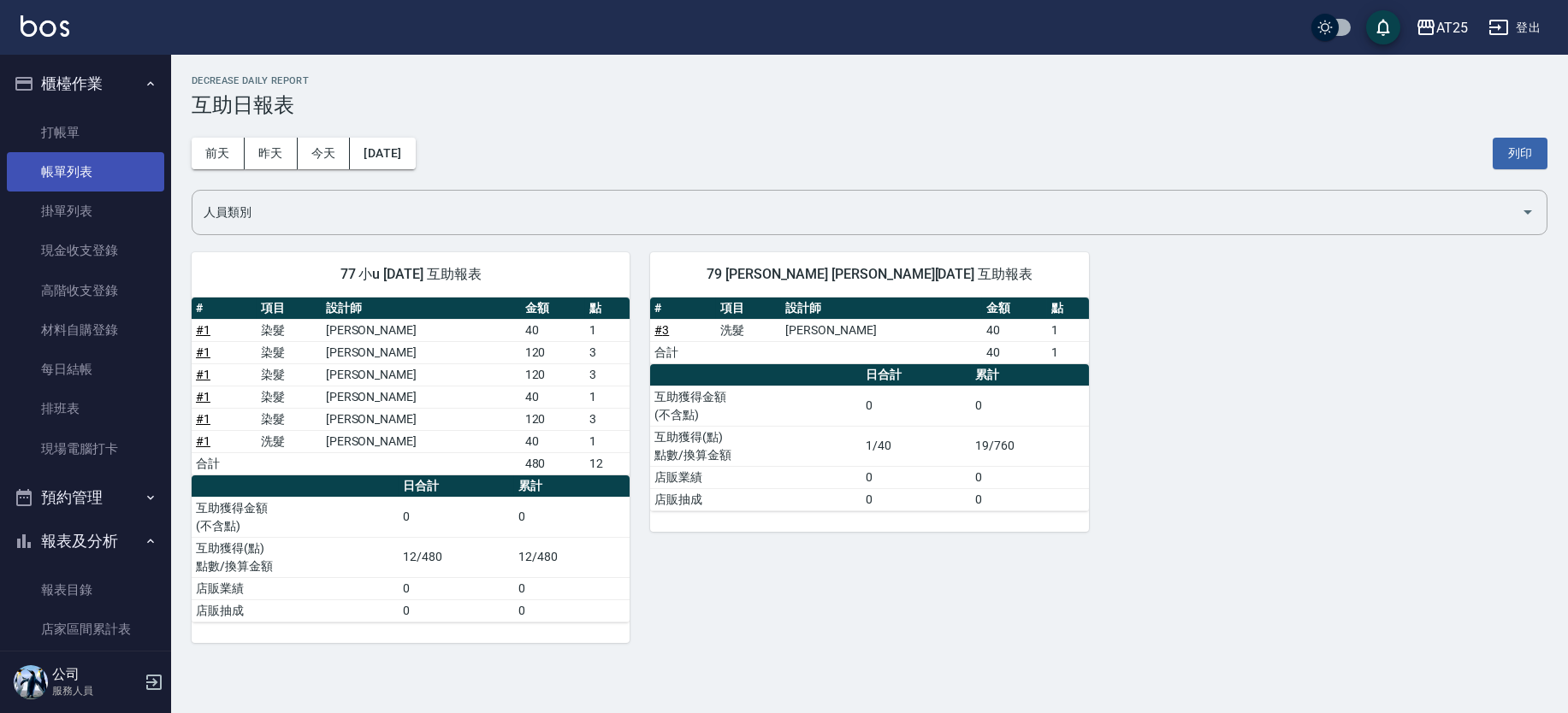
click at [124, 165] on link "帳單列表" at bounding box center [85, 172] width 158 height 39
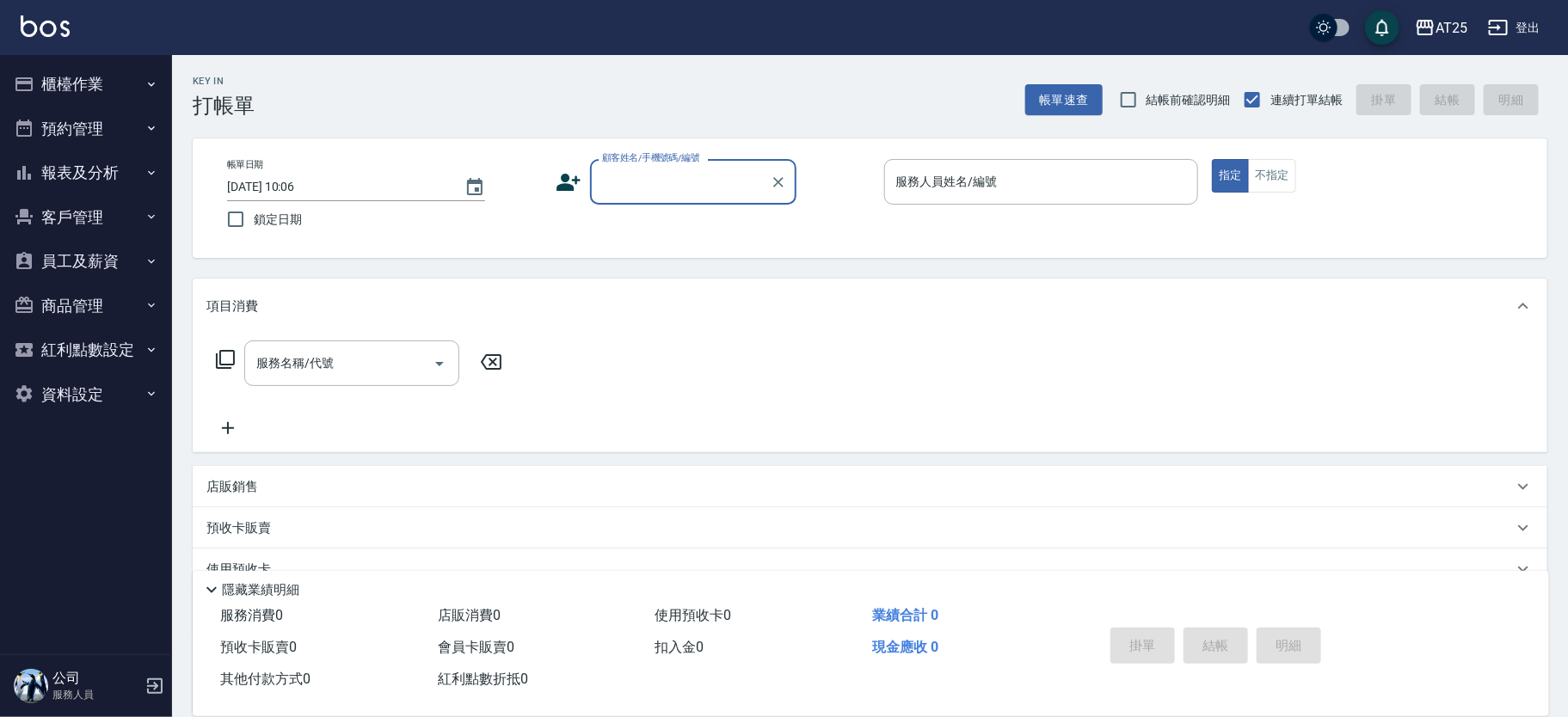
click at [112, 177] on button "報表及分析" at bounding box center [86, 173] width 158 height 44
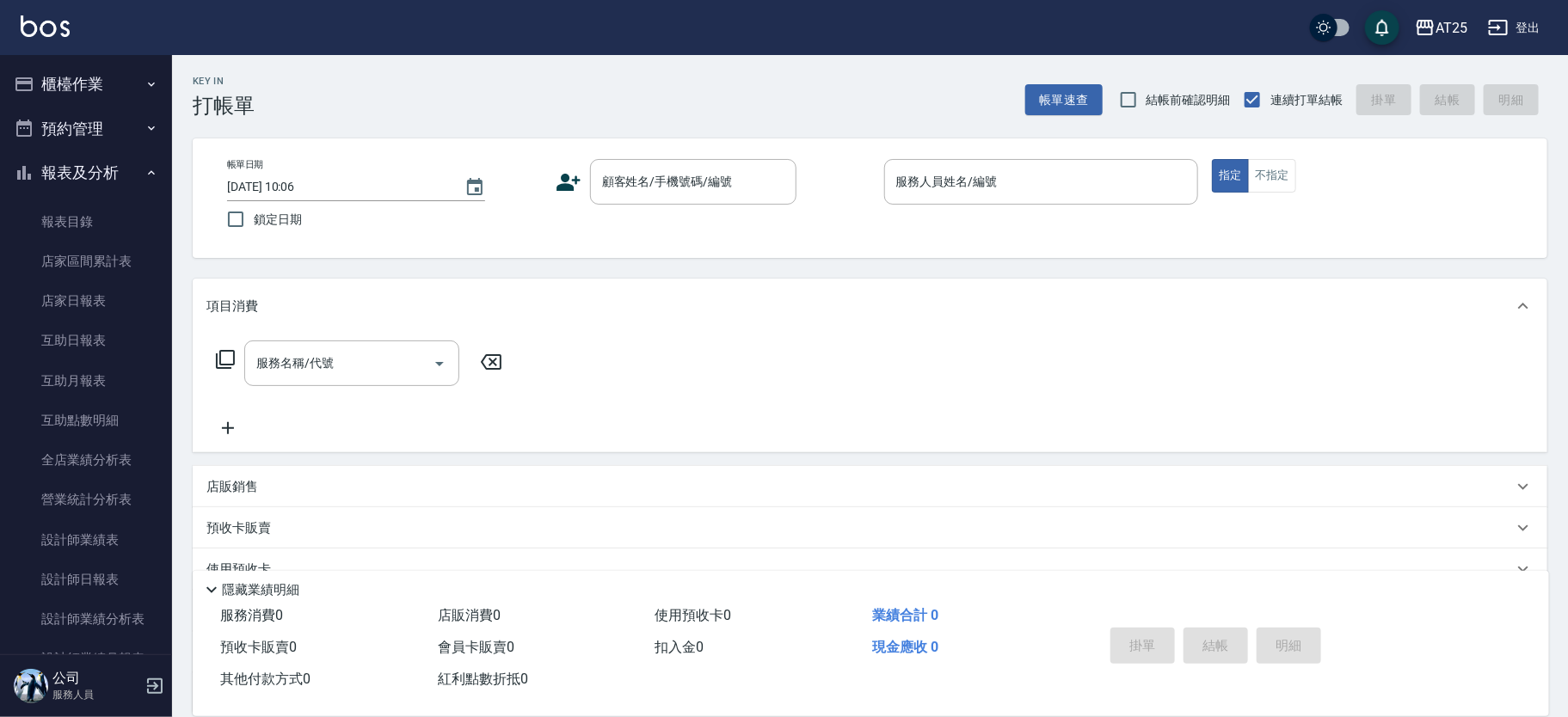
click at [117, 92] on button "櫃檯作業" at bounding box center [86, 84] width 158 height 44
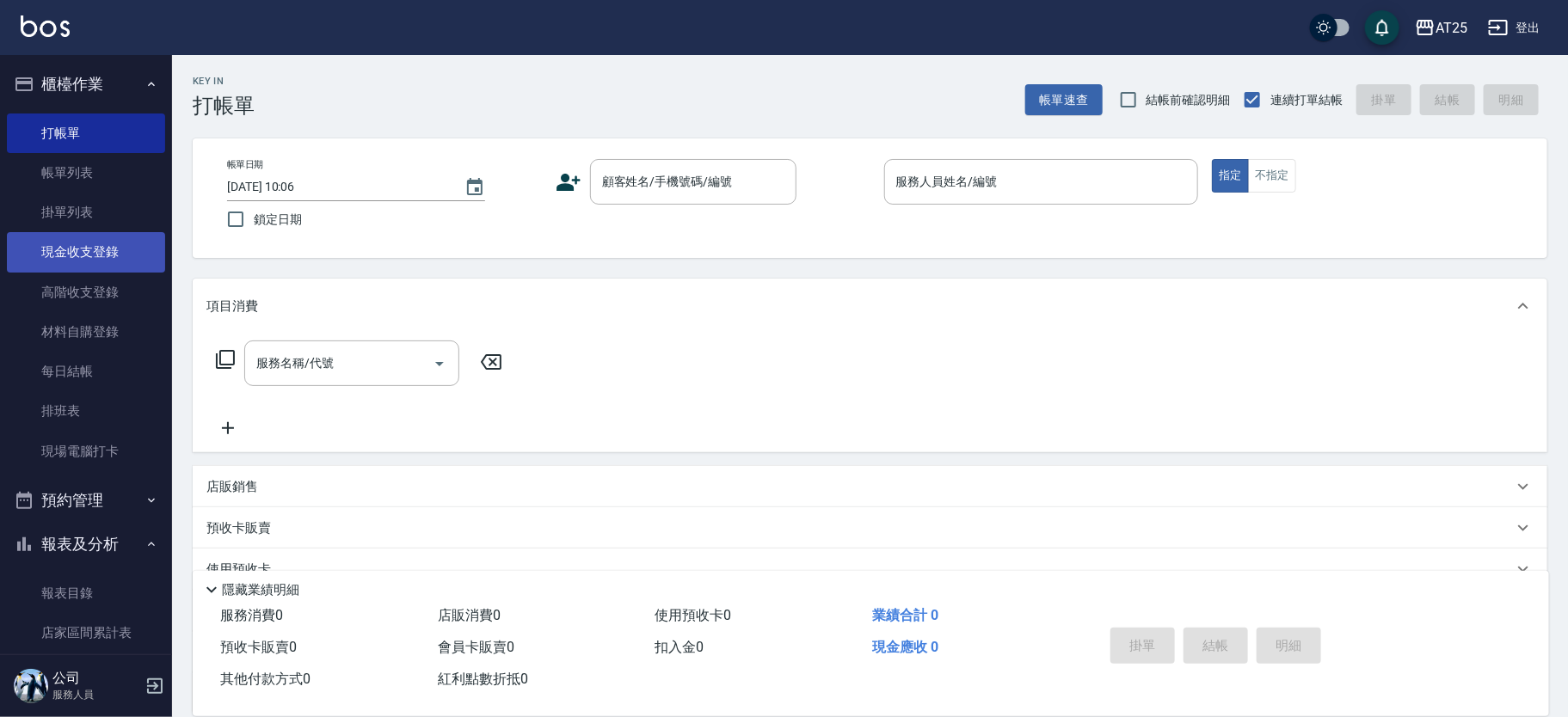
drag, startPoint x: 117, startPoint y: 336, endPoint x: 130, endPoint y: 251, distance: 86.0
click at [117, 336] on link "材料自購登錄" at bounding box center [86, 332] width 158 height 40
